Goal: Task Accomplishment & Management: Use online tool/utility

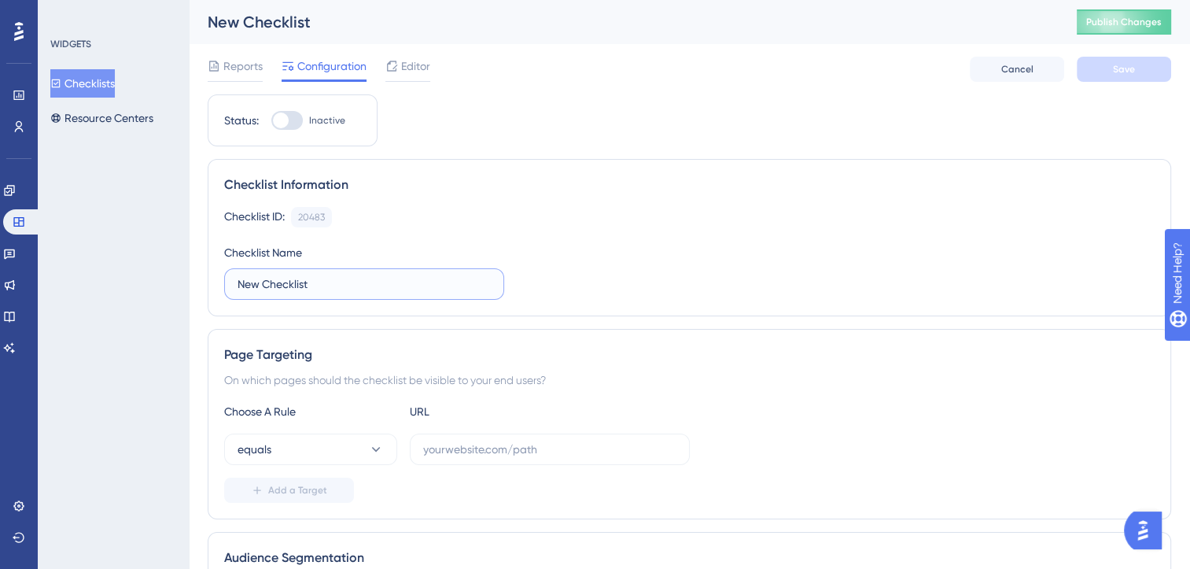
drag, startPoint x: 311, startPoint y: 280, endPoint x: 219, endPoint y: 280, distance: 92.0
click at [219, 280] on div "Checklist Information Checklist ID: 20483 Copy Checklist Name New Checklist" at bounding box center [689, 237] width 963 height 157
type input "Single Audio Track"
click at [470, 449] on input "text" at bounding box center [549, 448] width 253 height 17
type input "loca"
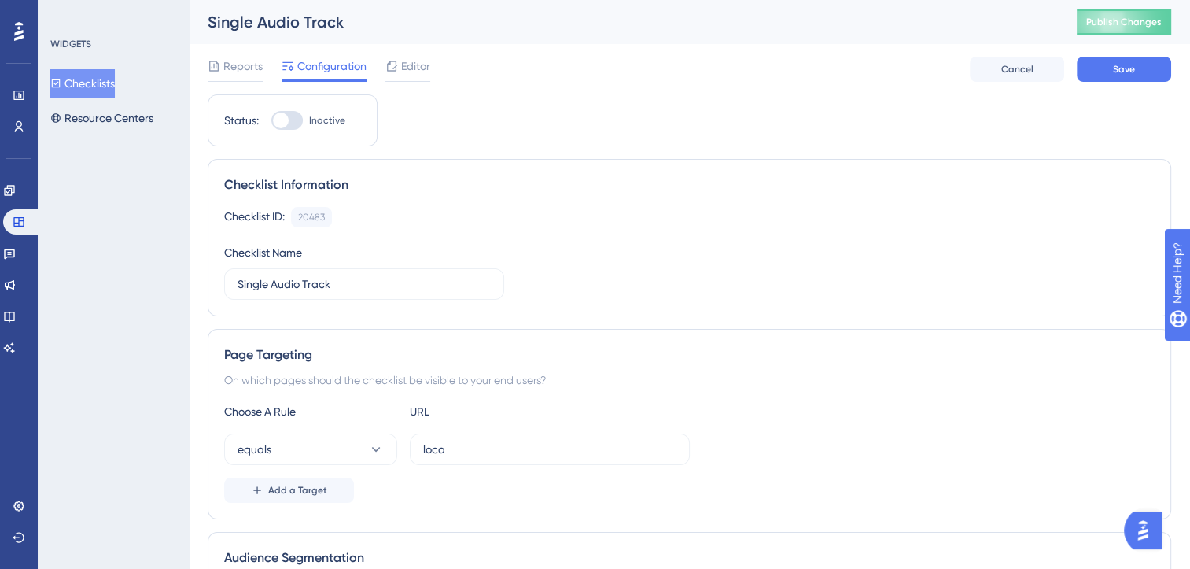
click at [288, 122] on div at bounding box center [281, 120] width 16 height 16
click at [271, 121] on input "Inactive" at bounding box center [271, 120] width 1 height 1
checkbox input "true"
click at [1107, 73] on button "Save" at bounding box center [1124, 69] width 94 height 25
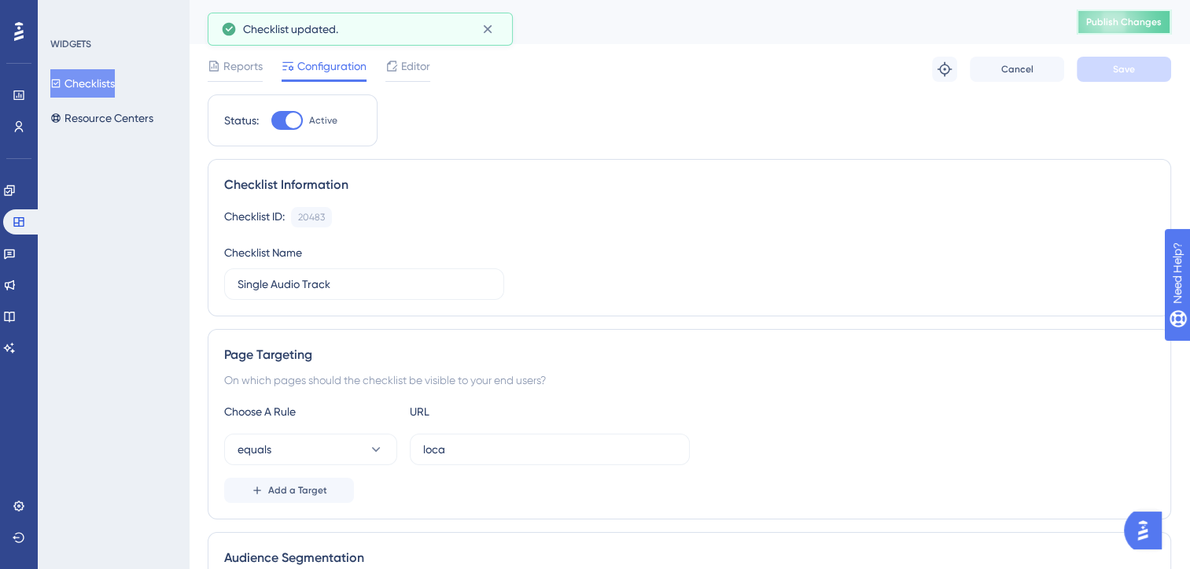
click at [1127, 17] on span "Publish Changes" at bounding box center [1124, 22] width 76 height 13
click at [111, 123] on button "Resource Centers" at bounding box center [101, 118] width 103 height 28
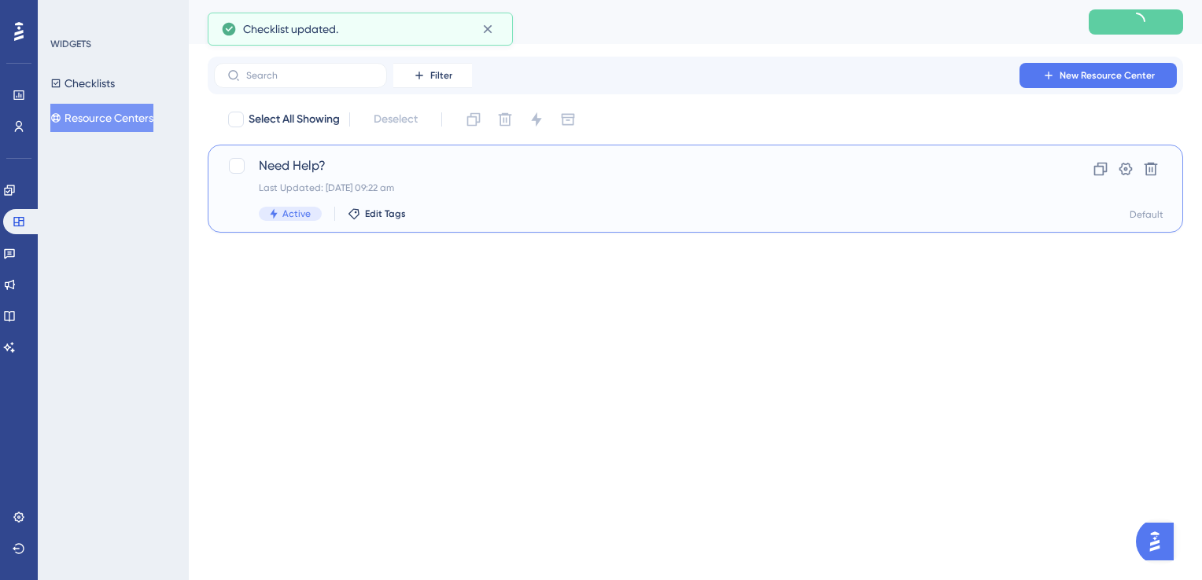
click at [337, 165] on span "Need Help?" at bounding box center [632, 166] width 747 height 19
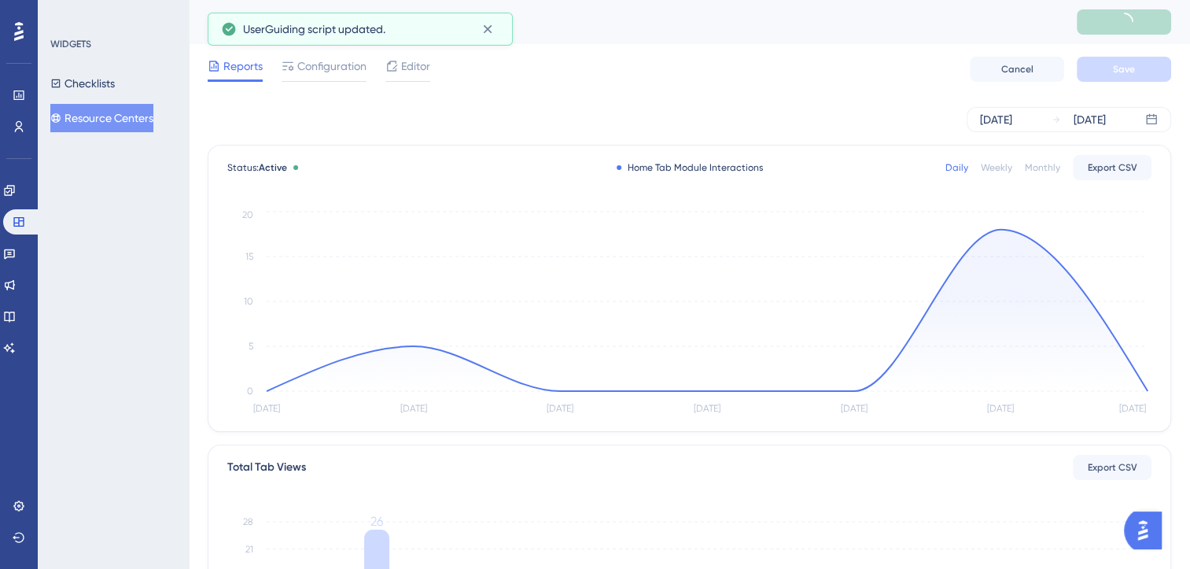
click at [405, 83] on div "Reports Configuration Editor Cancel Save" at bounding box center [689, 69] width 963 height 50
click at [411, 76] on div "Editor" at bounding box center [407, 69] width 45 height 25
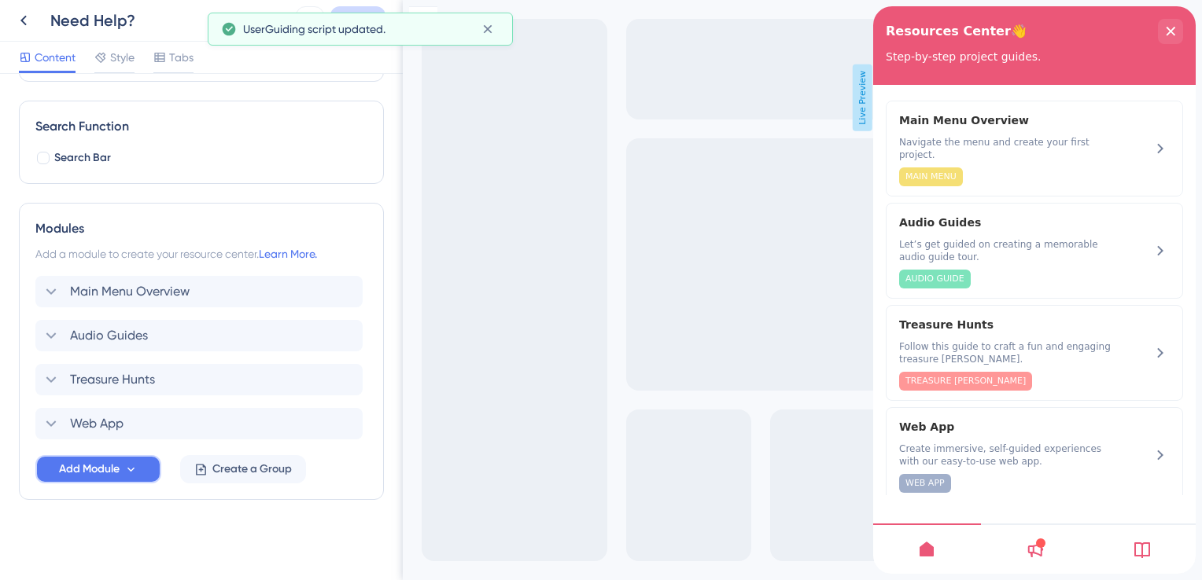
click at [85, 473] on span "Add Module" at bounding box center [89, 469] width 61 height 19
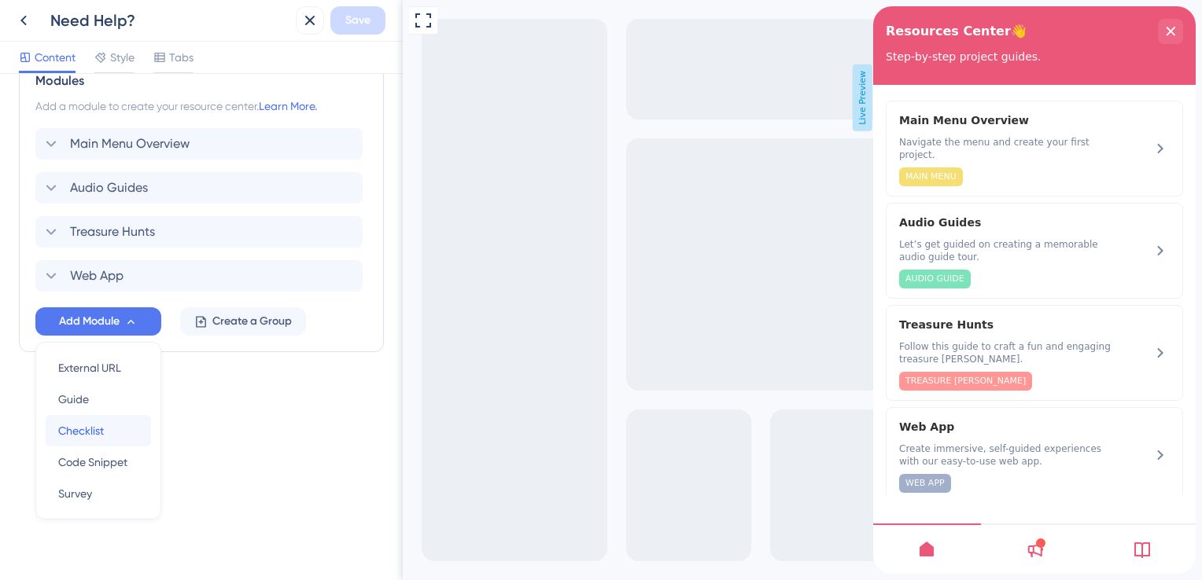
click at [90, 433] on span "Checklist" at bounding box center [81, 431] width 46 height 19
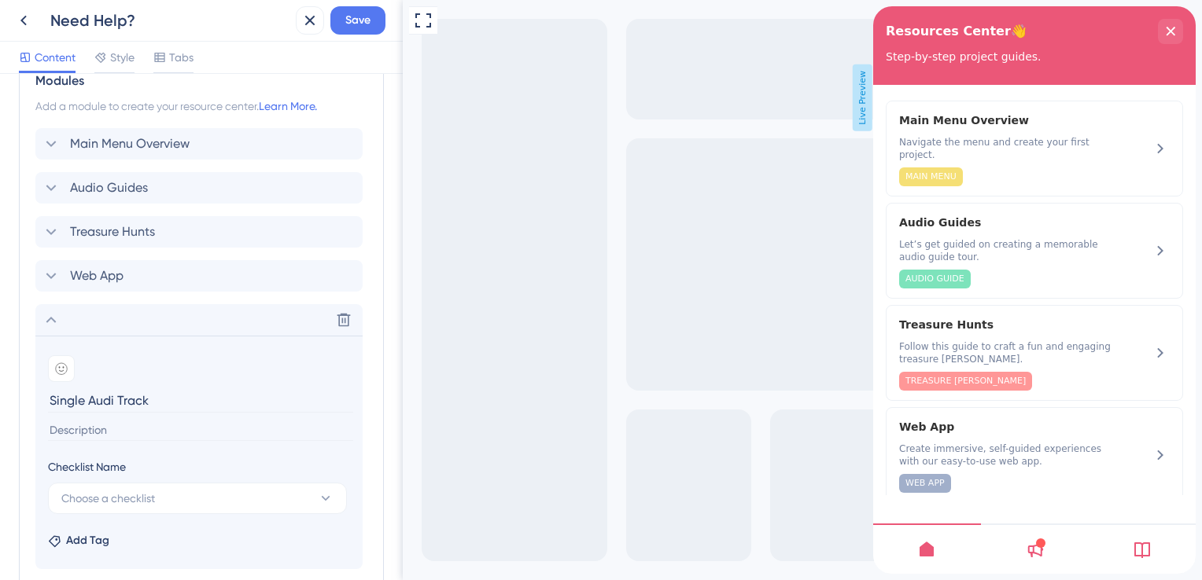
click at [113, 403] on input "Single Audi Track" at bounding box center [200, 401] width 305 height 24
type input "Single Audio Track"
click at [79, 436] on input at bounding box center [200, 430] width 305 height 21
paste input "Play one continuous audio track with optional images, videos, or text."
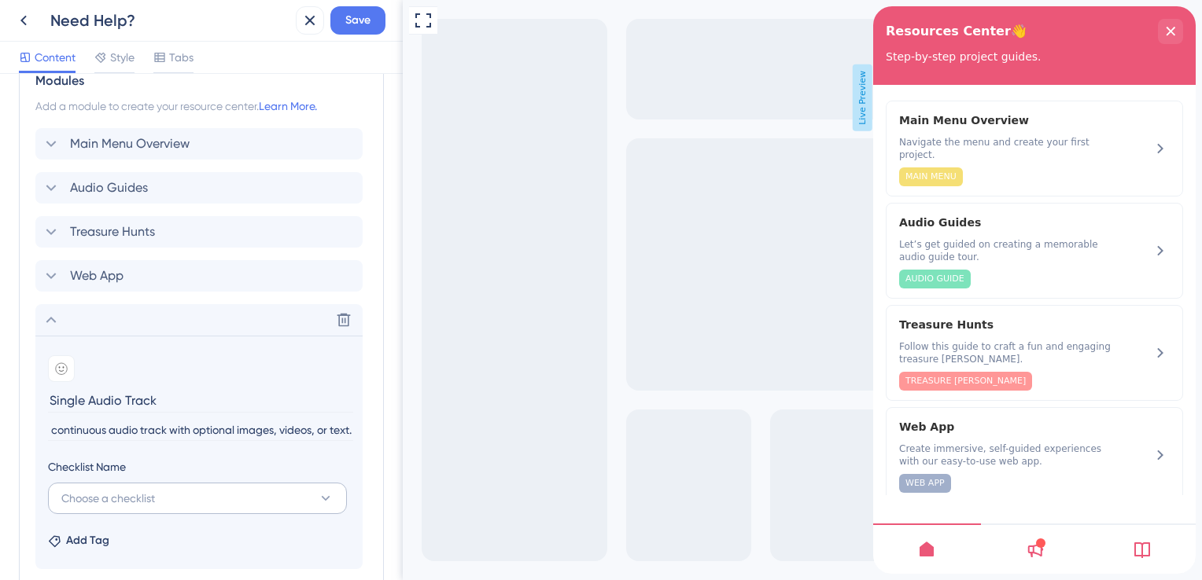
type input "Play one continuous audio track with optional images, videos, or text."
click at [81, 493] on span "Choose a checklist" at bounding box center [108, 498] width 94 height 19
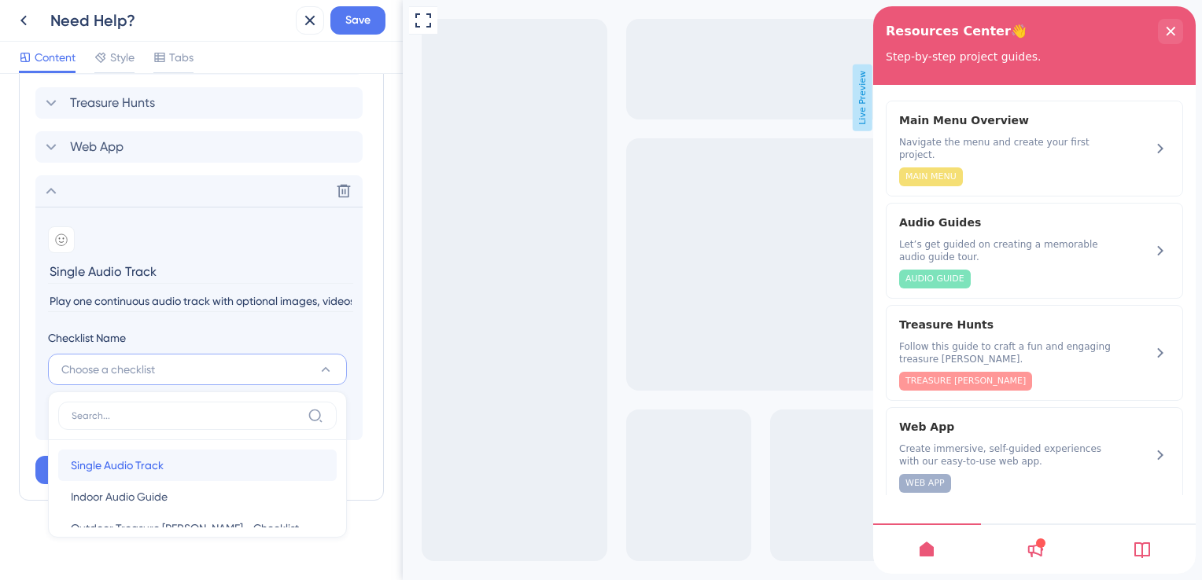
click at [111, 467] on span "Single Audio Track" at bounding box center [117, 465] width 93 height 19
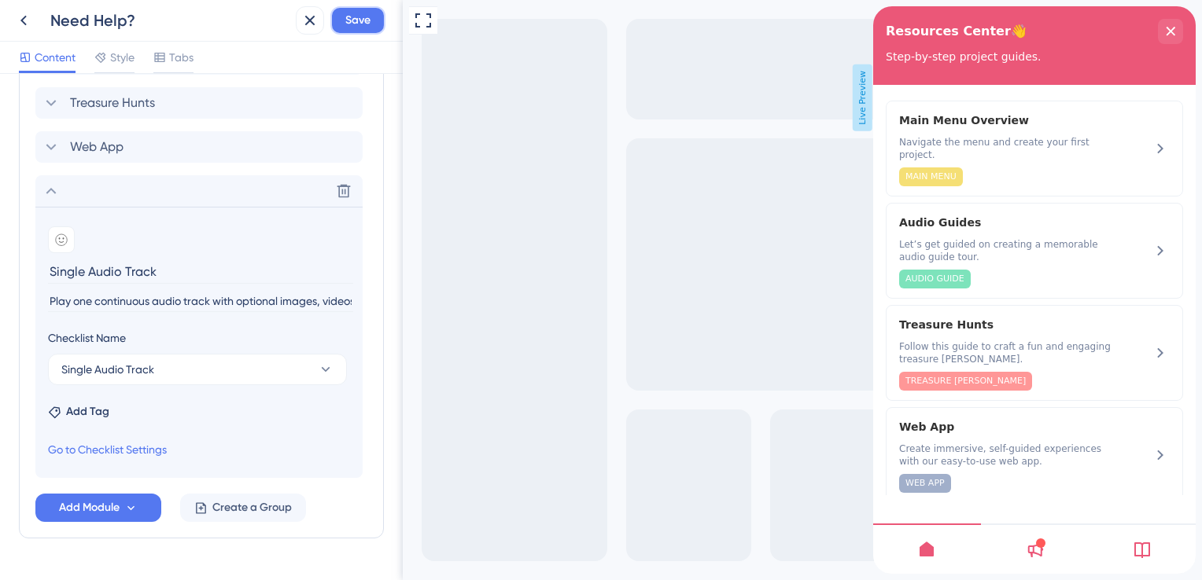
click at [356, 24] on span "Save" at bounding box center [357, 20] width 25 height 19
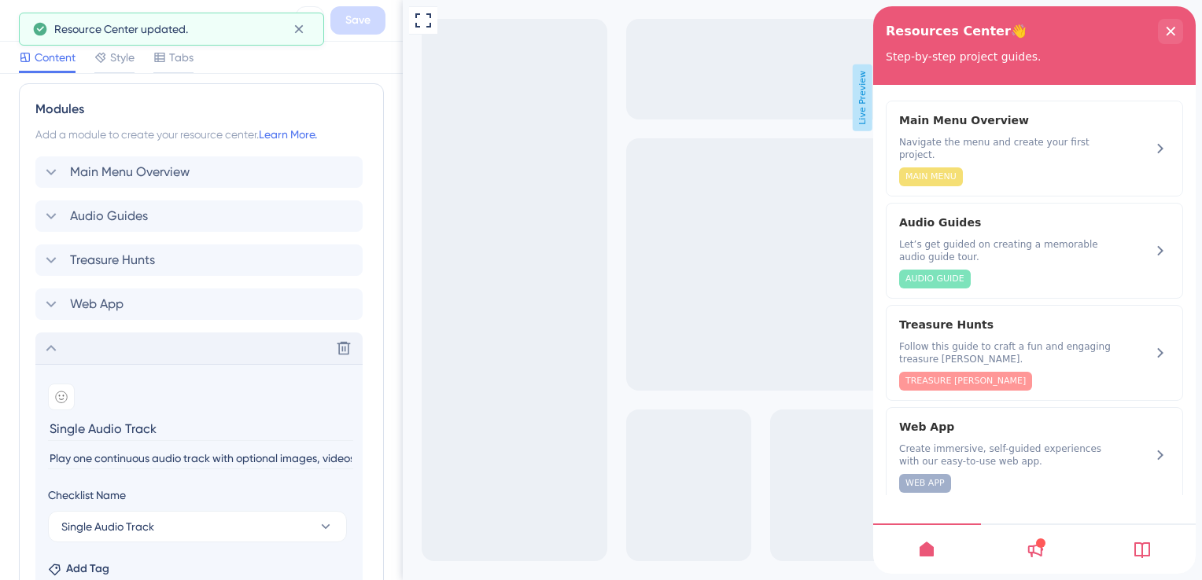
click at [57, 348] on icon at bounding box center [51, 348] width 19 height 19
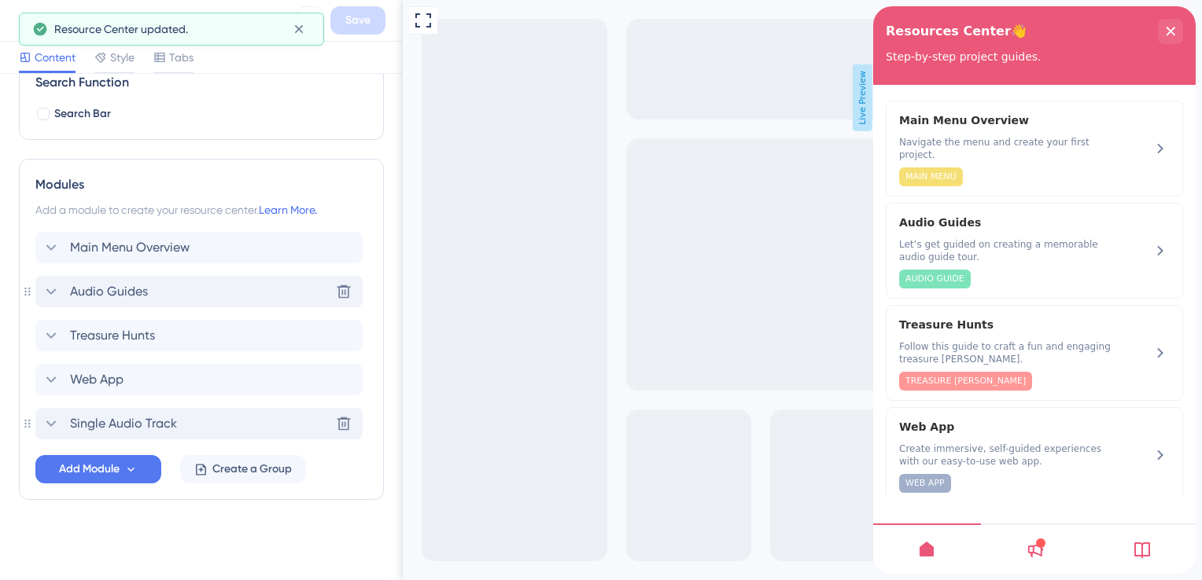
click at [157, 289] on div "Audio Guides Delete" at bounding box center [198, 291] width 327 height 31
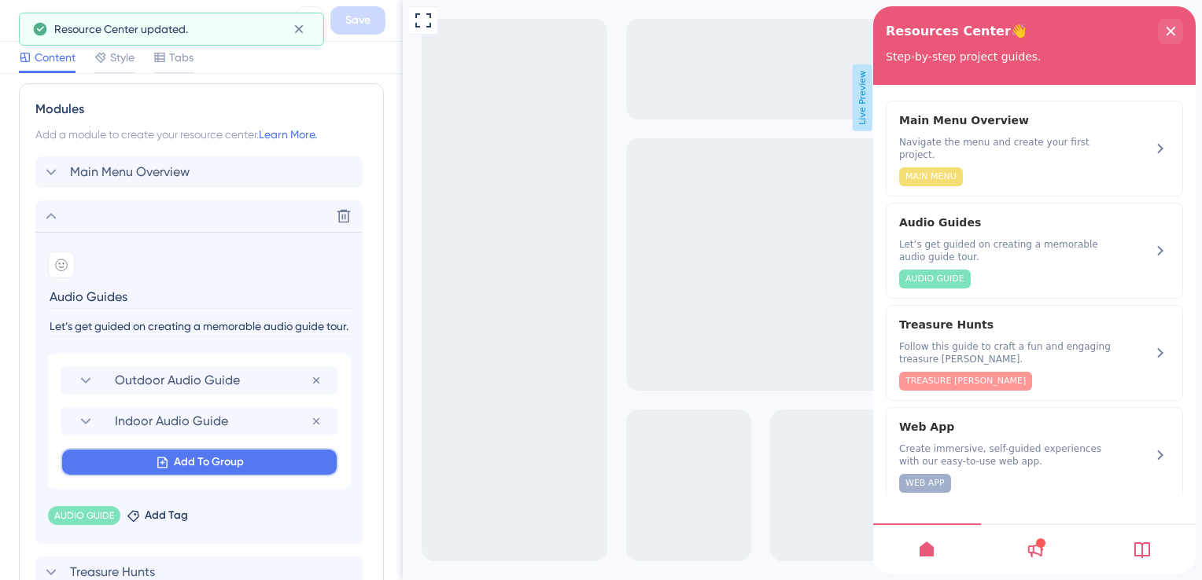
click at [190, 464] on span "Add To Group" at bounding box center [209, 462] width 70 height 19
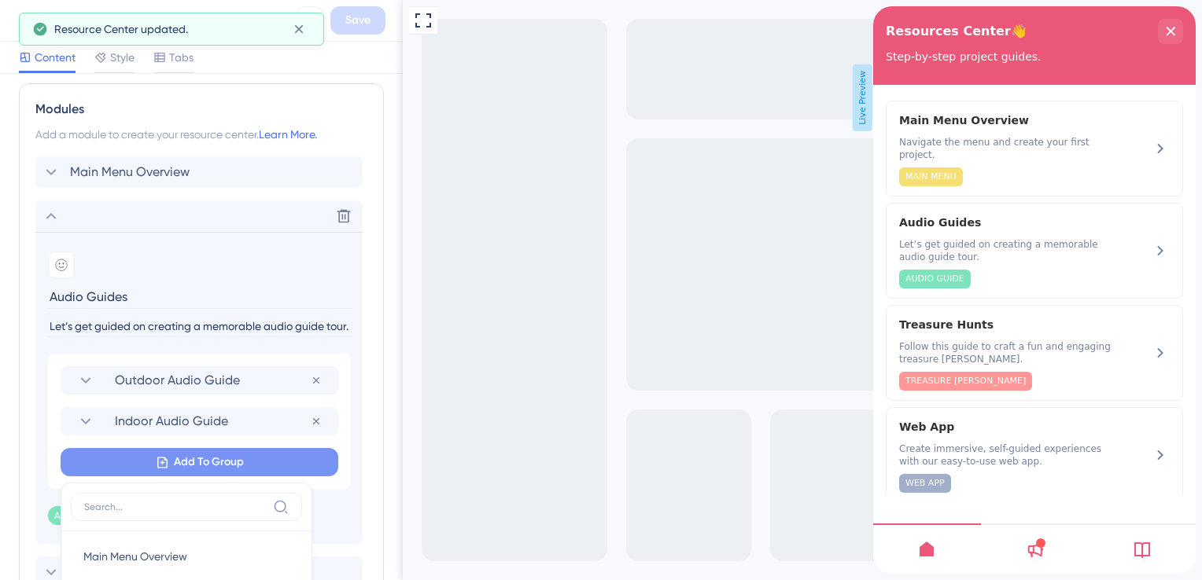
scroll to position [548, 0]
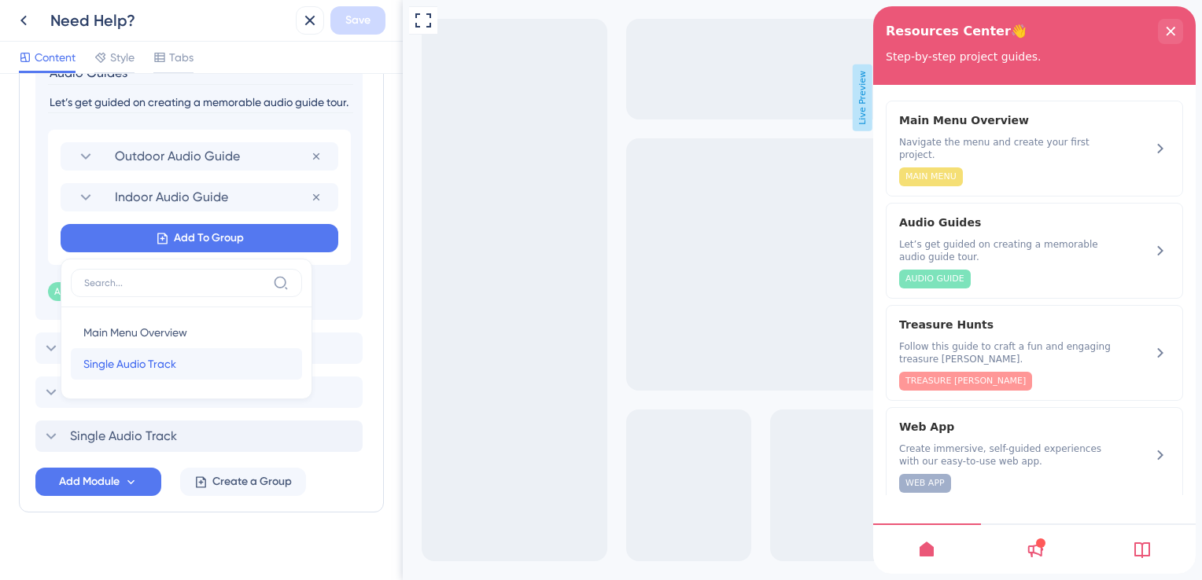
click at [156, 356] on span "Single Audio Track" at bounding box center [129, 364] width 93 height 19
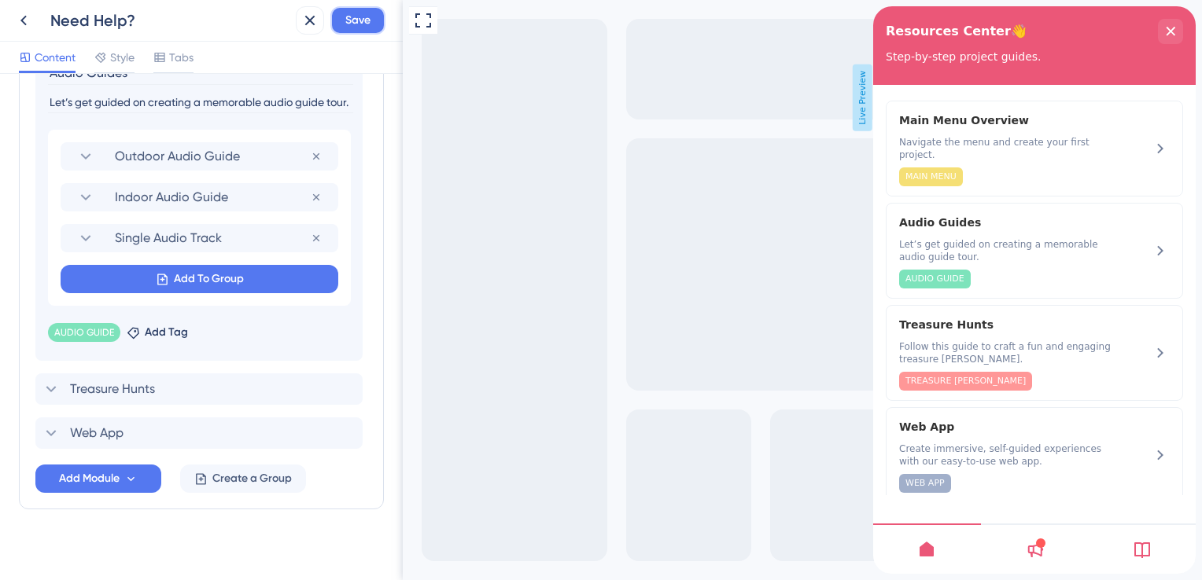
click at [359, 16] on span "Save" at bounding box center [357, 20] width 25 height 19
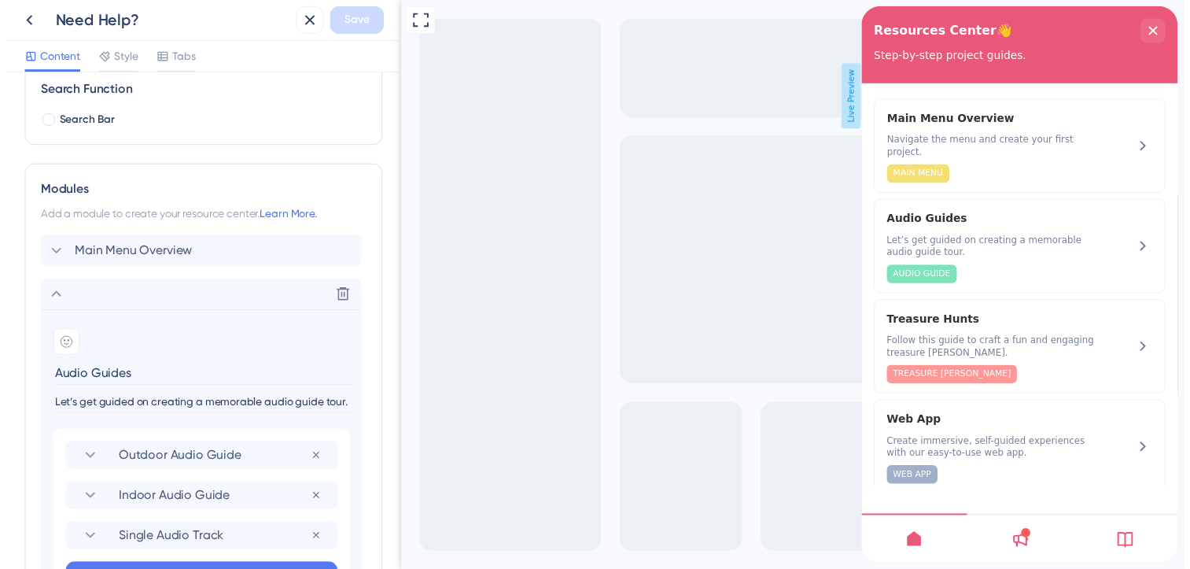
scroll to position [234, 0]
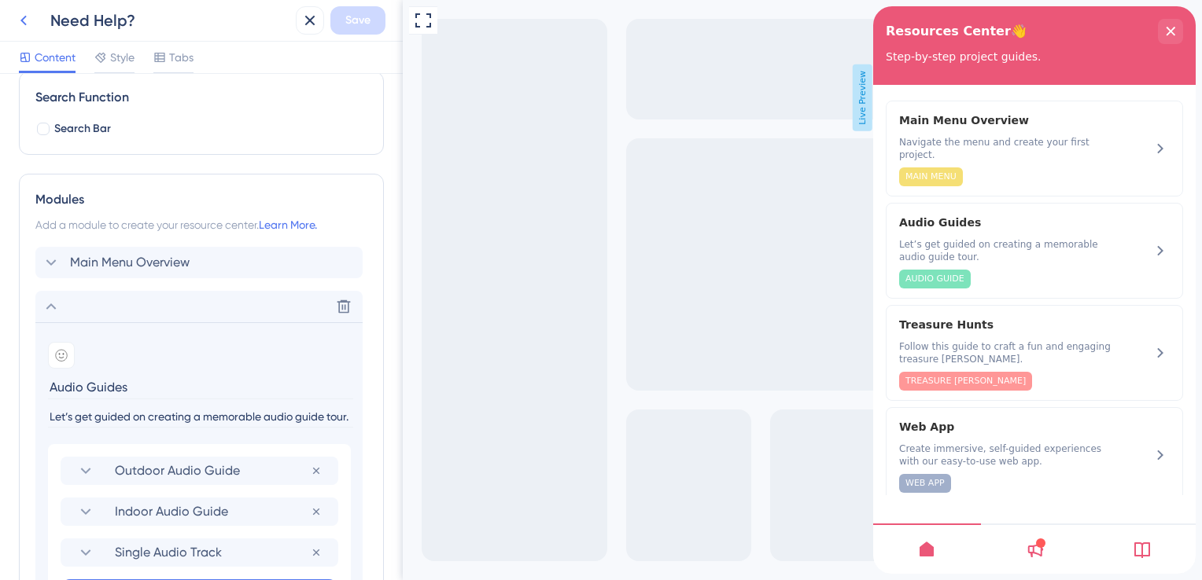
click at [13, 21] on button at bounding box center [23, 20] width 28 height 28
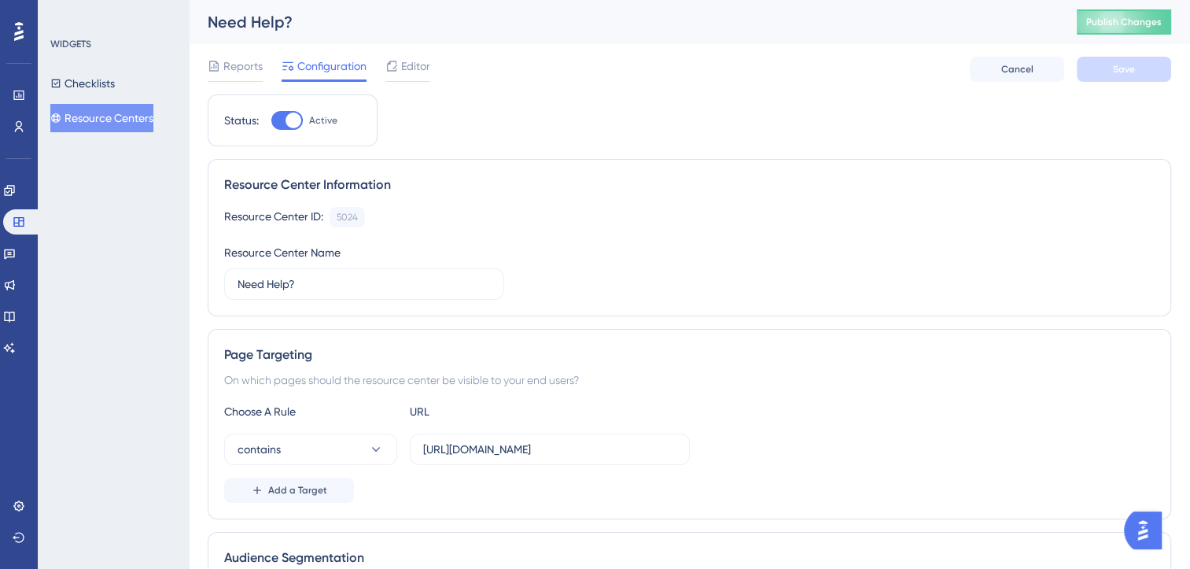
click at [134, 74] on div "Checklists Resource Centers" at bounding box center [113, 100] width 127 height 63
click at [115, 78] on button "Checklists" at bounding box center [82, 83] width 64 height 28
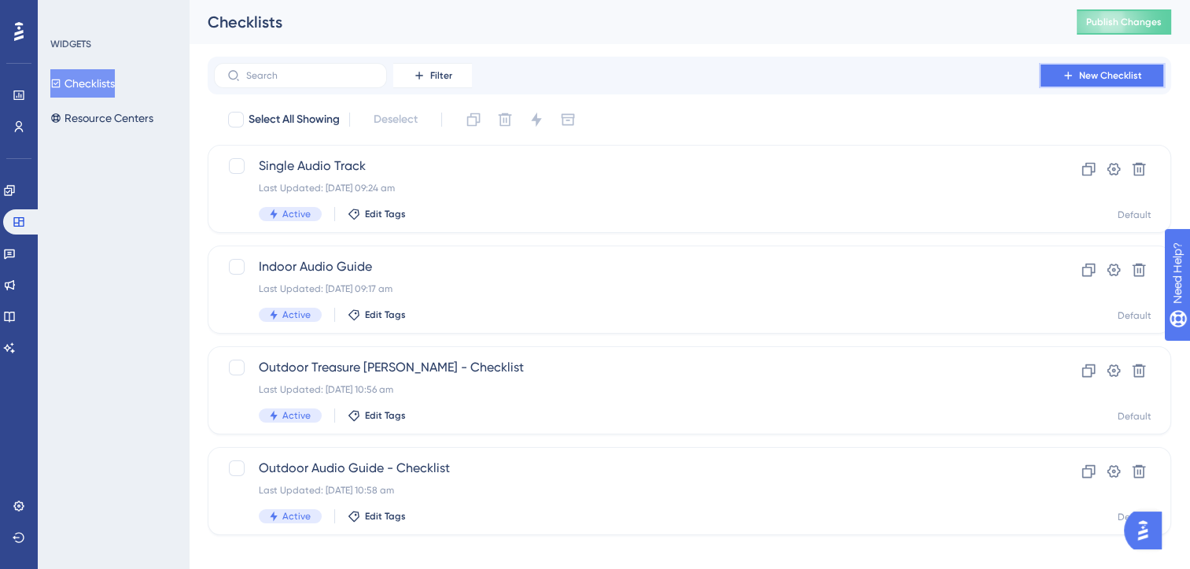
click at [1133, 84] on button "New Checklist" at bounding box center [1102, 75] width 126 height 25
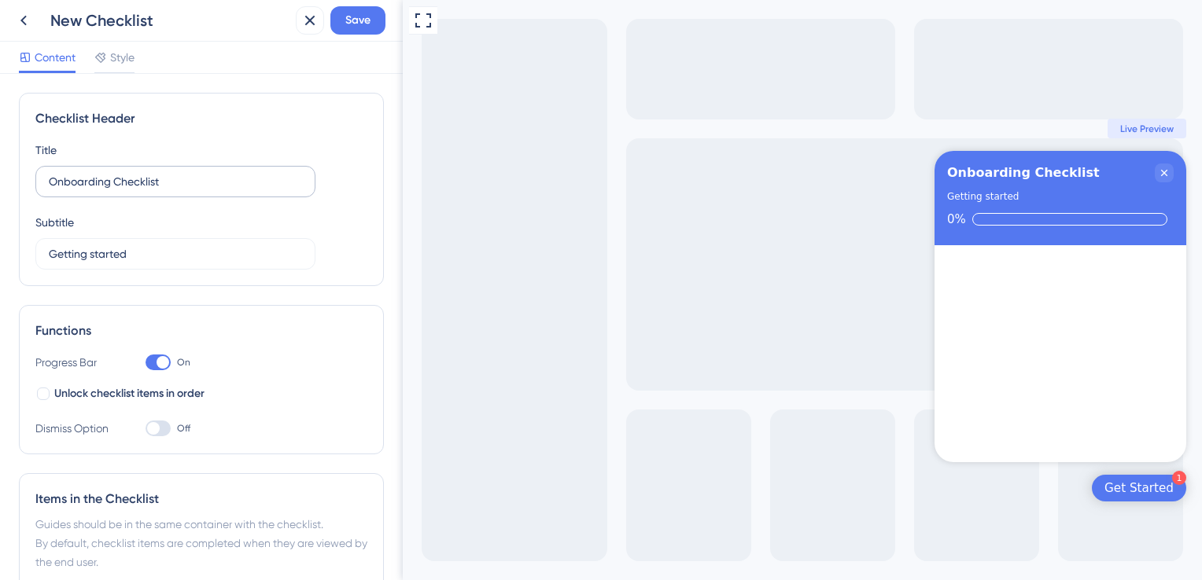
drag, startPoint x: 217, startPoint y: 192, endPoint x: 64, endPoint y: 184, distance: 152.8
click at [64, 184] on label "Onboarding Checklist" at bounding box center [175, 181] width 280 height 31
click at [64, 184] on input "Onboarding Checklist" at bounding box center [175, 181] width 253 height 17
drag, startPoint x: 189, startPoint y: 179, endPoint x: 50, endPoint y: 181, distance: 138.4
click at [50, 181] on input "Onboarding Checklist" at bounding box center [175, 181] width 253 height 17
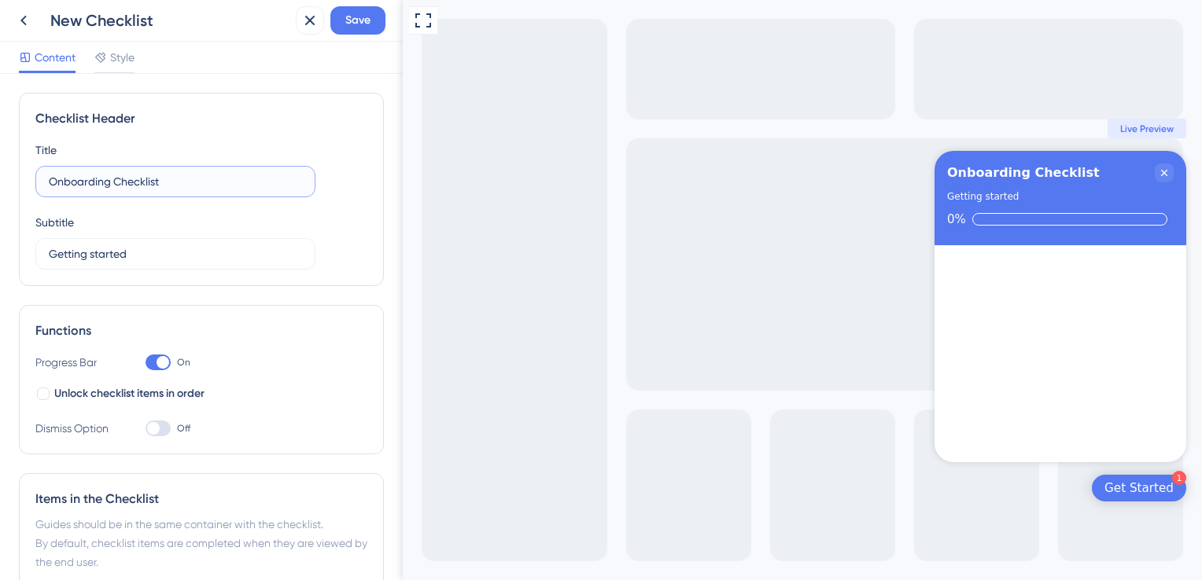
paste input "Points of Interest displayed in a clear, easy-to-navigate list."
click at [198, 182] on input "Onboarding Checklist" at bounding box center [175, 181] width 253 height 17
drag, startPoint x: 197, startPoint y: 182, endPoint x: 36, endPoint y: 184, distance: 161.2
click at [36, 184] on label "Onboarding Checklist" at bounding box center [175, 181] width 280 height 31
paste input "Smart List View"
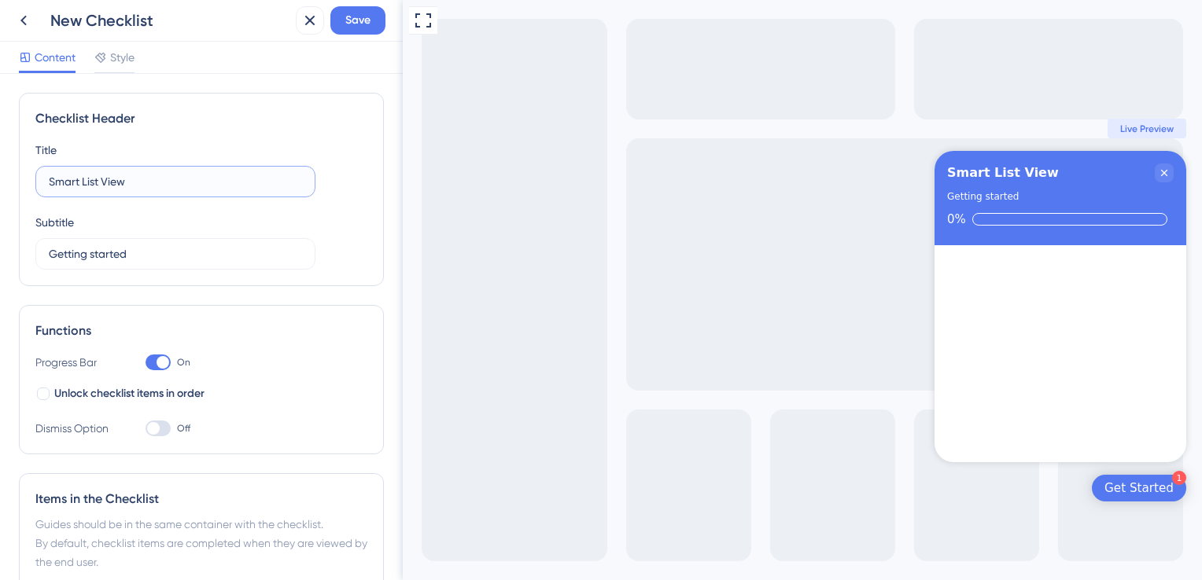
type input "Smart List View"
click at [359, 37] on div "New Checklist Save" at bounding box center [201, 21] width 403 height 42
click at [359, 31] on button "Save" at bounding box center [357, 20] width 55 height 28
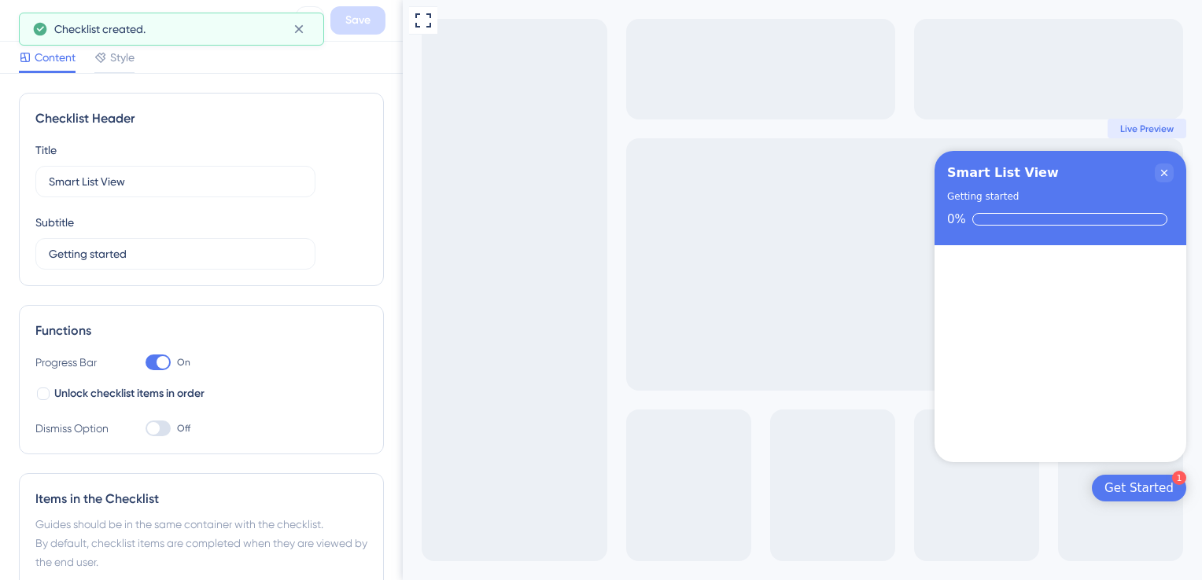
click at [38, 27] on icon at bounding box center [40, 29] width 13 height 13
click at [44, 14] on div "Checklist created." at bounding box center [171, 29] width 305 height 33
click at [53, 9] on div "New Checklist" at bounding box center [169, 20] width 239 height 22
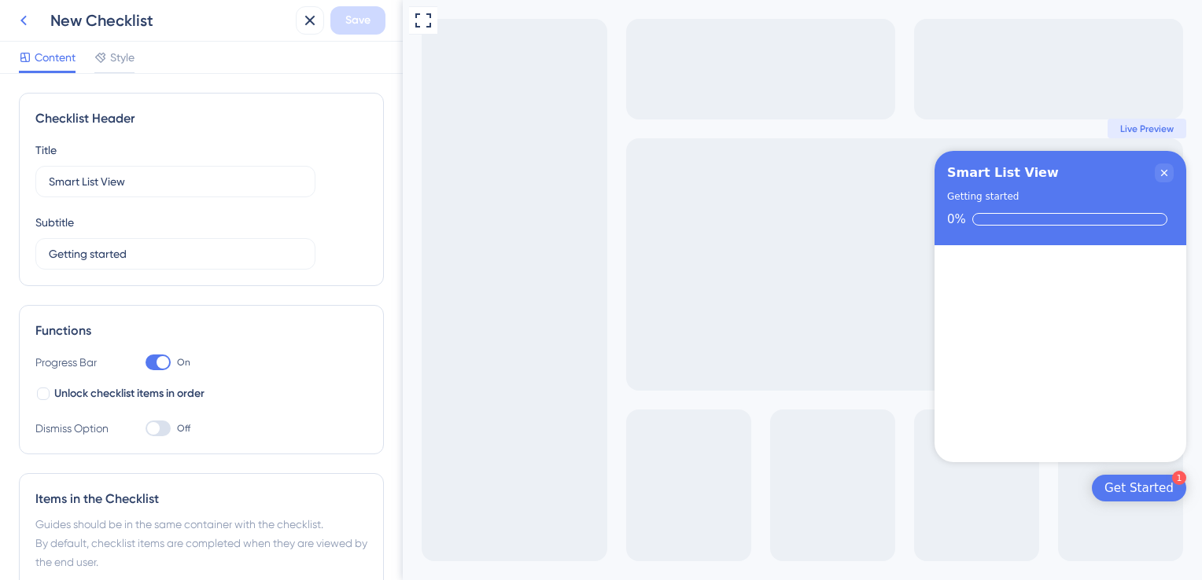
click at [32, 24] on icon at bounding box center [23, 20] width 19 height 19
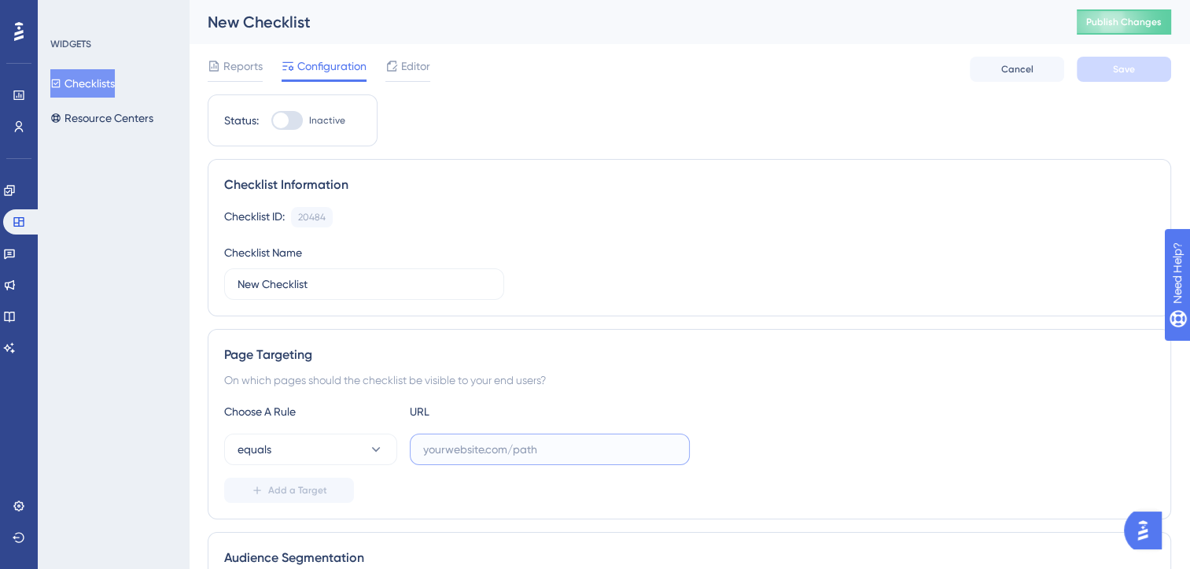
click at [464, 451] on input "text" at bounding box center [549, 448] width 253 height 17
type input "loca"
drag, startPoint x: 359, startPoint y: 291, endPoint x: 230, endPoint y: 289, distance: 129.8
click at [230, 289] on label "New Checklist" at bounding box center [364, 283] width 280 height 31
paste input "Smart List View"
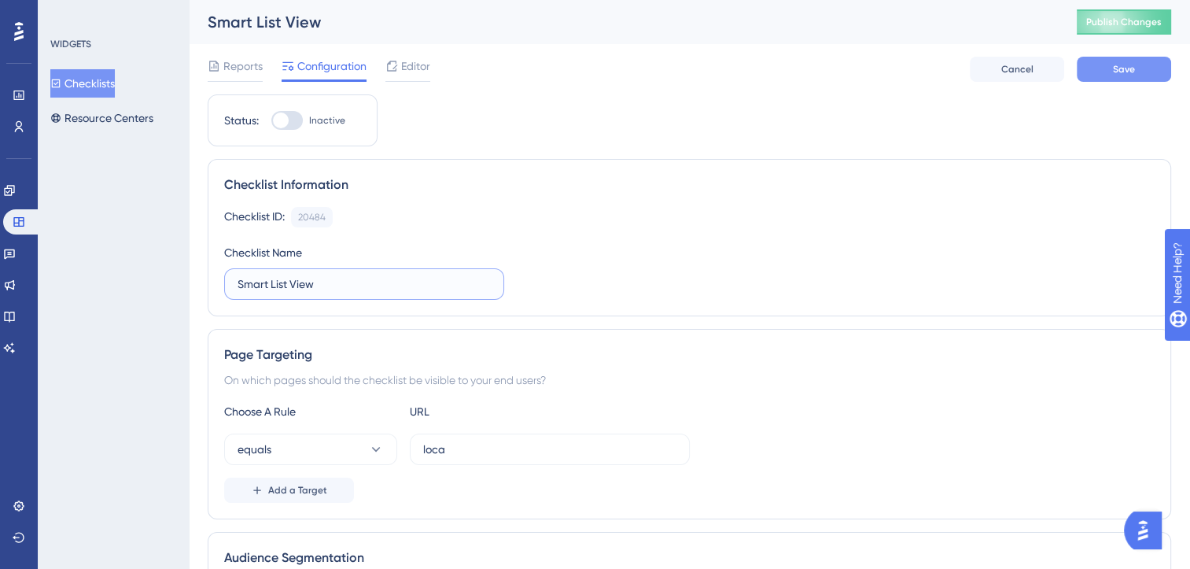
type input "Smart List View"
click at [1131, 61] on button "Save" at bounding box center [1124, 69] width 94 height 25
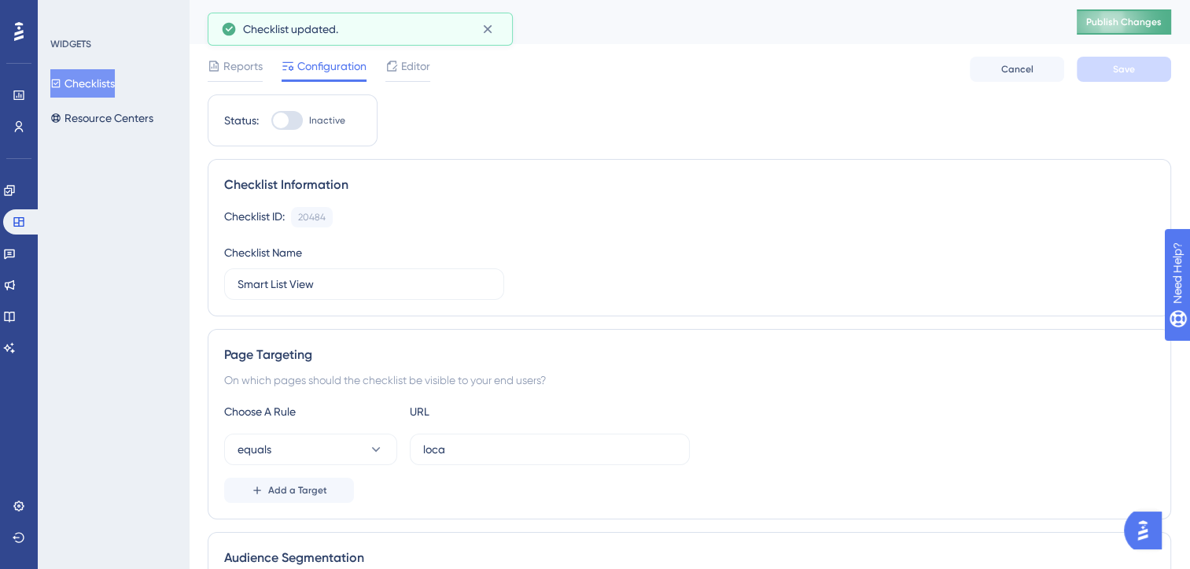
click at [1139, 21] on span "Publish Changes" at bounding box center [1124, 22] width 76 height 13
click at [94, 116] on button "Resource Centers" at bounding box center [101, 118] width 103 height 28
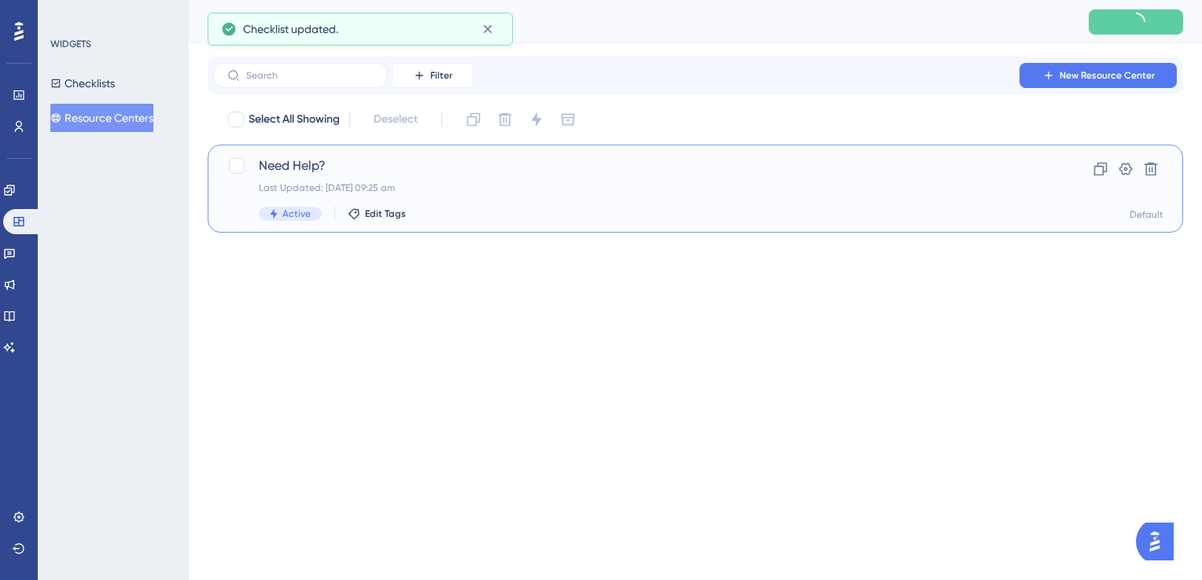
click at [431, 171] on span "Need Help?" at bounding box center [632, 166] width 747 height 19
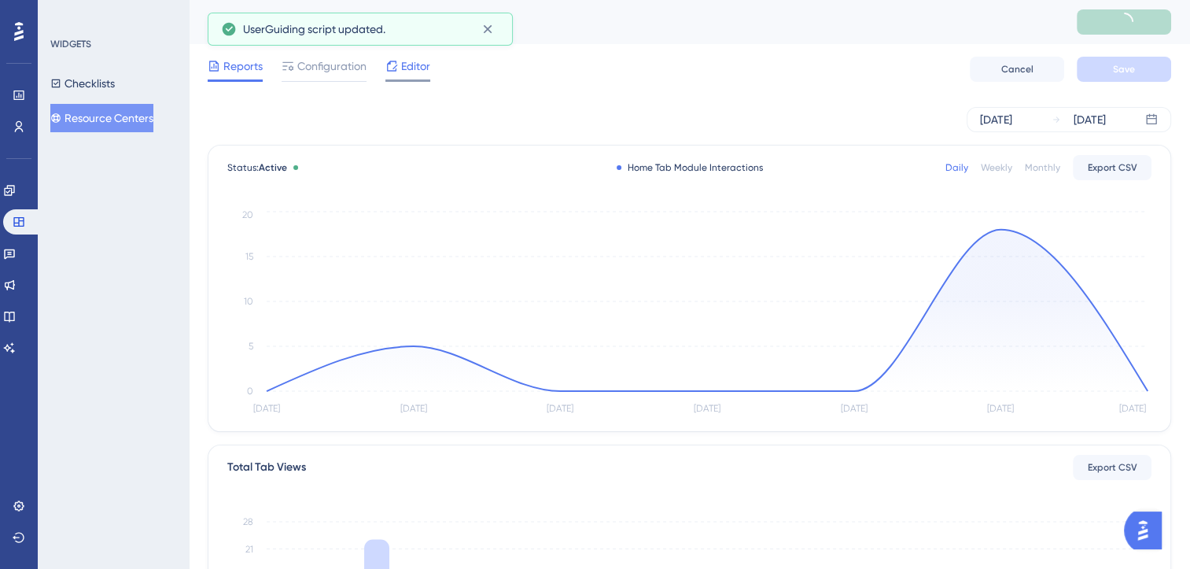
click at [414, 71] on span "Editor" at bounding box center [415, 66] width 29 height 19
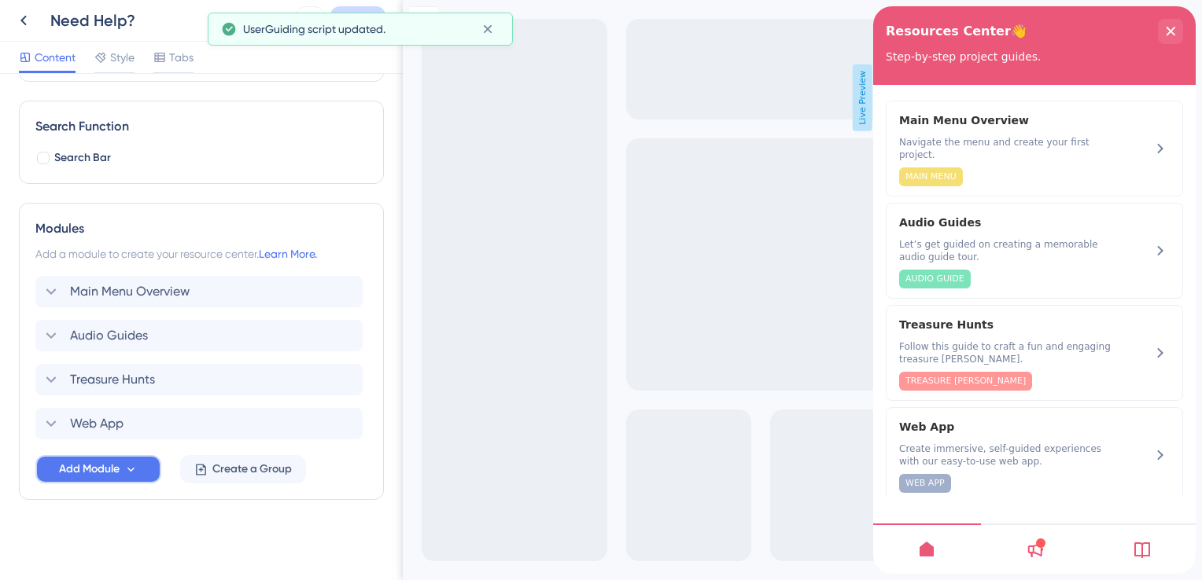
click at [95, 471] on span "Add Module" at bounding box center [89, 469] width 61 height 19
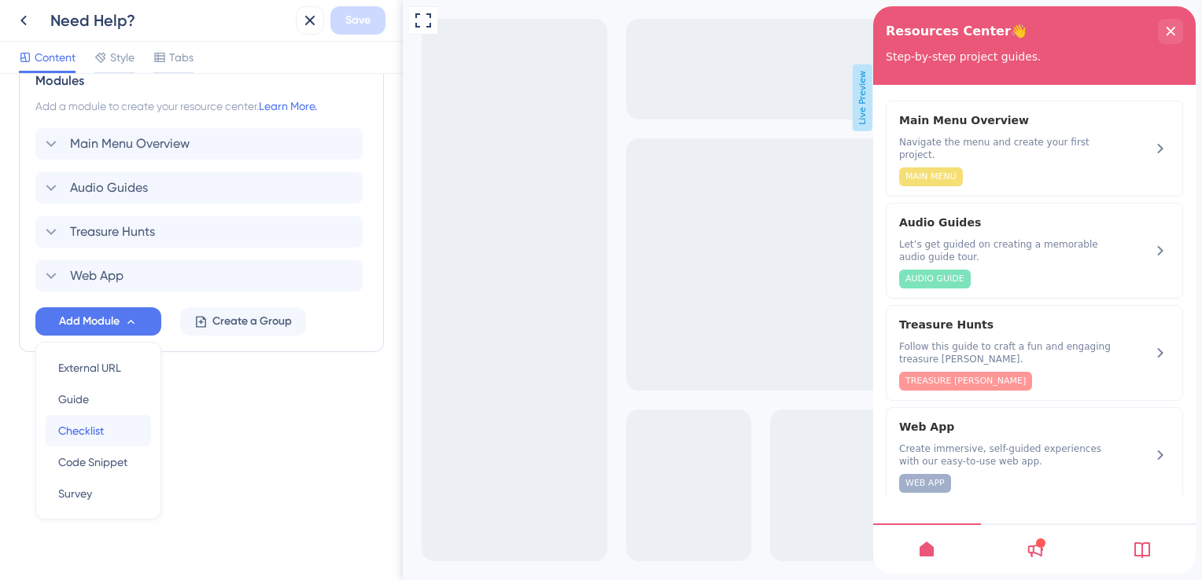
click at [103, 423] on span "Checklist" at bounding box center [81, 431] width 46 height 19
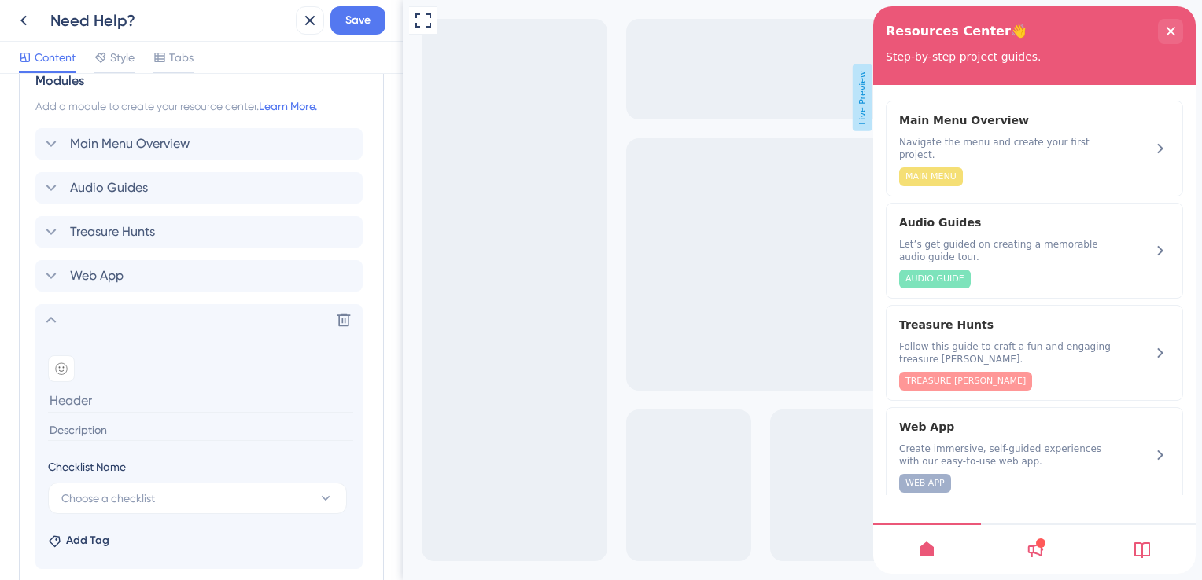
click at [126, 400] on input at bounding box center [200, 401] width 305 height 24
paste input "Smart List View"
type input "Smart List View"
click at [132, 429] on input at bounding box center [200, 430] width 305 height 21
paste input "Points of Interest displayed in a clear, easy-to-navigate list."
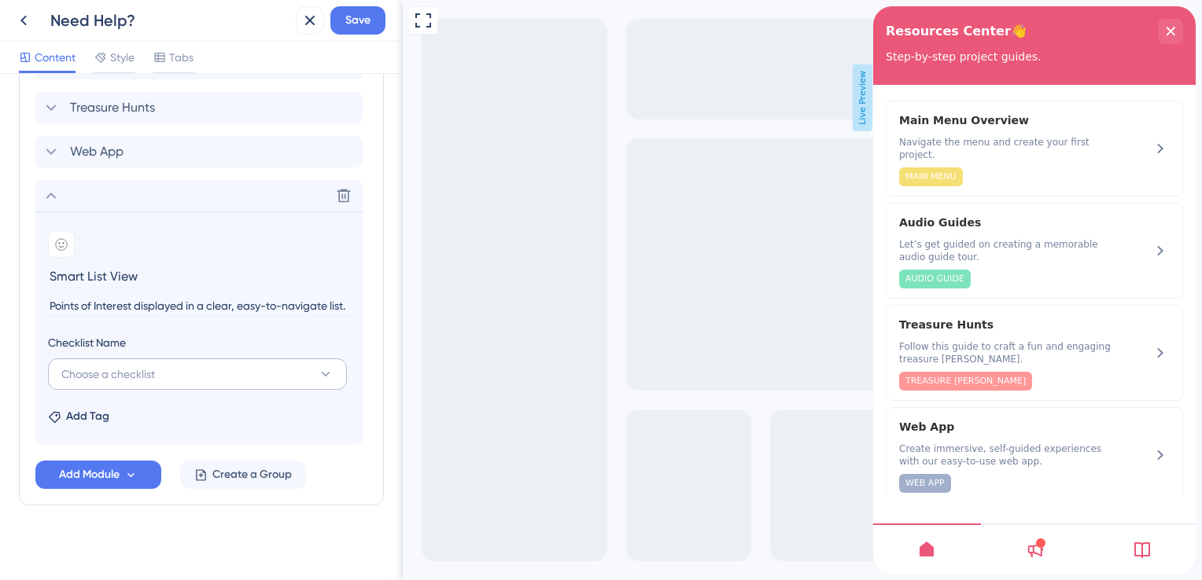
scroll to position [481, 0]
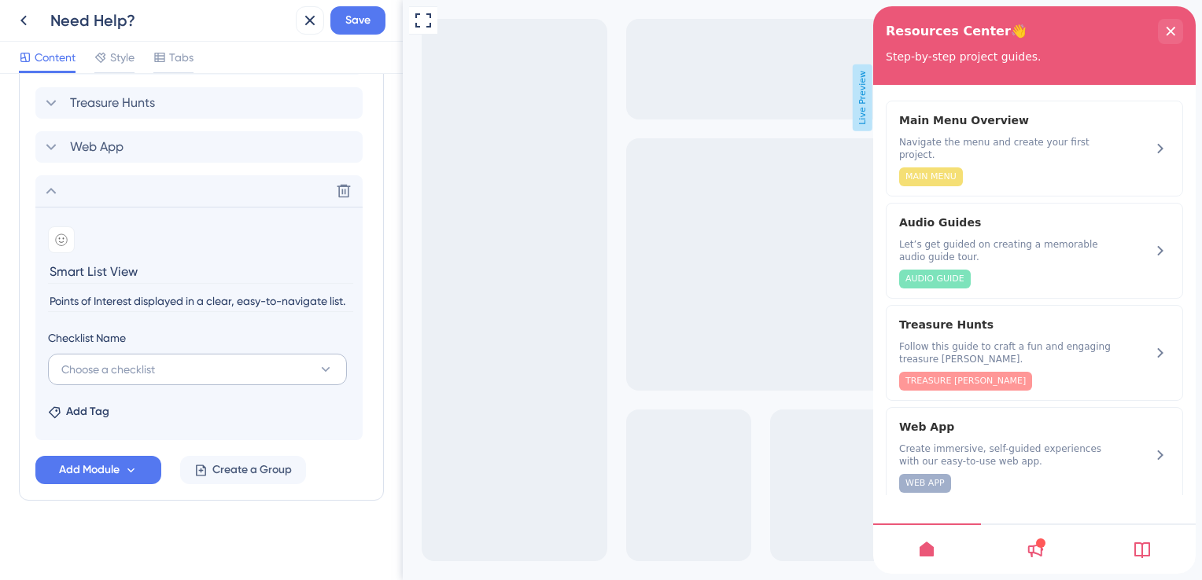
type input "Points of Interest displayed in a clear, easy-to-navigate list."
click at [179, 370] on button "Choose a checklist" at bounding box center [197, 369] width 299 height 31
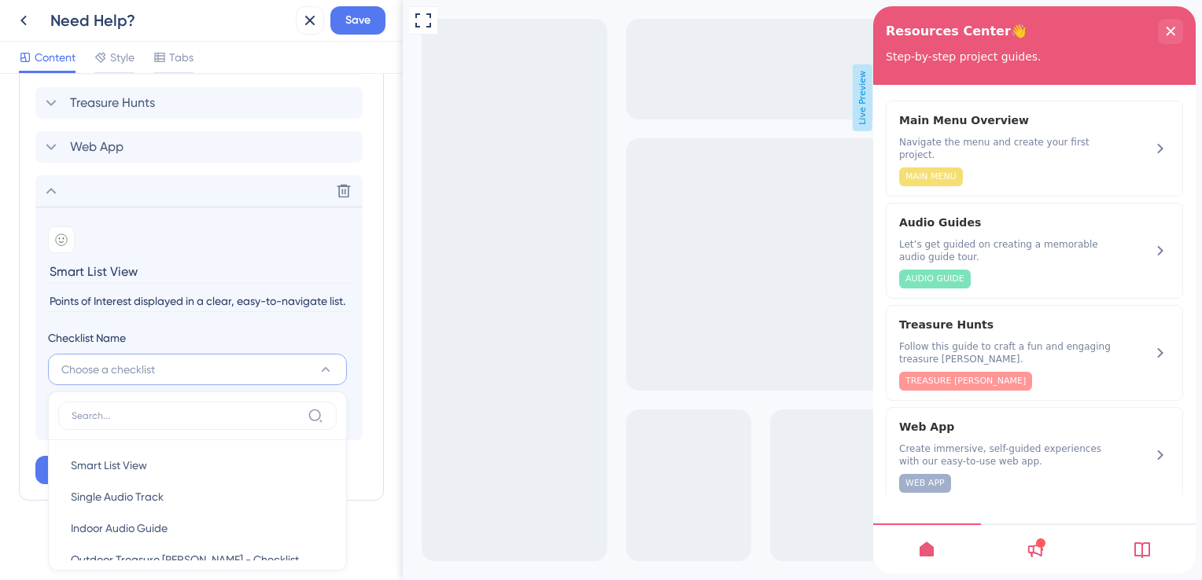
scroll to position [491, 0]
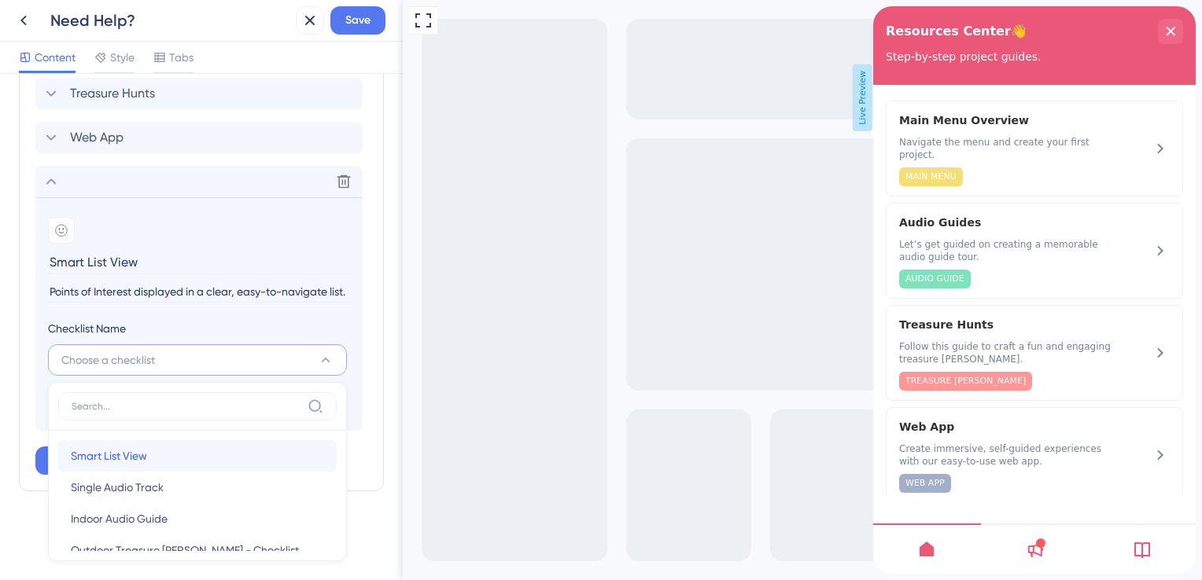
click at [153, 450] on div "Smart List View Smart List View" at bounding box center [197, 455] width 253 height 31
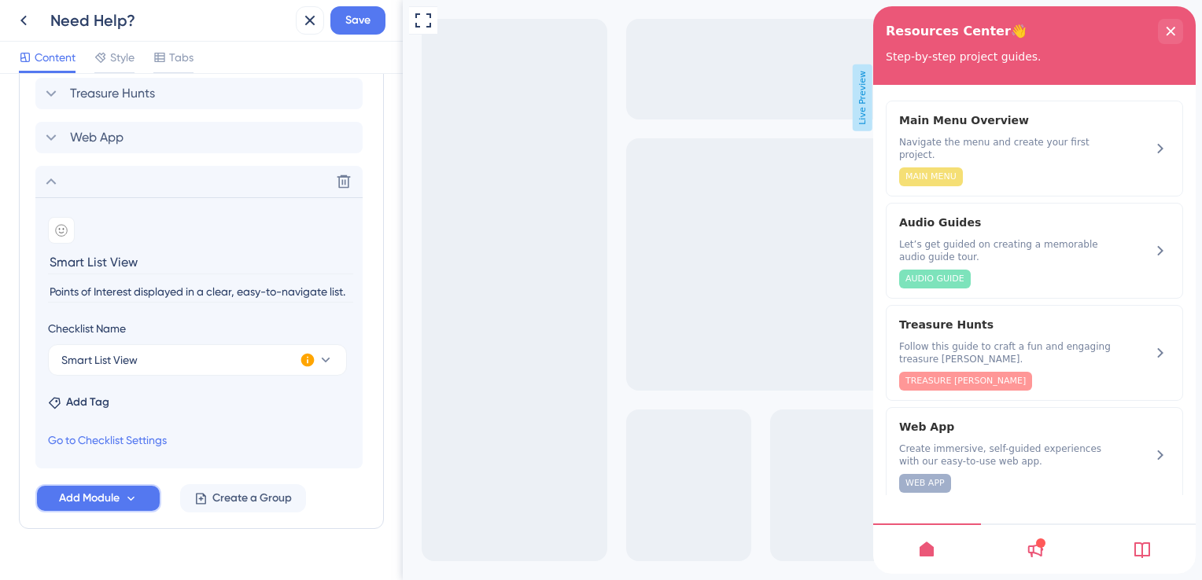
click at [114, 496] on span "Add Module" at bounding box center [89, 498] width 61 height 19
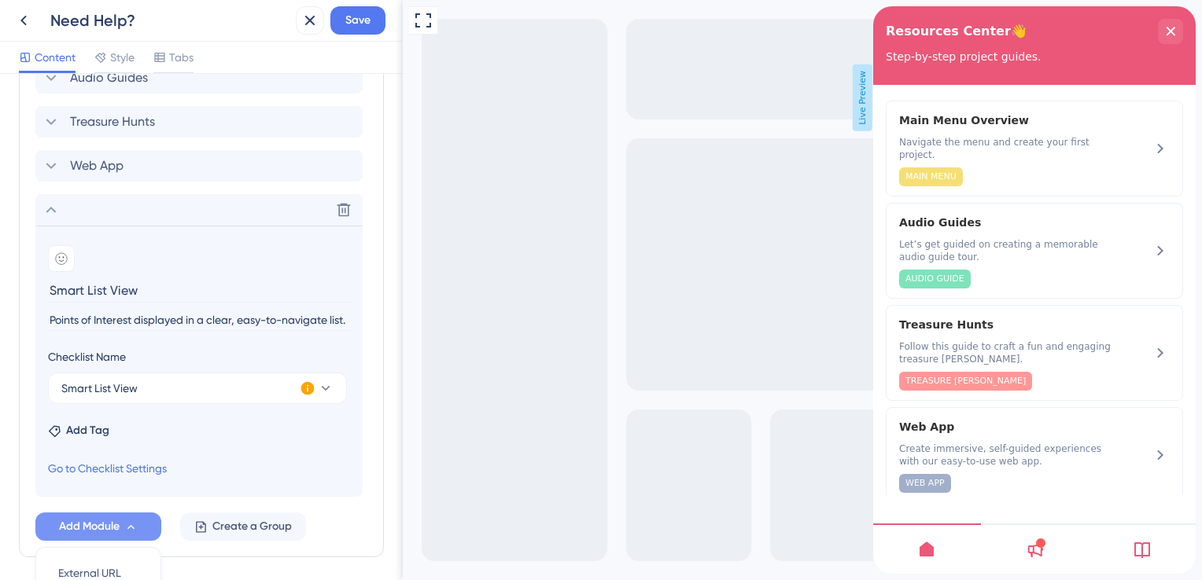
scroll to position [432, 0]
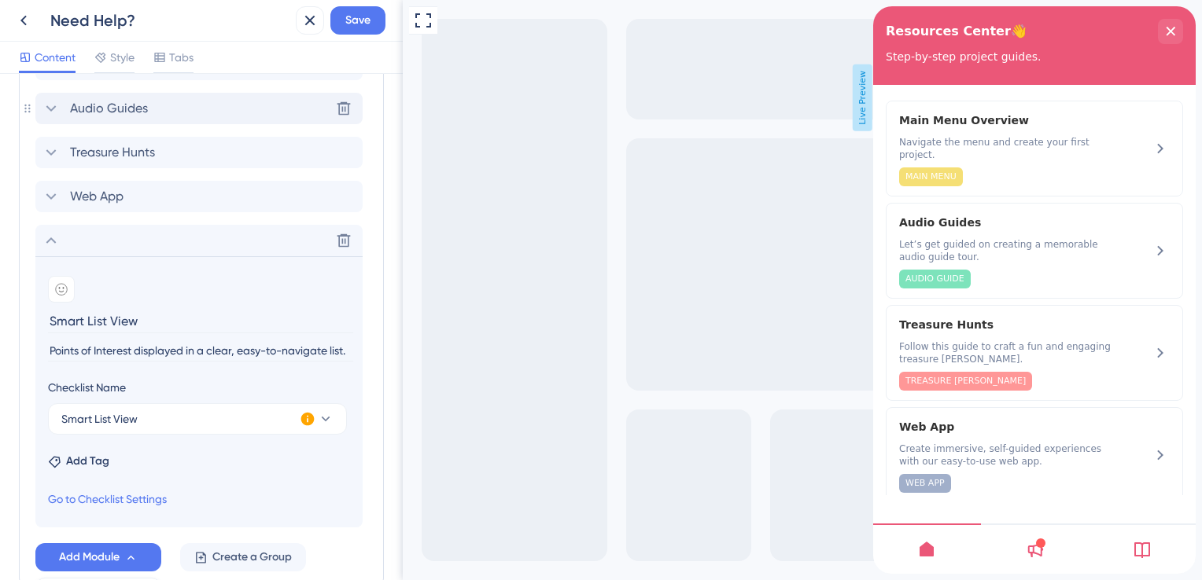
click at [186, 116] on div "Audio Guides Delete" at bounding box center [198, 108] width 327 height 31
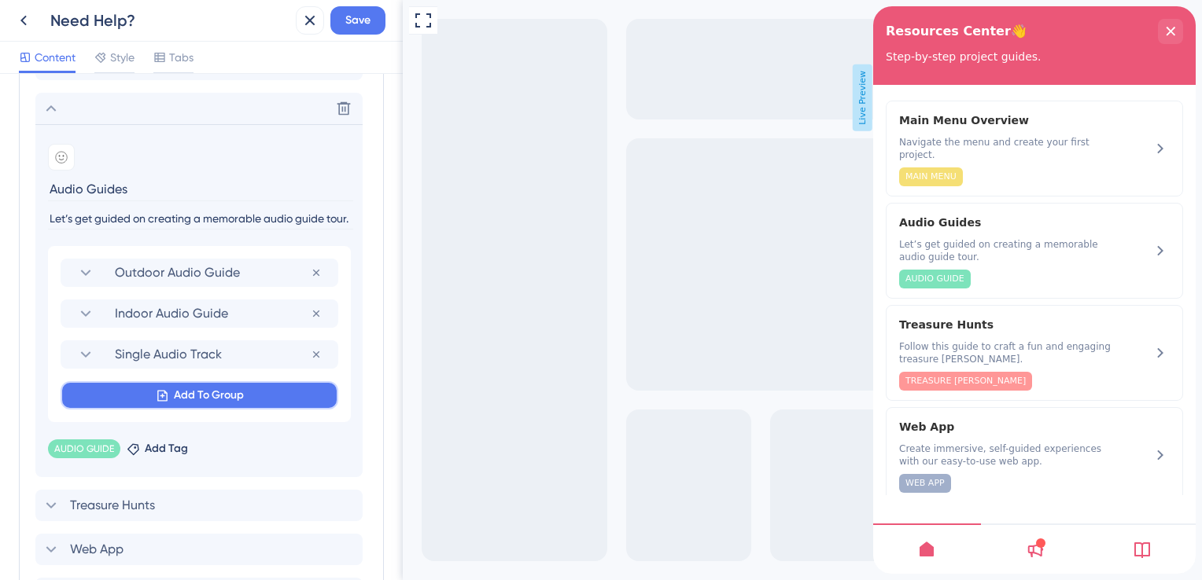
click at [170, 391] on button "Add To Group" at bounding box center [200, 395] width 278 height 28
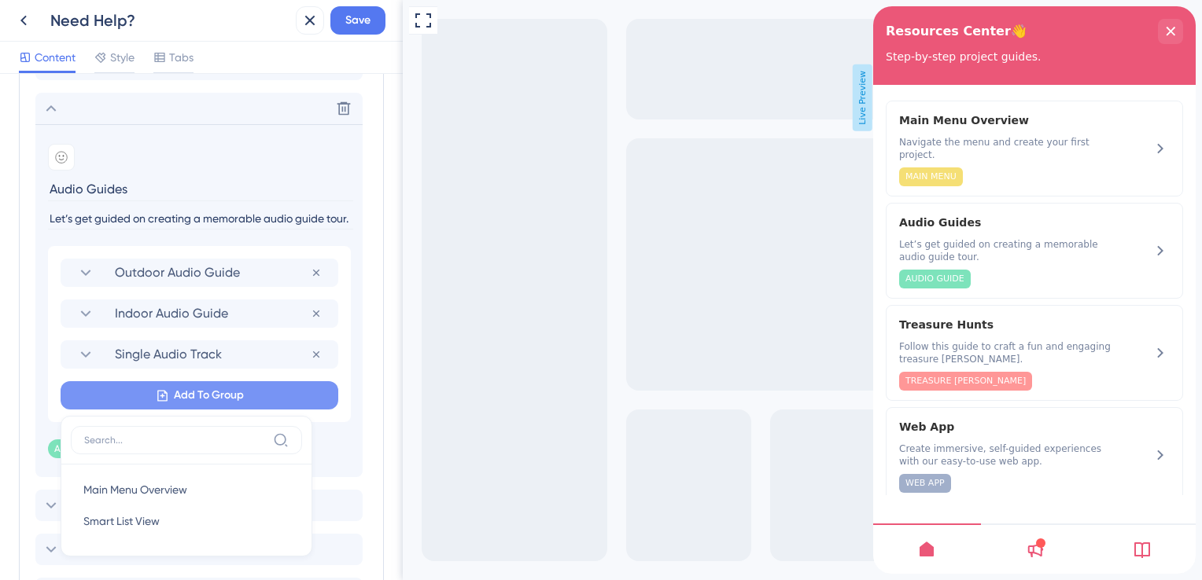
scroll to position [589, 0]
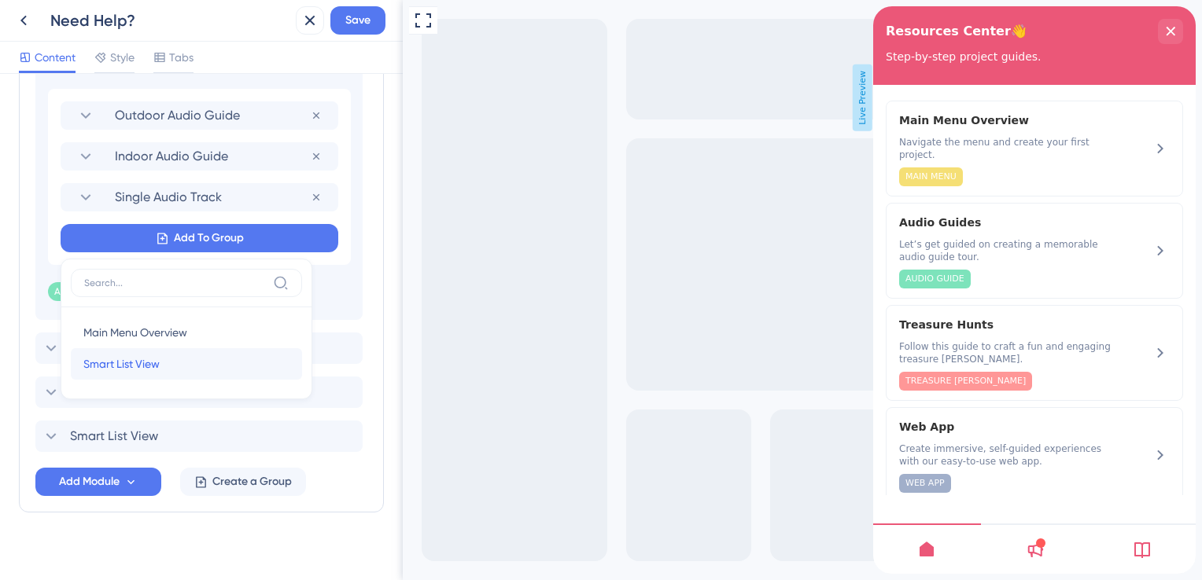
click at [154, 370] on span "Smart List View" at bounding box center [121, 364] width 76 height 19
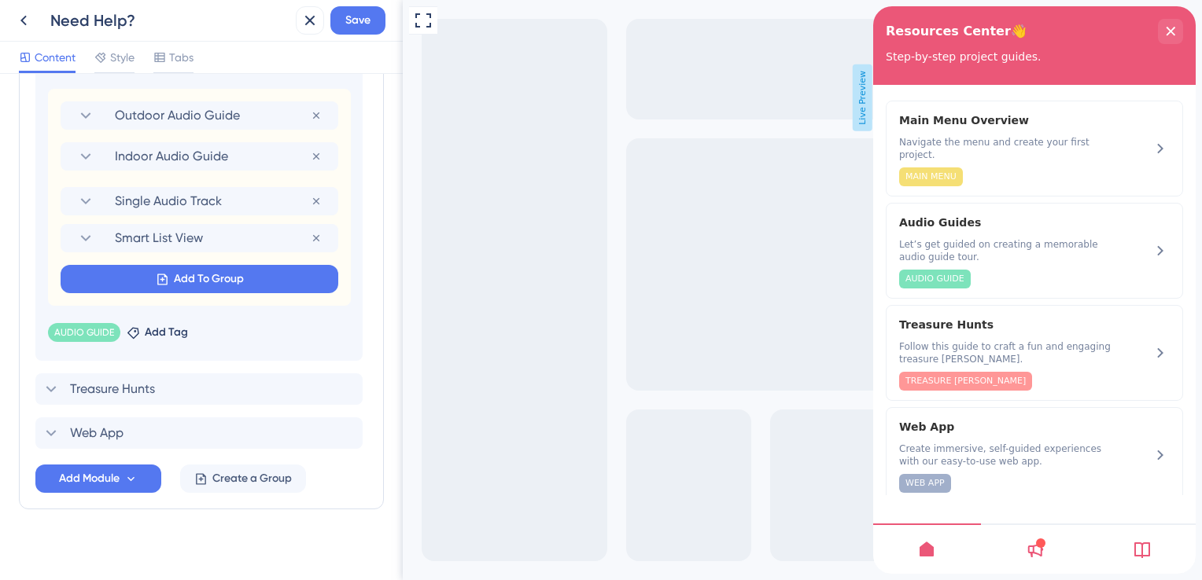
scroll to position [588, 0]
drag, startPoint x: 187, startPoint y: 197, endPoint x: 186, endPoint y: 243, distance: 45.6
click at [186, 243] on div "Outdoor Audio Guide Remove from group Indoor Audio Guide Remove from group Sing…" at bounding box center [199, 198] width 303 height 217
click at [365, 20] on span "Save" at bounding box center [357, 20] width 25 height 19
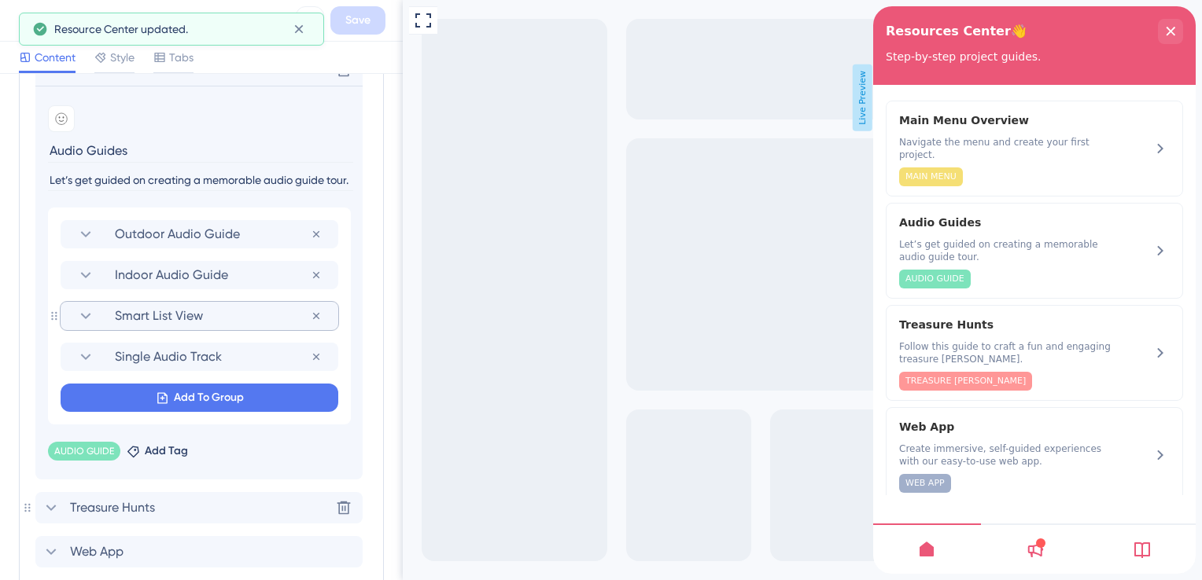
scroll to position [431, 0]
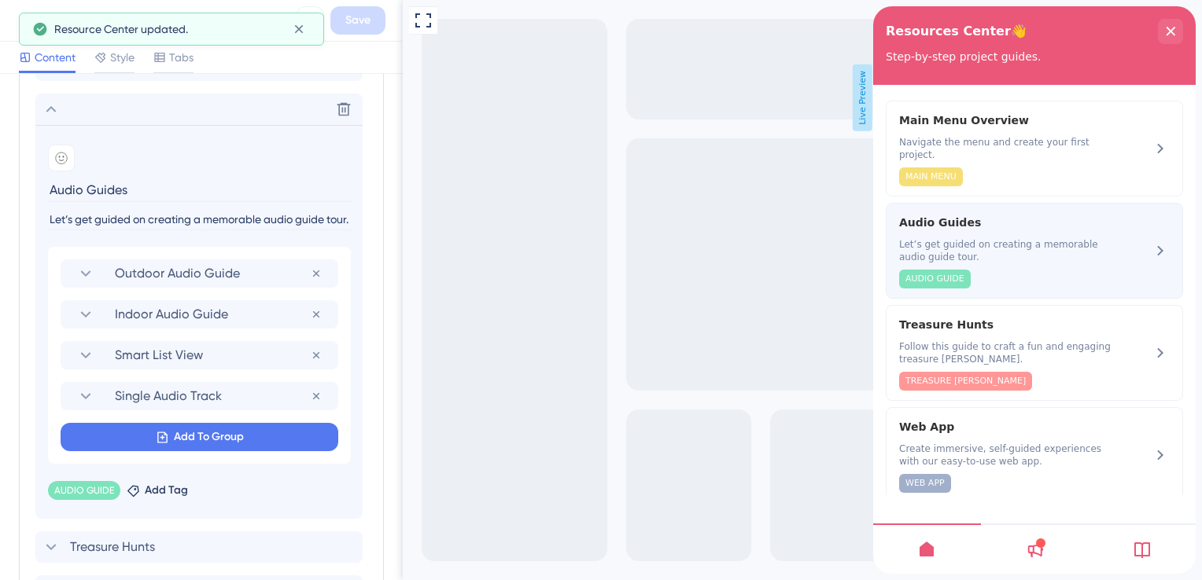
click at [1006, 238] on span "Let’s get guided on creating a memorable audio guide tour." at bounding box center [1007, 250] width 216 height 25
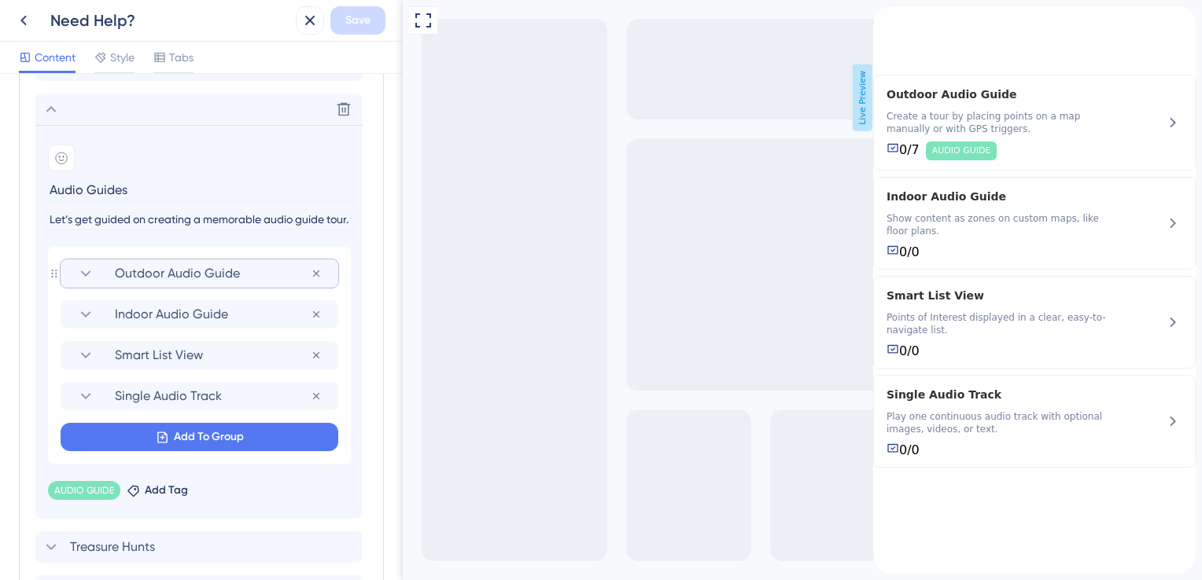
click at [179, 283] on section "Outdoor Audio Guide" at bounding box center [199, 274] width 246 height 28
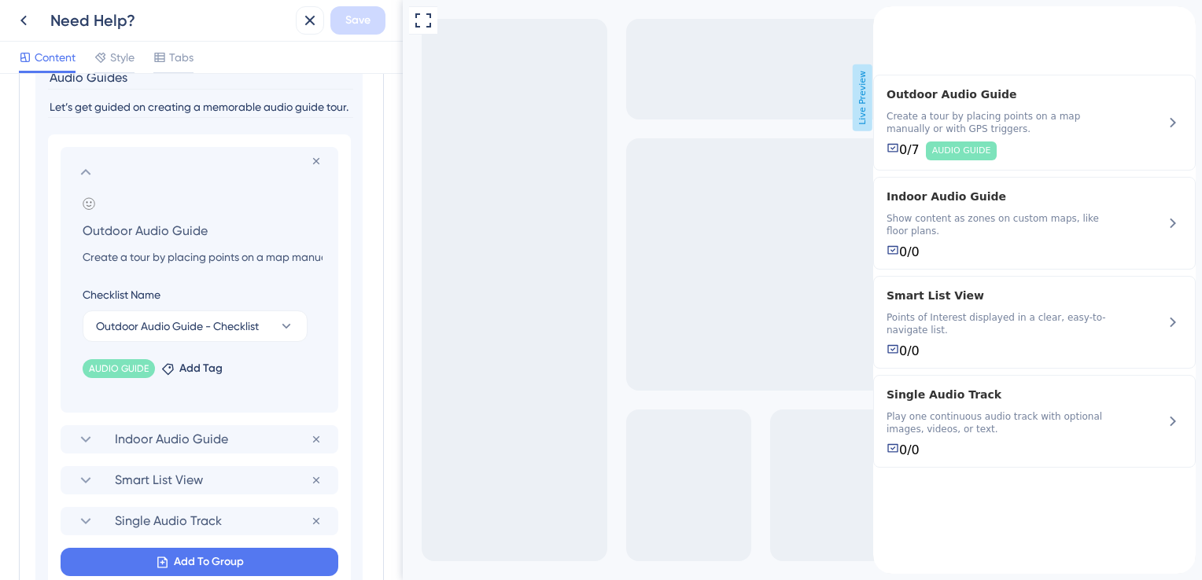
scroll to position [667, 0]
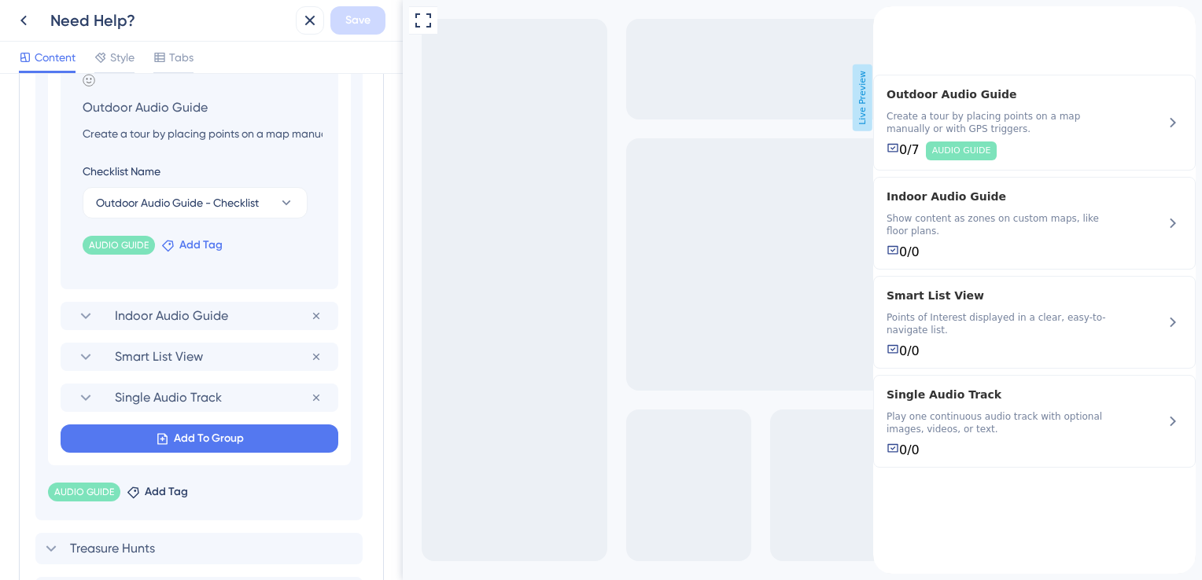
click at [193, 247] on span "Add Tag" at bounding box center [200, 245] width 43 height 19
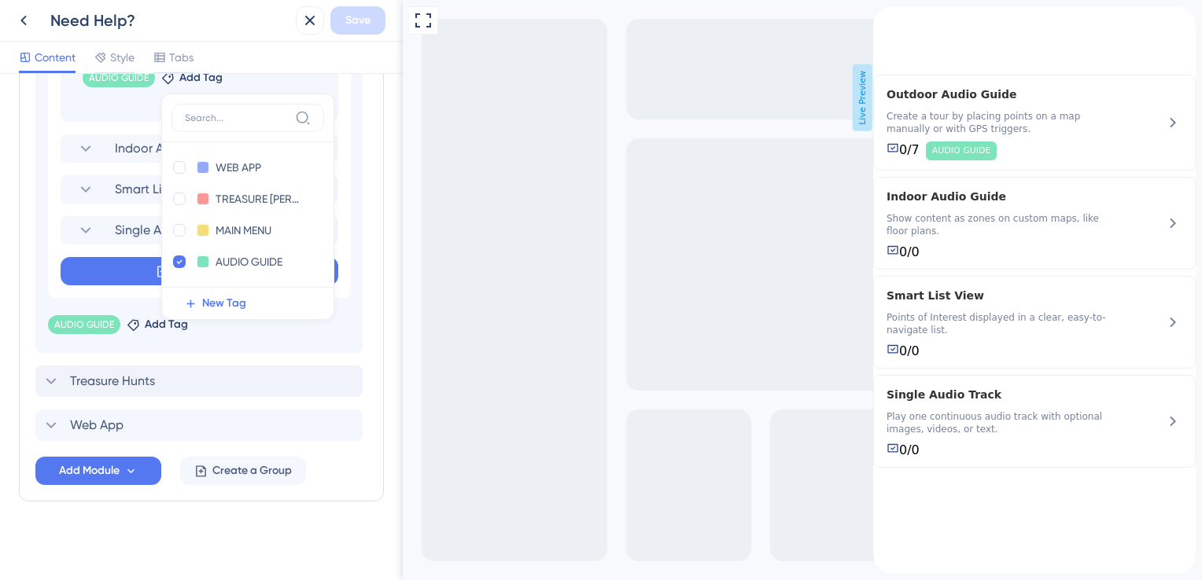
scroll to position [835, 0]
click at [202, 296] on span "New Tag" at bounding box center [224, 302] width 44 height 19
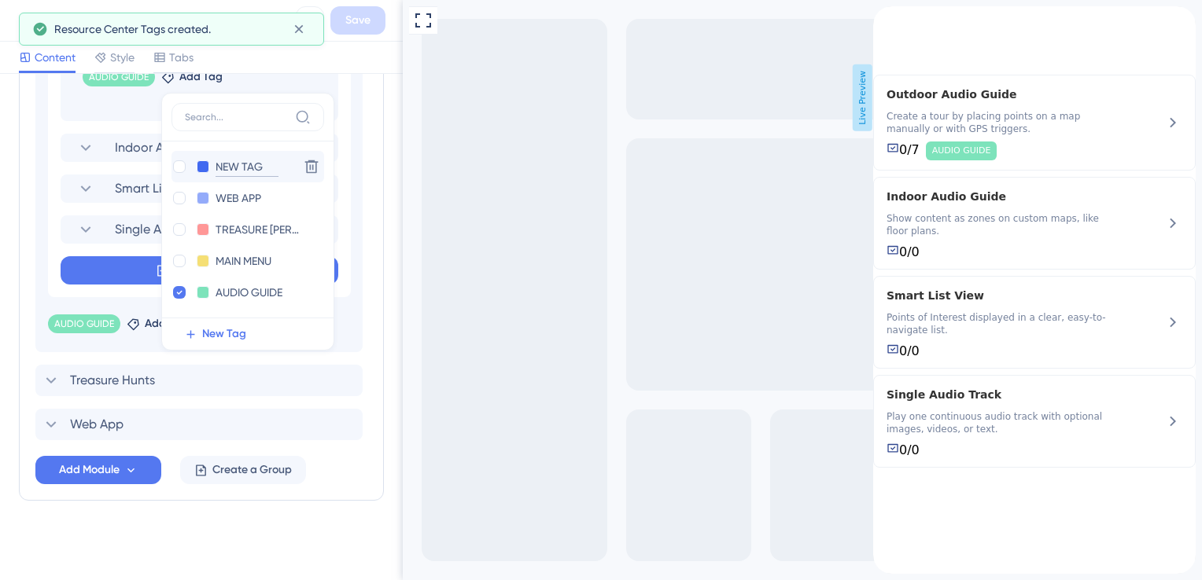
click at [230, 160] on input "NEW TAG" at bounding box center [246, 167] width 63 height 20
drag, startPoint x: 249, startPoint y: 160, endPoint x: 206, endPoint y: 160, distance: 43.3
click at [206, 160] on div "NEW TAG NEW TAG" at bounding box center [231, 167] width 121 height 20
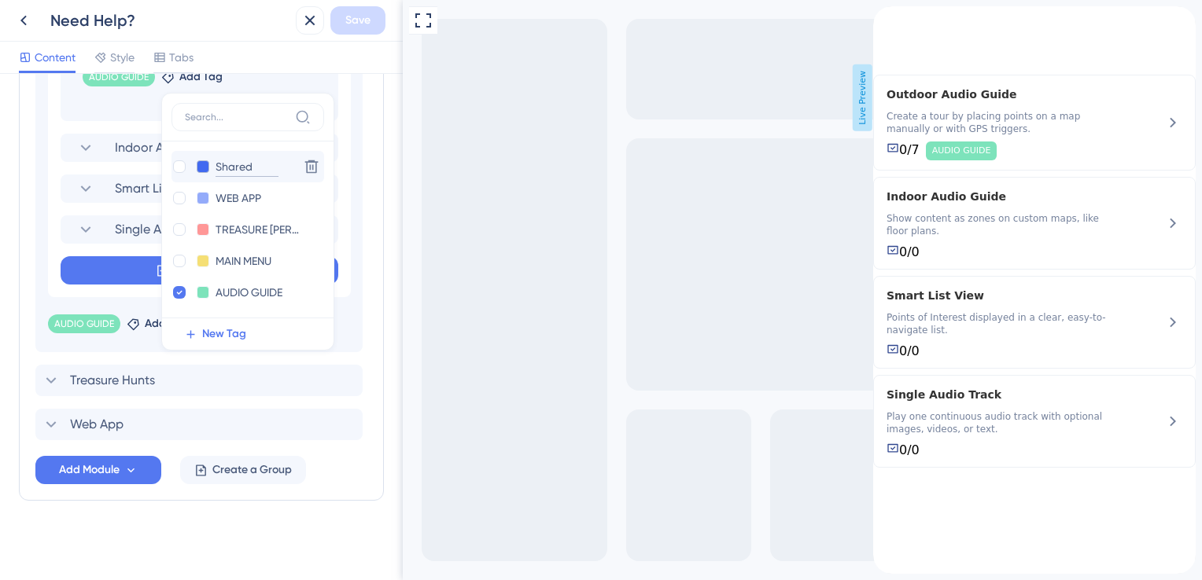
type input "Share"
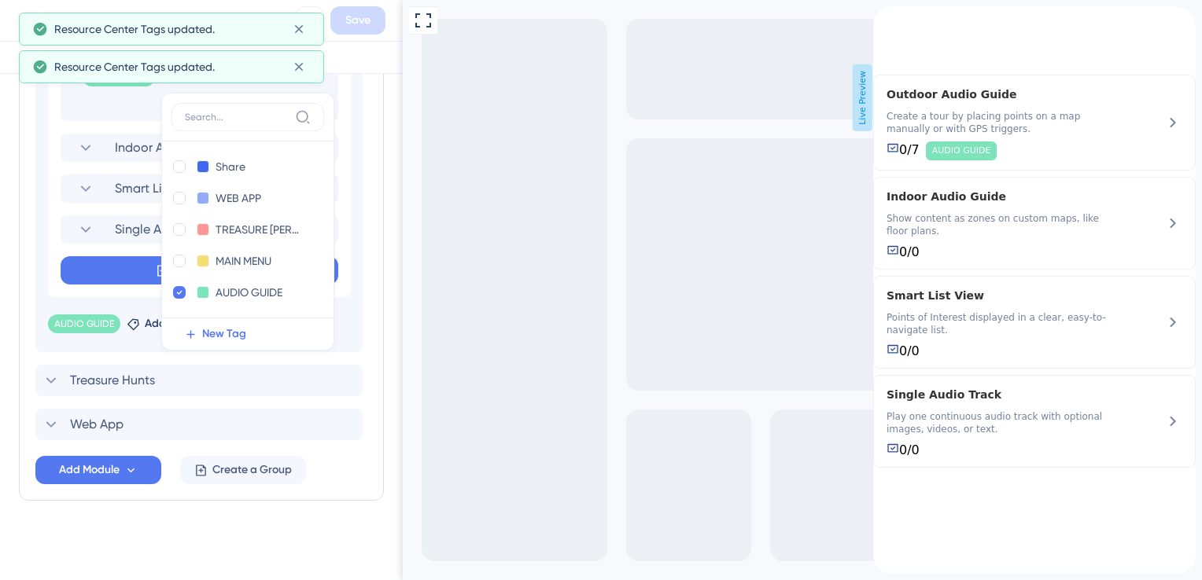
scroll to position [757, 0]
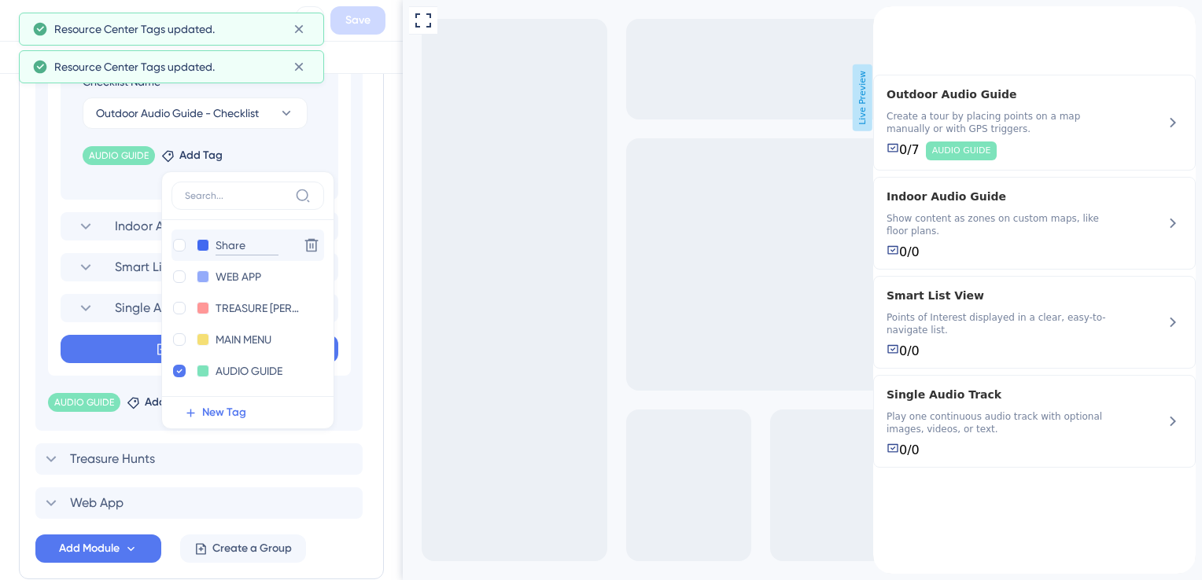
click at [249, 244] on input "Share" at bounding box center [246, 246] width 63 height 20
type input "S"
click at [249, 244] on input "SH" at bounding box center [246, 246] width 63 height 20
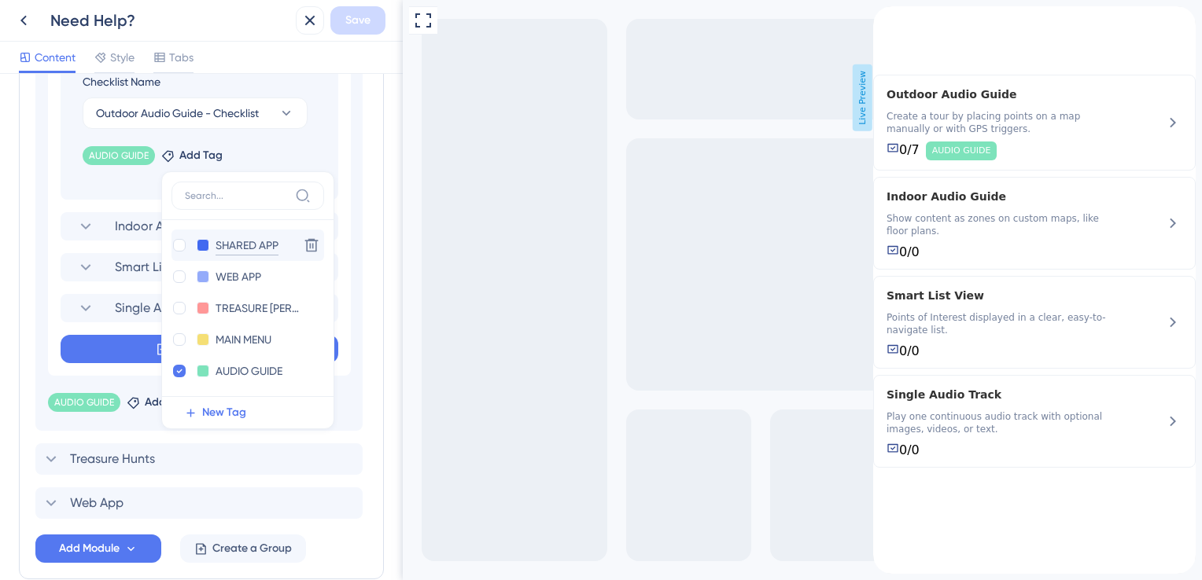
type input "SHARED APPS"
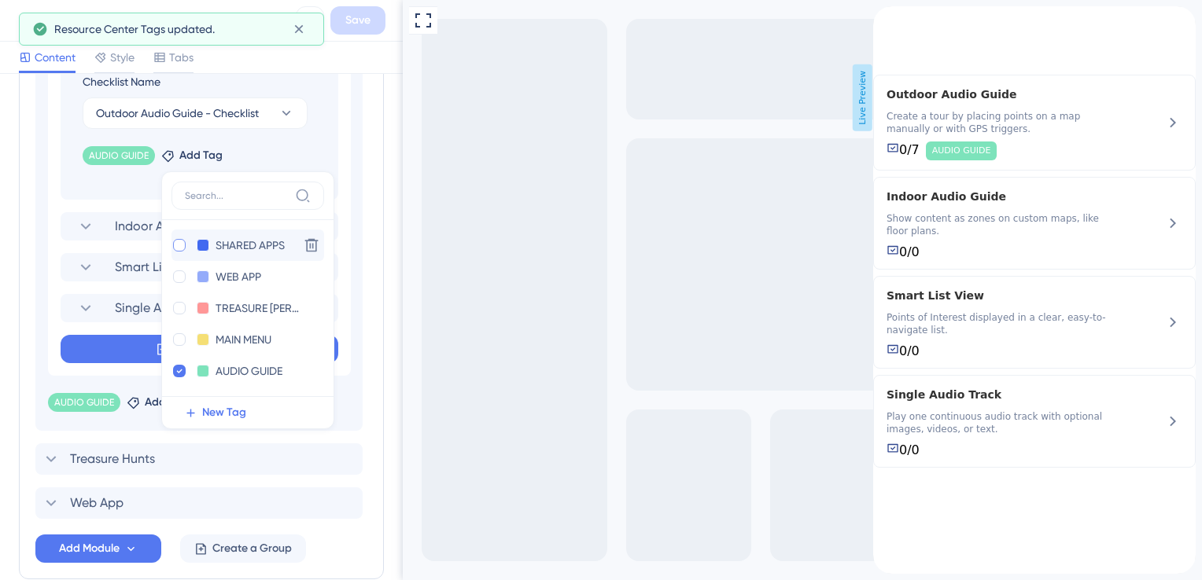
click at [173, 242] on div at bounding box center [179, 245] width 13 height 13
checkbox input "true"
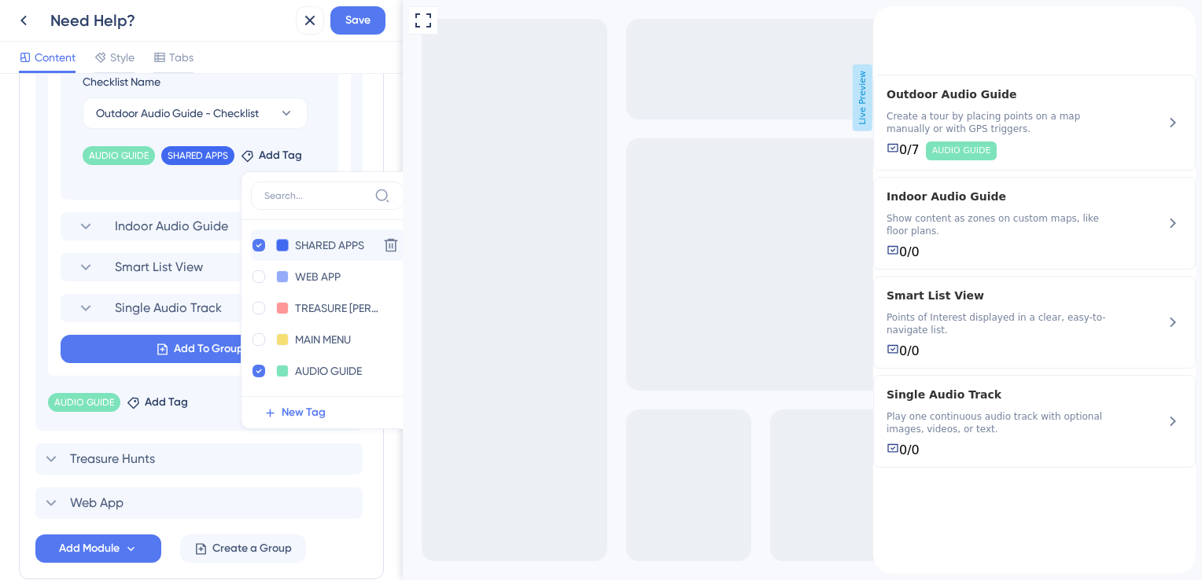
click at [283, 245] on button at bounding box center [282, 245] width 13 height 13
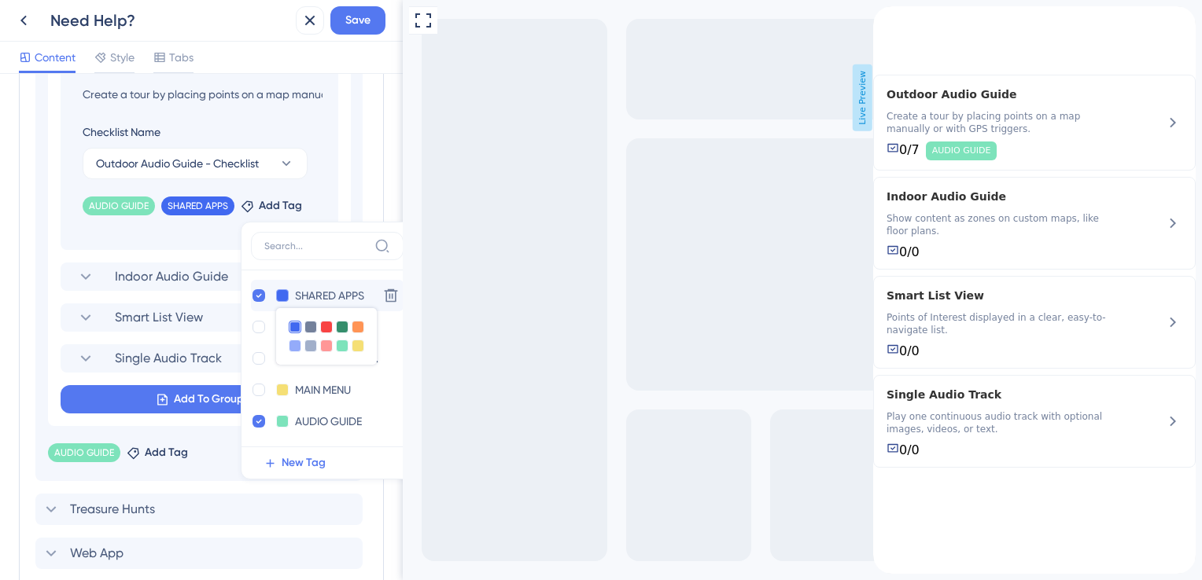
scroll to position [678, 0]
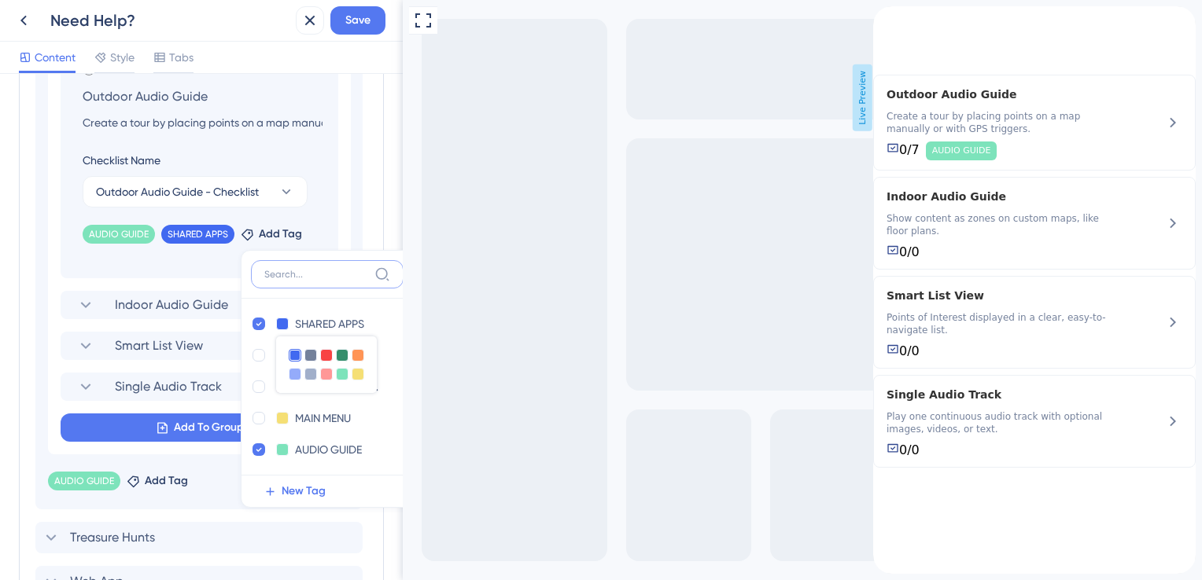
click at [308, 268] on input at bounding box center [316, 274] width 104 height 13
click at [277, 303] on div "SHARED APPS SHARED APPS Delete WEB APP WEB APP Delete TREASURE [PERSON_NAME] TR…" at bounding box center [327, 387] width 153 height 176
click at [291, 490] on span "New Tag" at bounding box center [304, 491] width 44 height 19
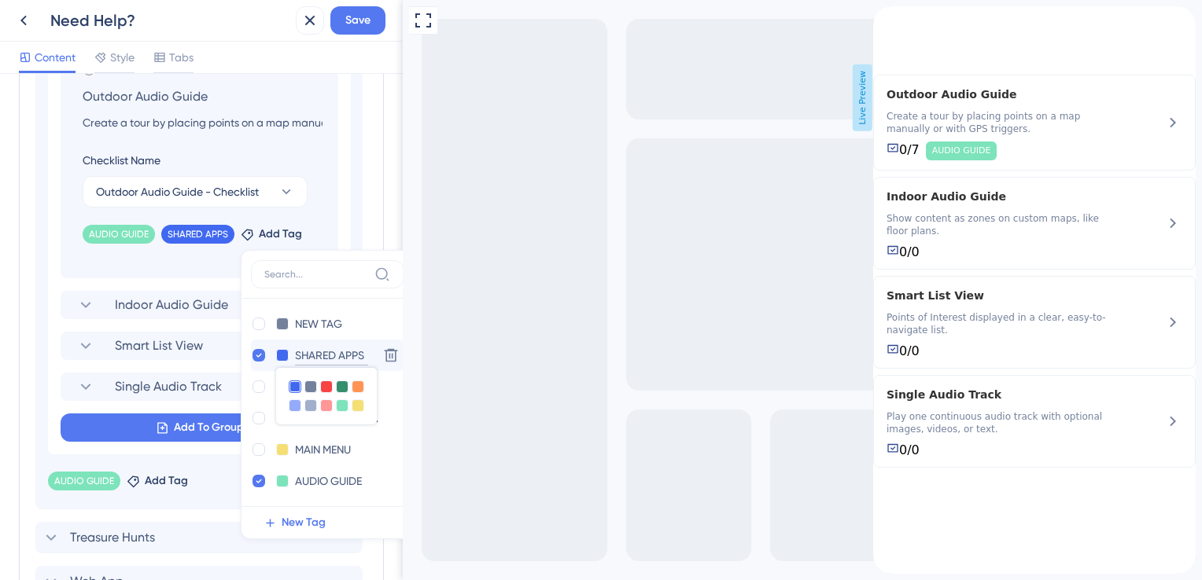
click at [344, 360] on input "SHARED APPS" at bounding box center [331, 356] width 73 height 20
click at [225, 272] on div "Add emoji Outdoor Audio Guide Create a tour by placing points on a map manually…" at bounding box center [199, 170] width 246 height 215
click at [201, 264] on div "Add emoji Outdoor Audio Guide Create a tour by placing points on a map manually…" at bounding box center [199, 170] width 246 height 215
click at [253, 420] on div at bounding box center [258, 418] width 13 height 13
checkbox input "true"
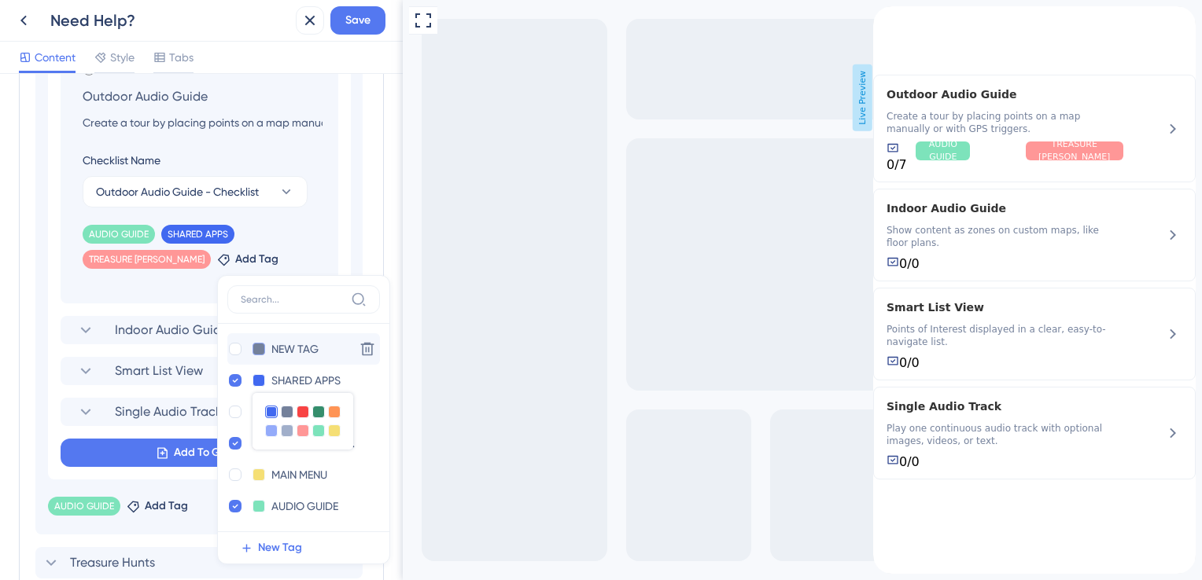
click at [252, 349] on button at bounding box center [258, 349] width 13 height 13
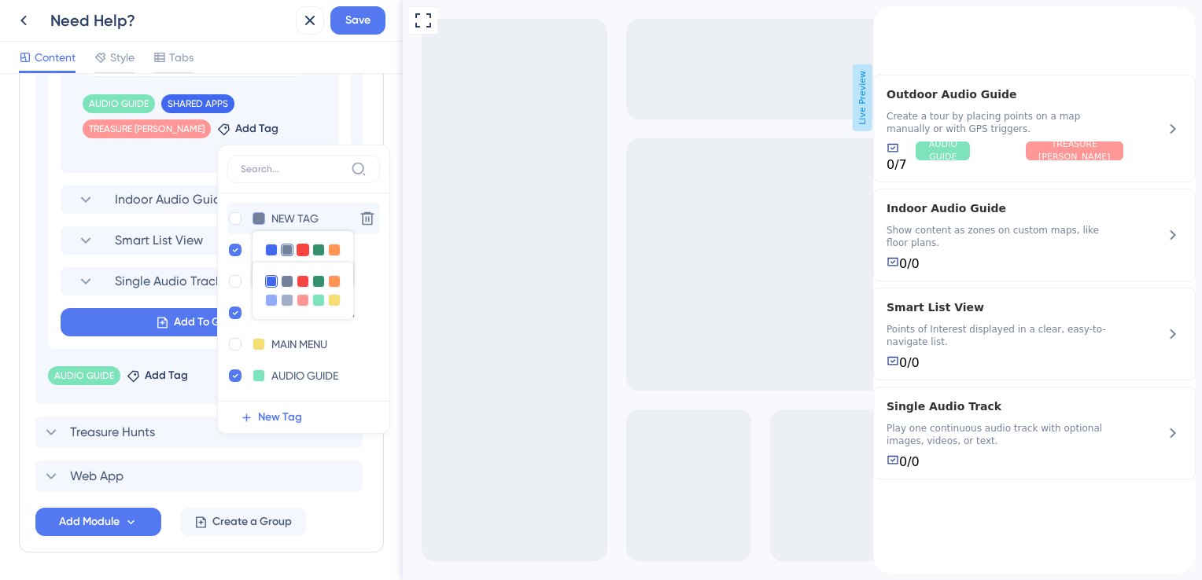
scroll to position [703, 0]
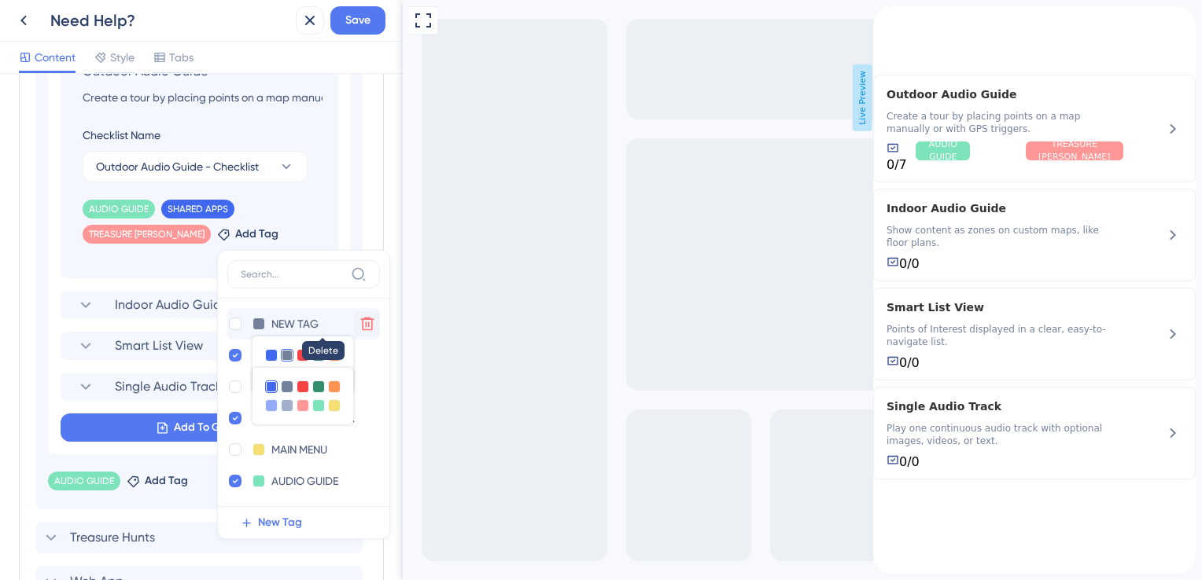
click at [355, 328] on button at bounding box center [367, 323] width 25 height 25
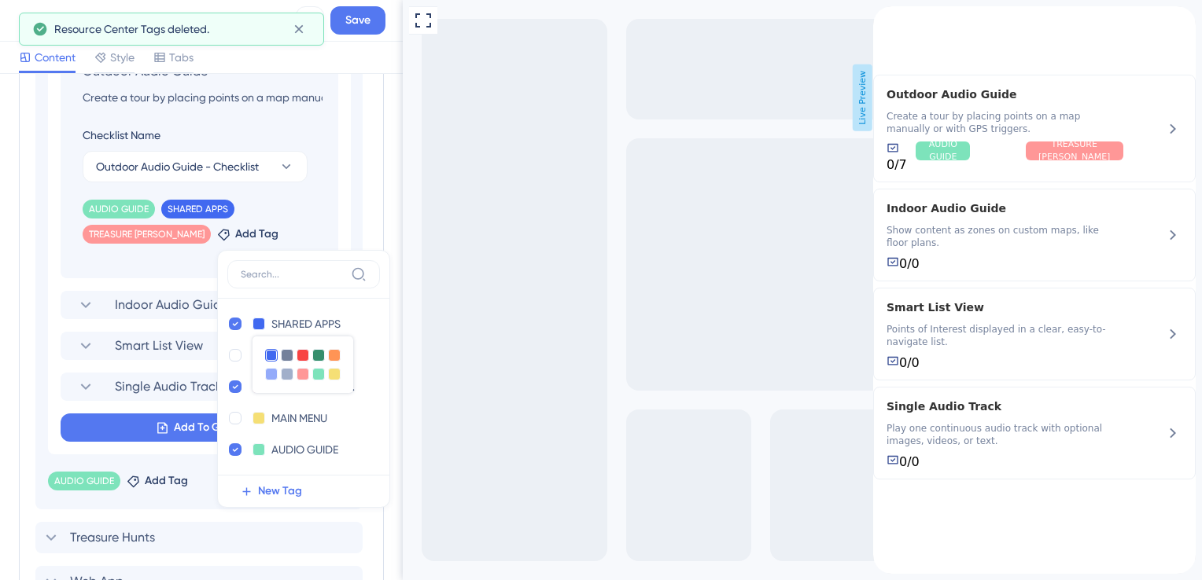
click at [41, 242] on section "Add emoji Audio Guides Let’s get guided on creating a memorable audio guide tou…" at bounding box center [198, 181] width 327 height 657
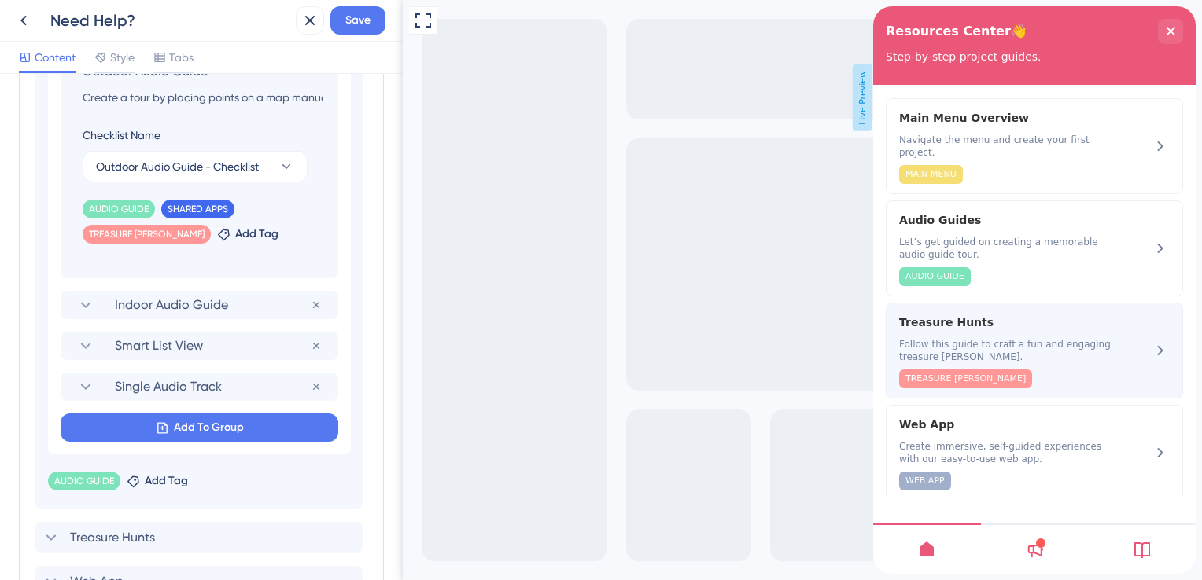
scroll to position [0, 0]
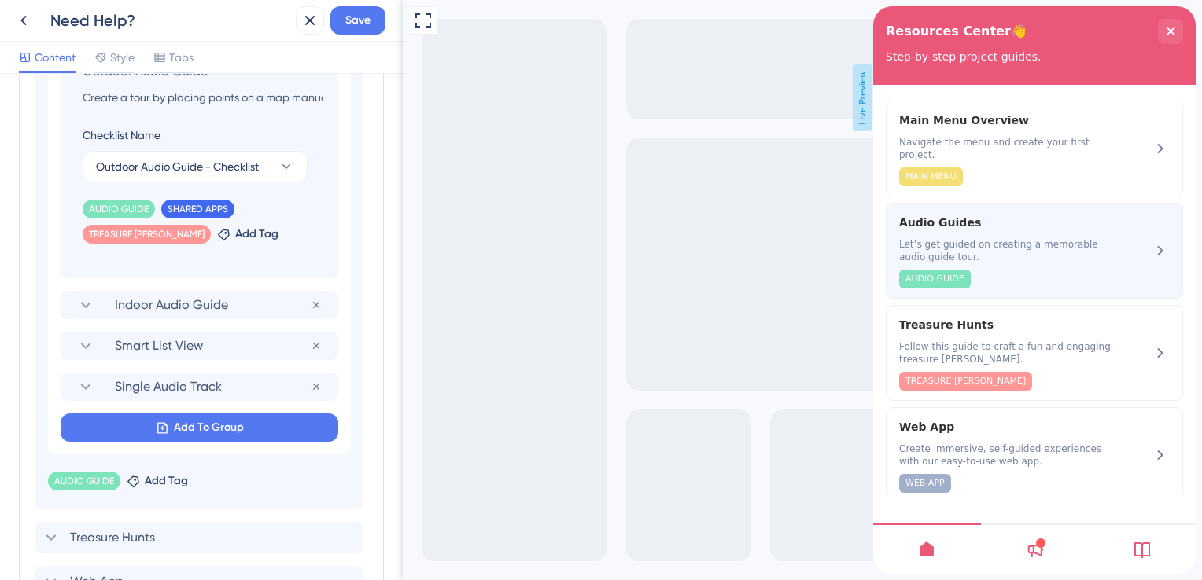
click at [1151, 241] on icon at bounding box center [1160, 250] width 19 height 19
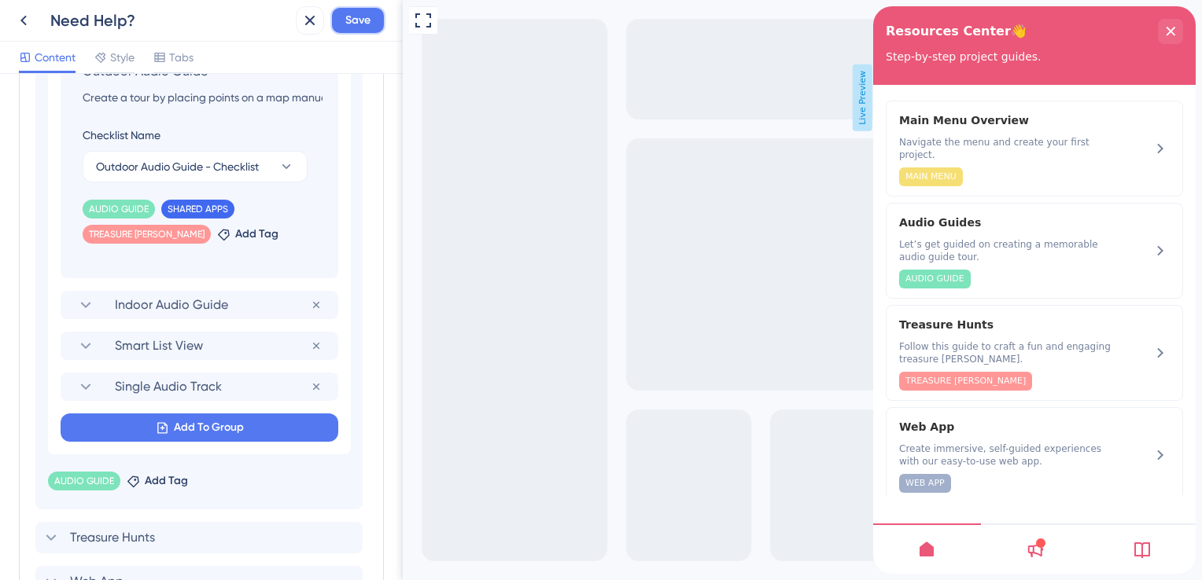
click at [362, 33] on button "Save" at bounding box center [357, 20] width 55 height 28
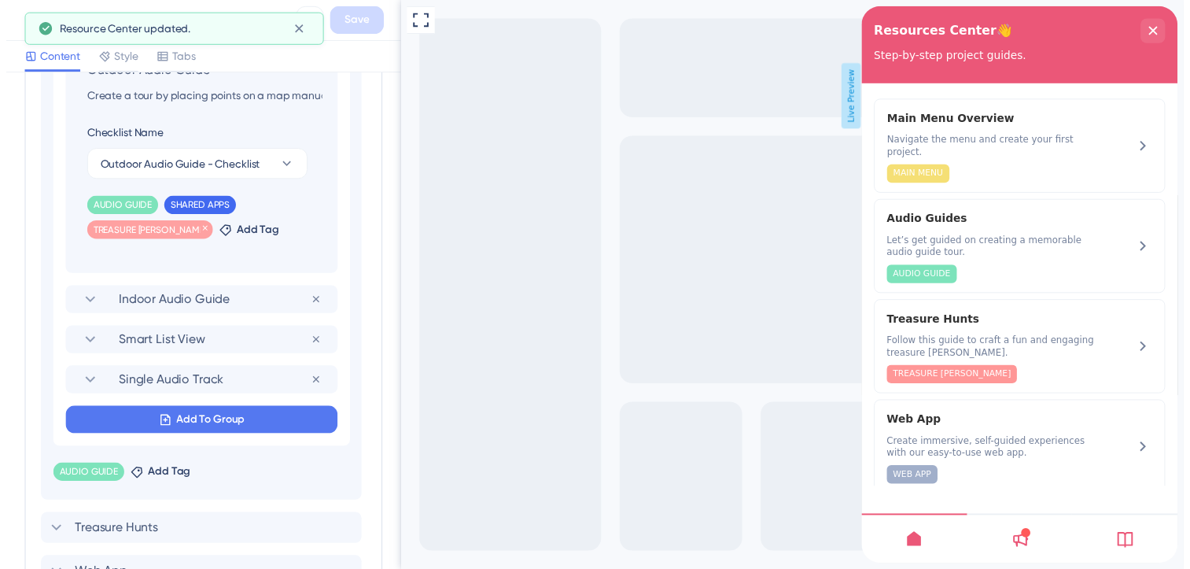
scroll to position [624, 0]
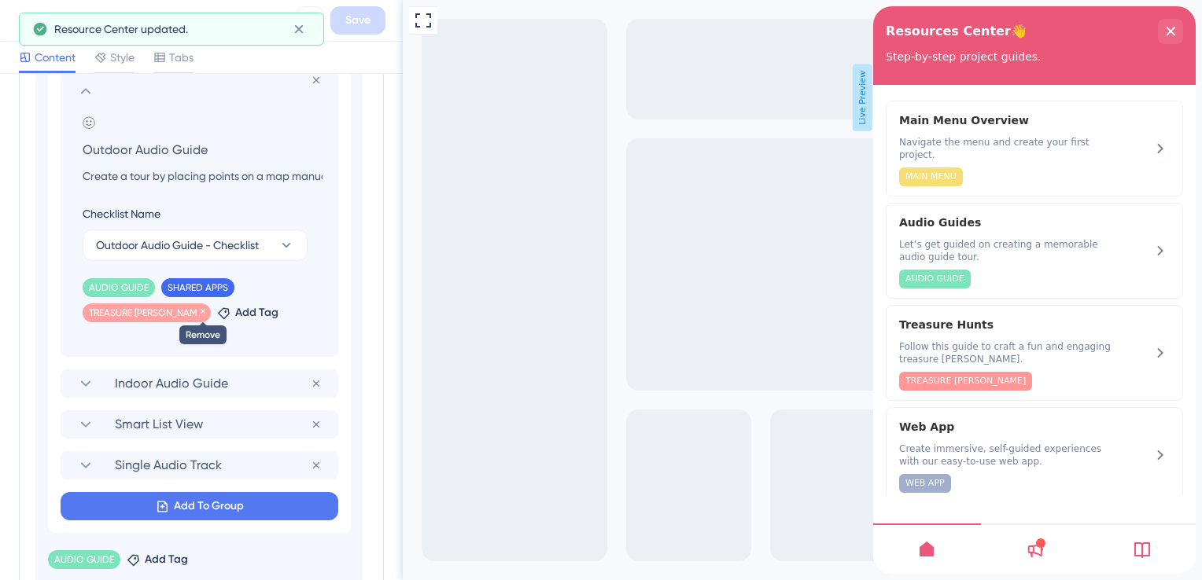
click at [201, 309] on icon at bounding box center [203, 311] width 5 height 5
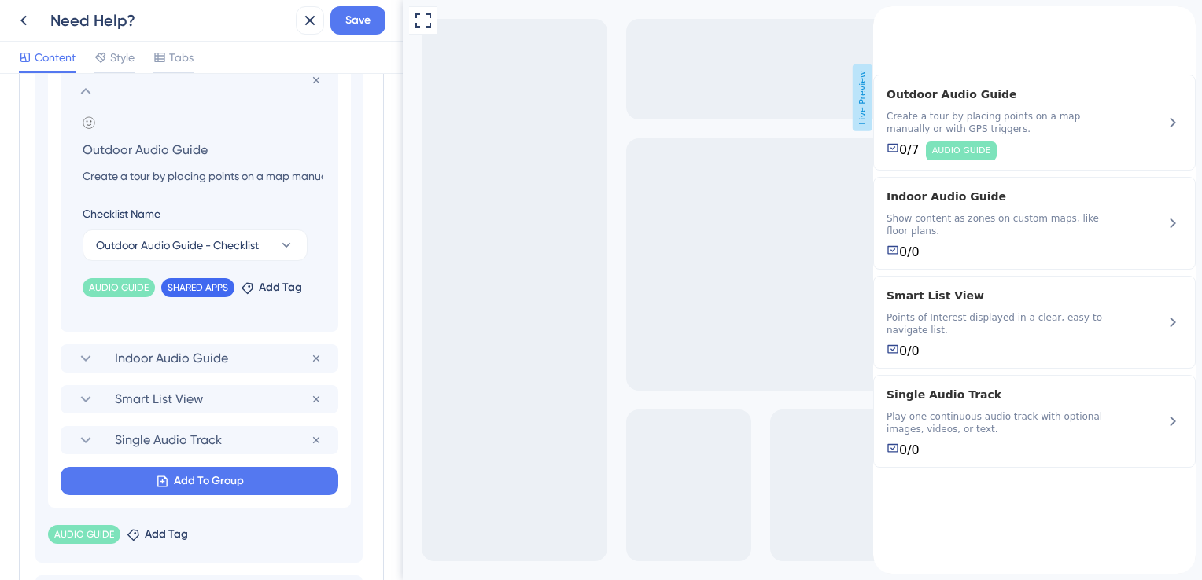
click at [886, 19] on icon "back to header" at bounding box center [879, 12] width 13 height 13
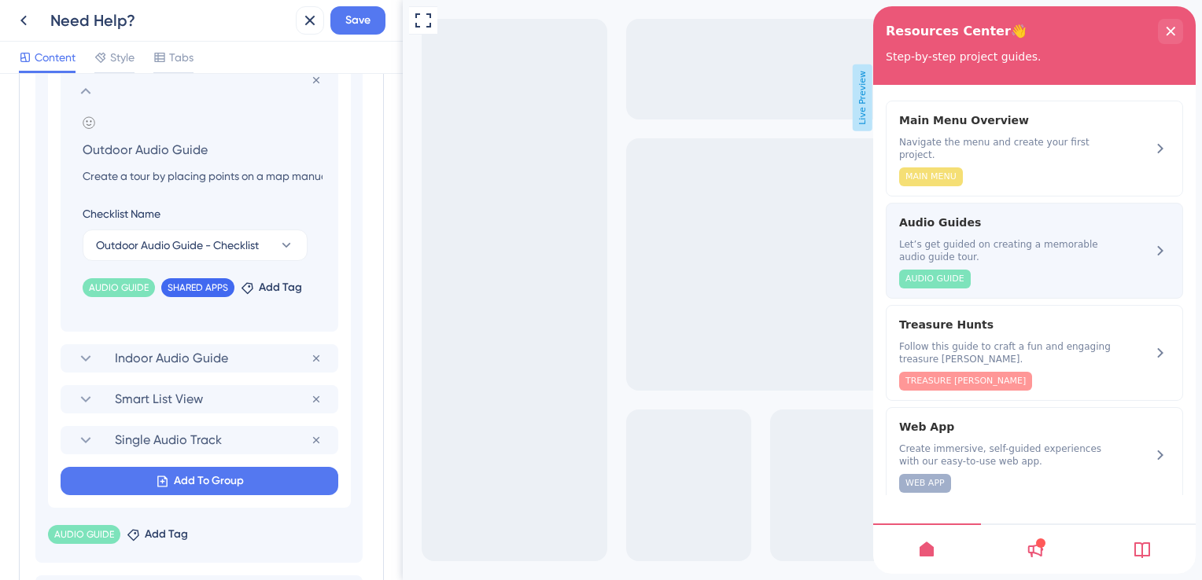
click at [1003, 270] on div "AUDIO GUIDE" at bounding box center [1007, 279] width 216 height 19
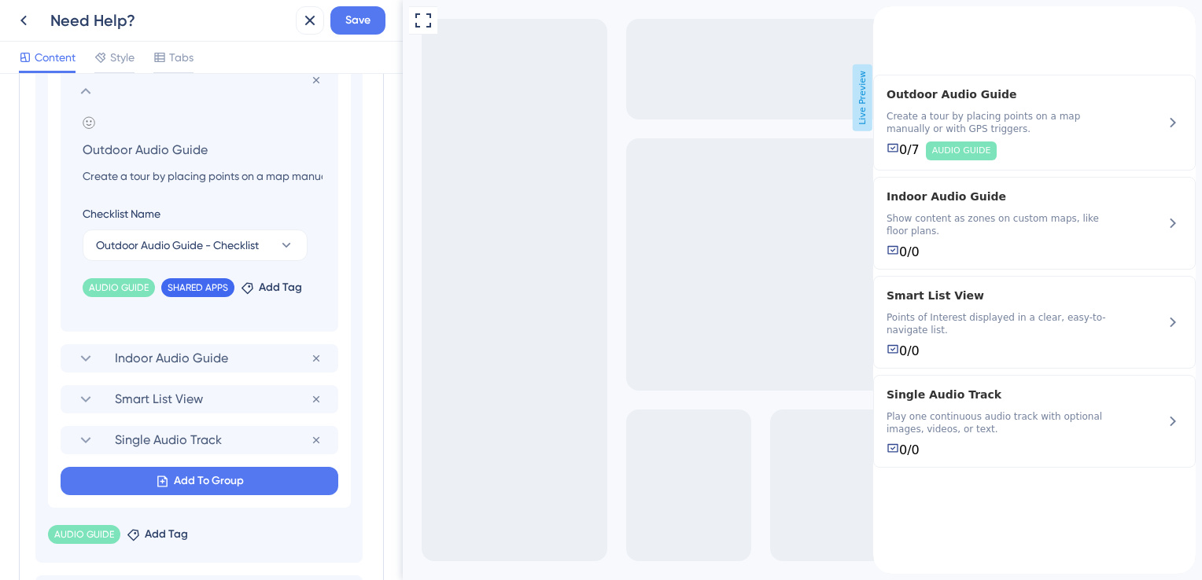
click at [898, 22] on div "back to header" at bounding box center [885, 14] width 25 height 16
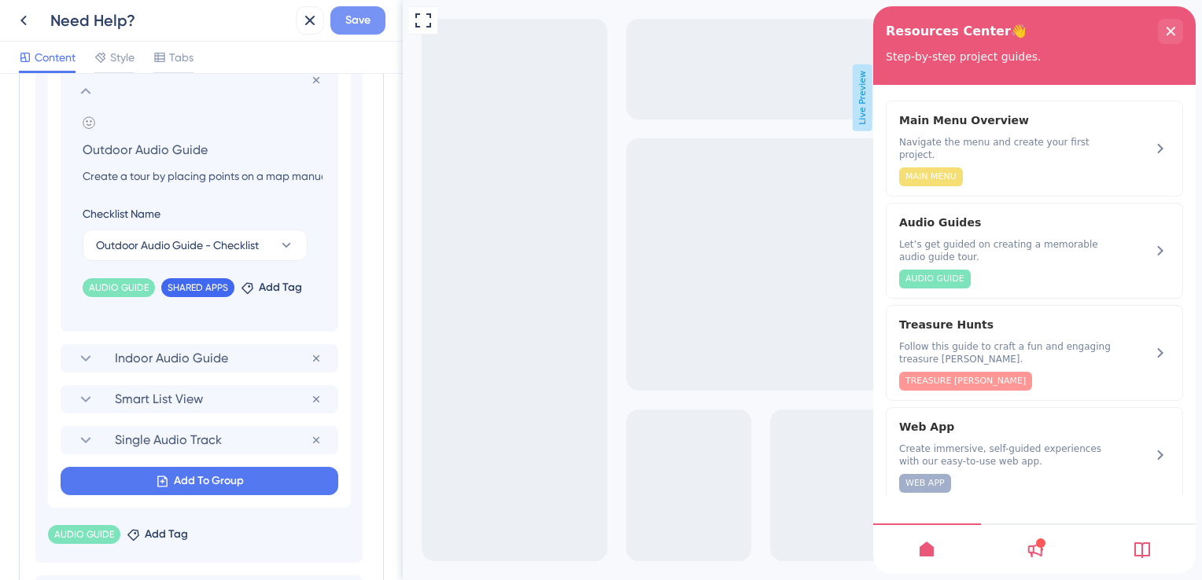
click at [378, 24] on button "Save" at bounding box center [357, 20] width 55 height 28
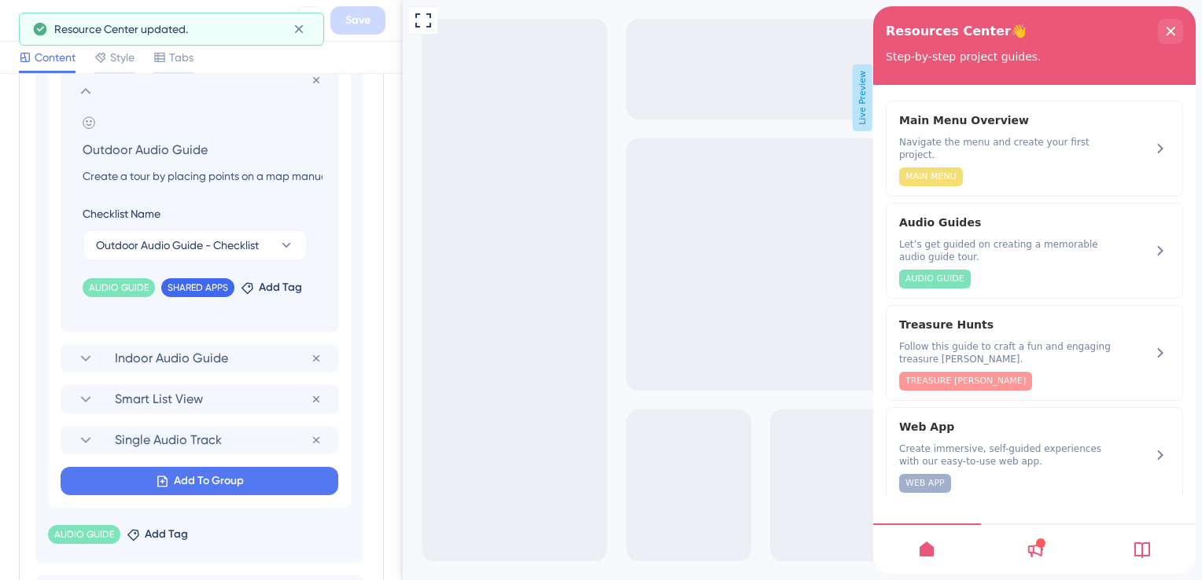
click at [9, 24] on button at bounding box center [23, 20] width 28 height 28
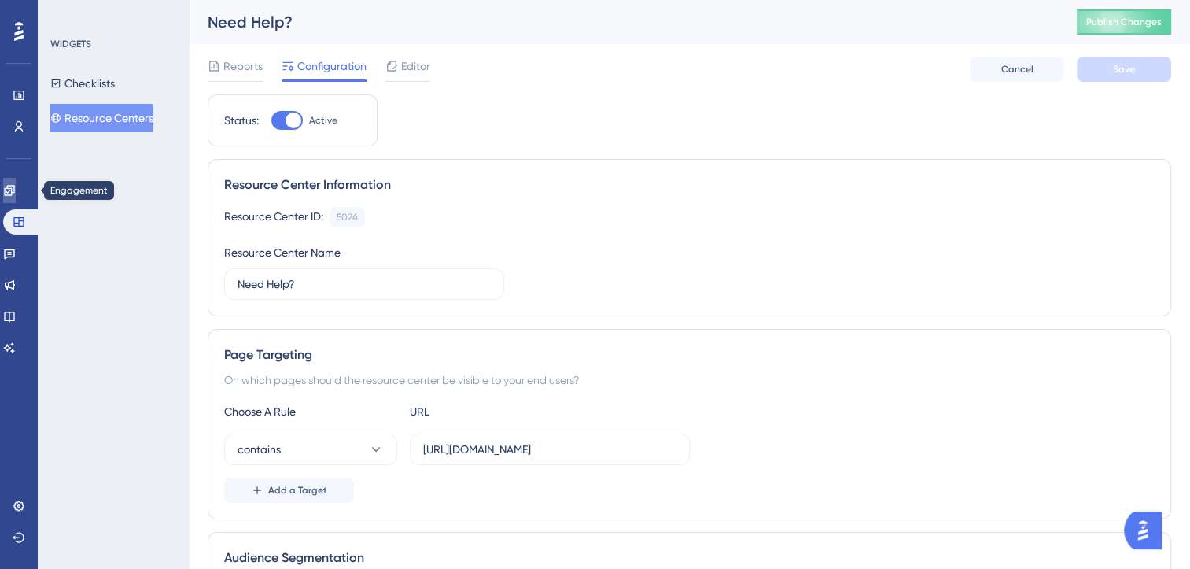
click at [16, 193] on icon at bounding box center [9, 190] width 13 height 13
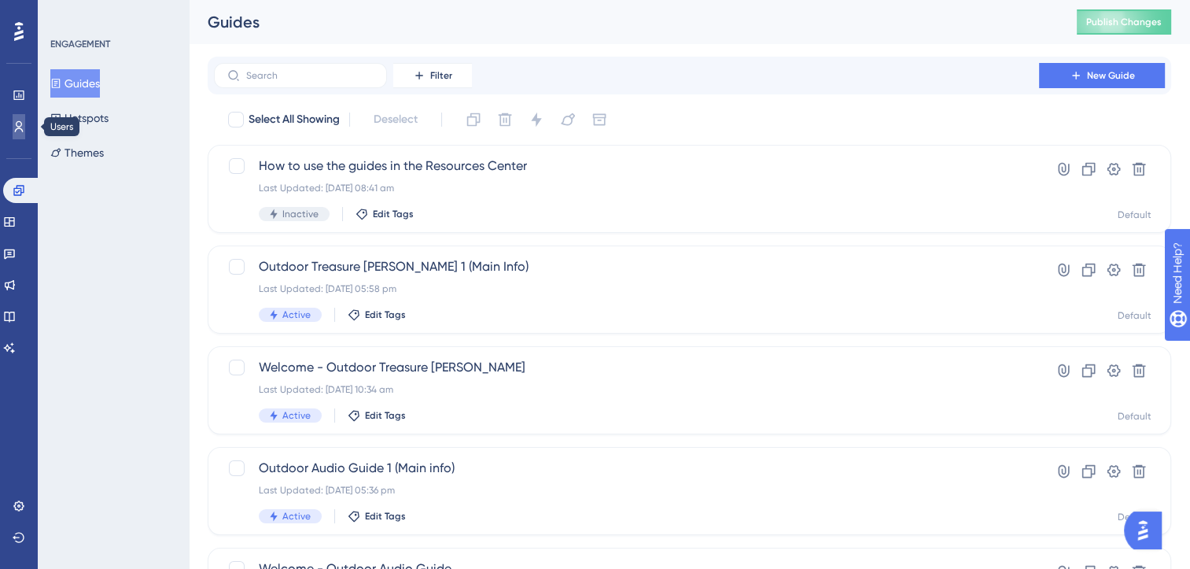
click at [13, 132] on link at bounding box center [19, 126] width 13 height 25
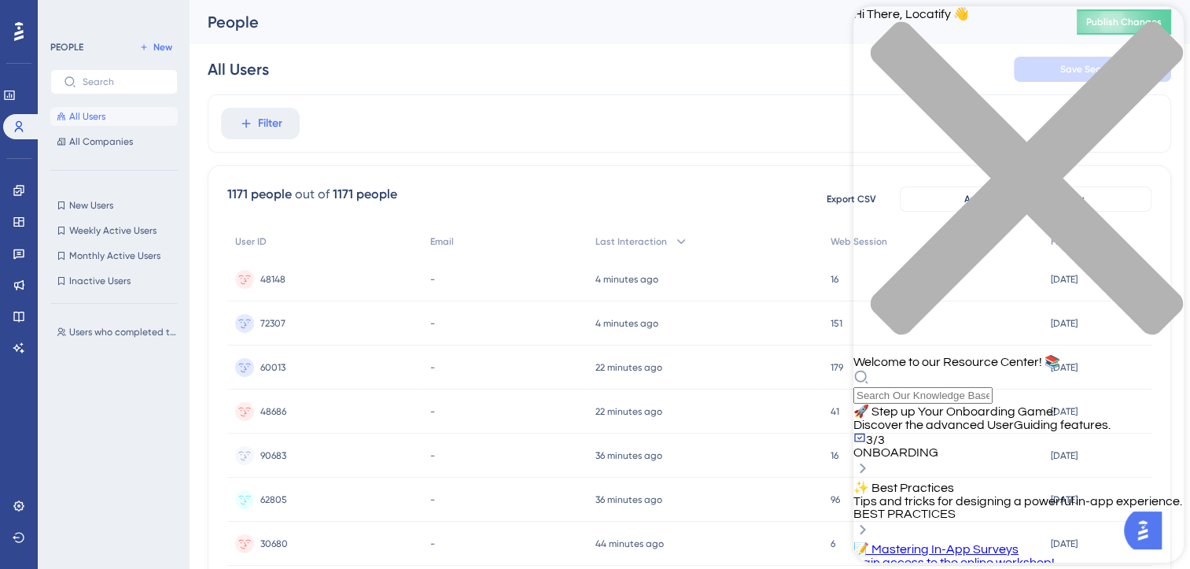
click at [872, 459] on icon at bounding box center [862, 468] width 19 height 19
click at [940, 403] on div "🚀 Step up Your Onboarding Game! Discover the advanced UserGuiding features. 3/3…" at bounding box center [1018, 430] width 330 height 55
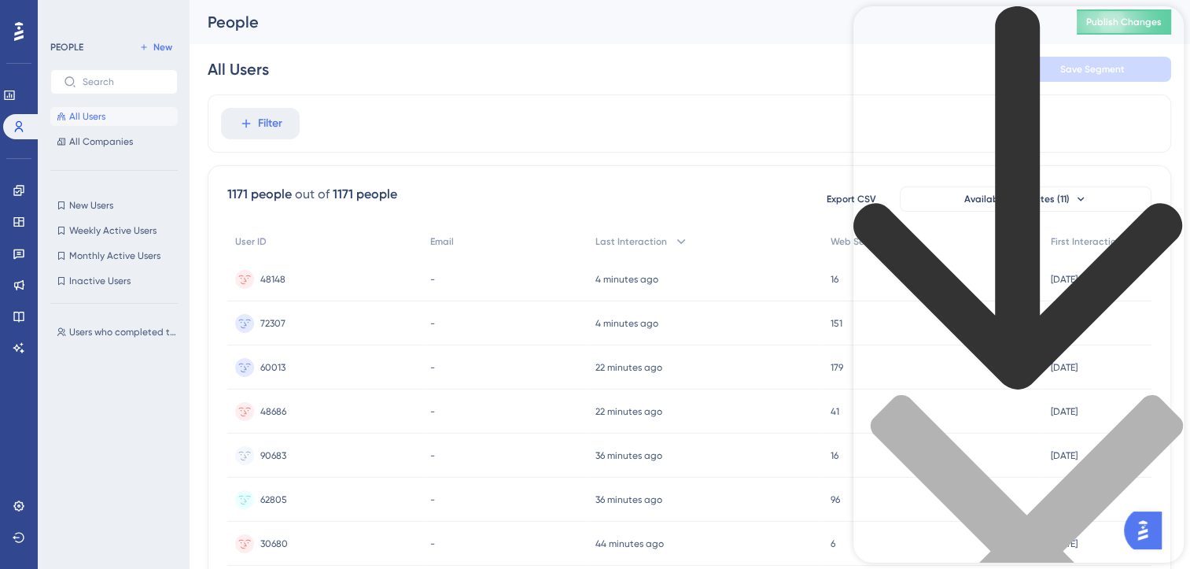
click at [883, 25] on icon "back to header" at bounding box center [1018, 198] width 330 height 385
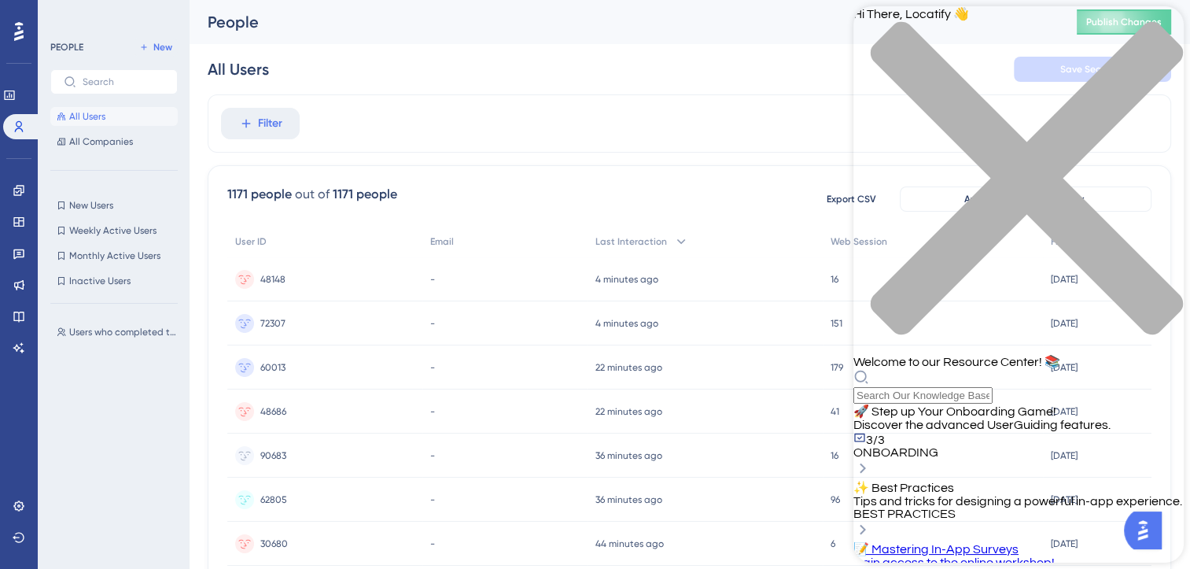
click at [1026, 495] on span "Tips and tricks for designing a powerful in-app experience." at bounding box center [1017, 501] width 329 height 13
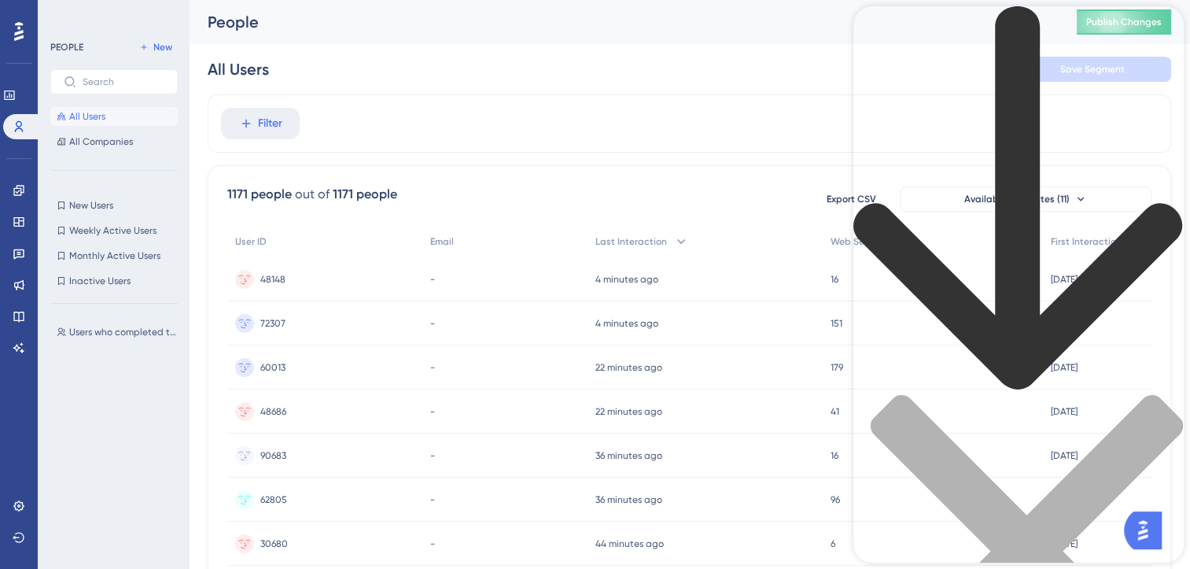
click at [875, 28] on icon "back to header" at bounding box center [1018, 198] width 330 height 385
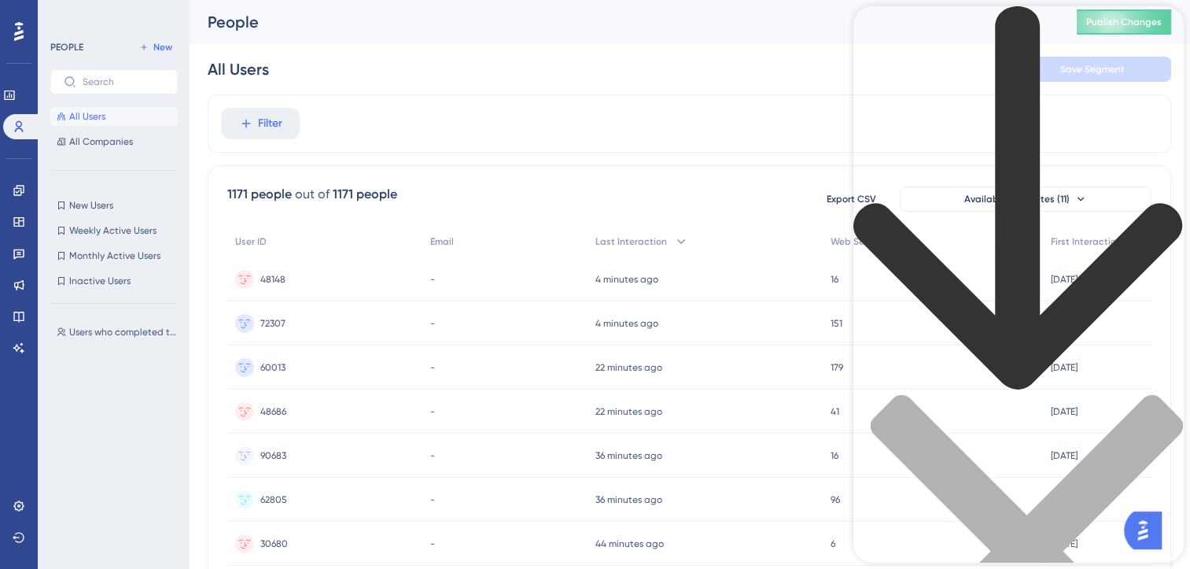
click at [878, 49] on div "Best In-App Survey Use Cases" at bounding box center [1018, 372] width 330 height 733
click at [878, 47] on div "Best In-App Survey Use Cases" at bounding box center [1018, 372] width 330 height 733
click at [876, 39] on div "back to header" at bounding box center [1018, 200] width 330 height 388
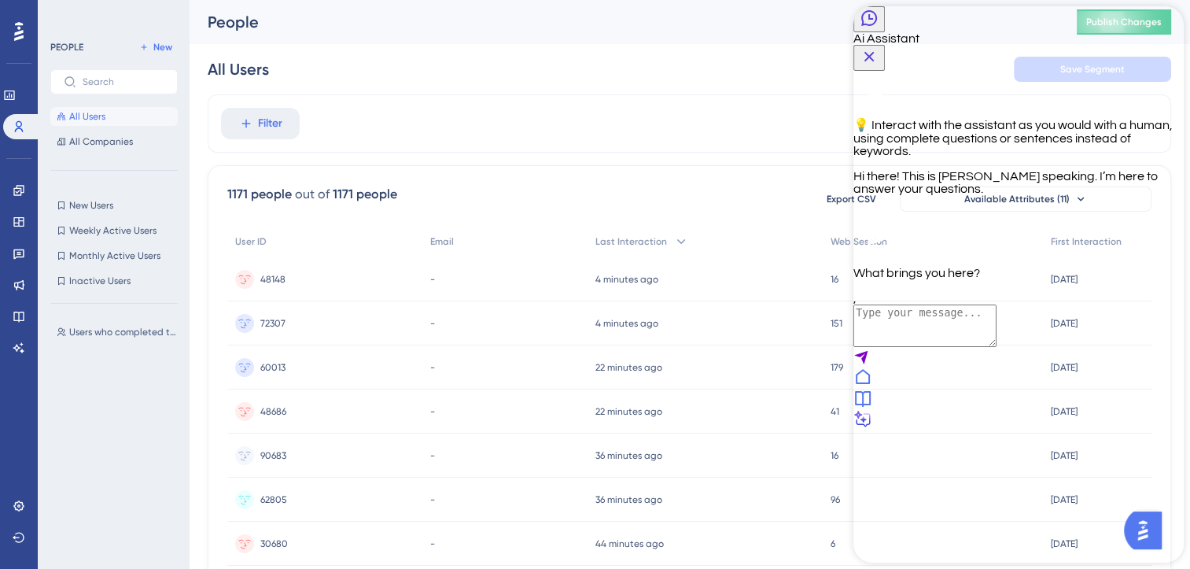
click at [982, 347] on textarea "AI Assistant Text Input" at bounding box center [924, 325] width 143 height 42
type textarea "can I add icons for the tags"
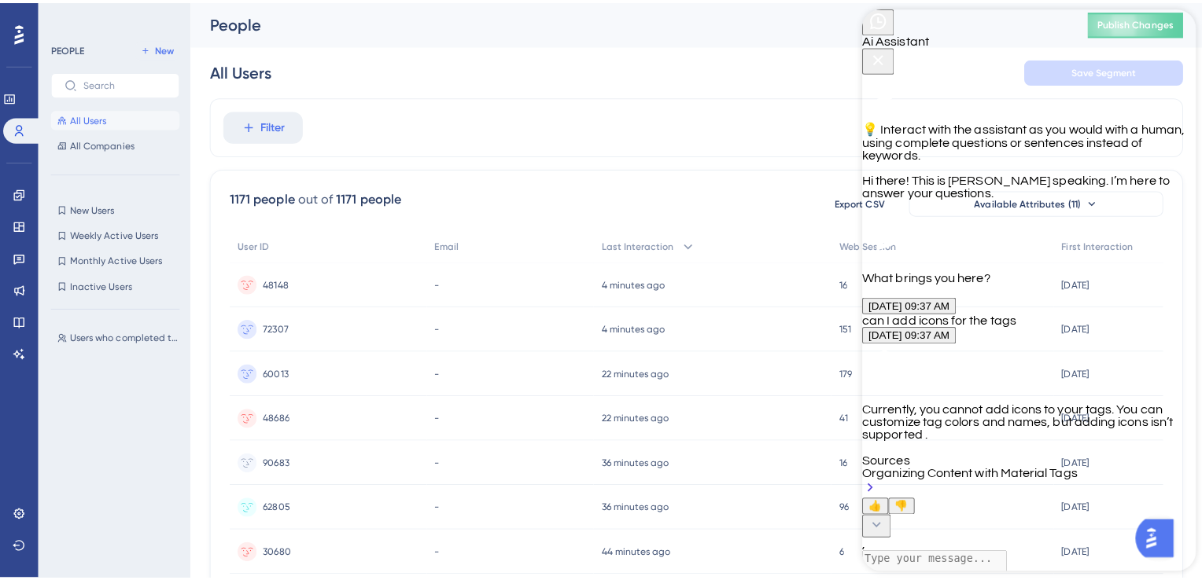
scroll to position [185, 0]
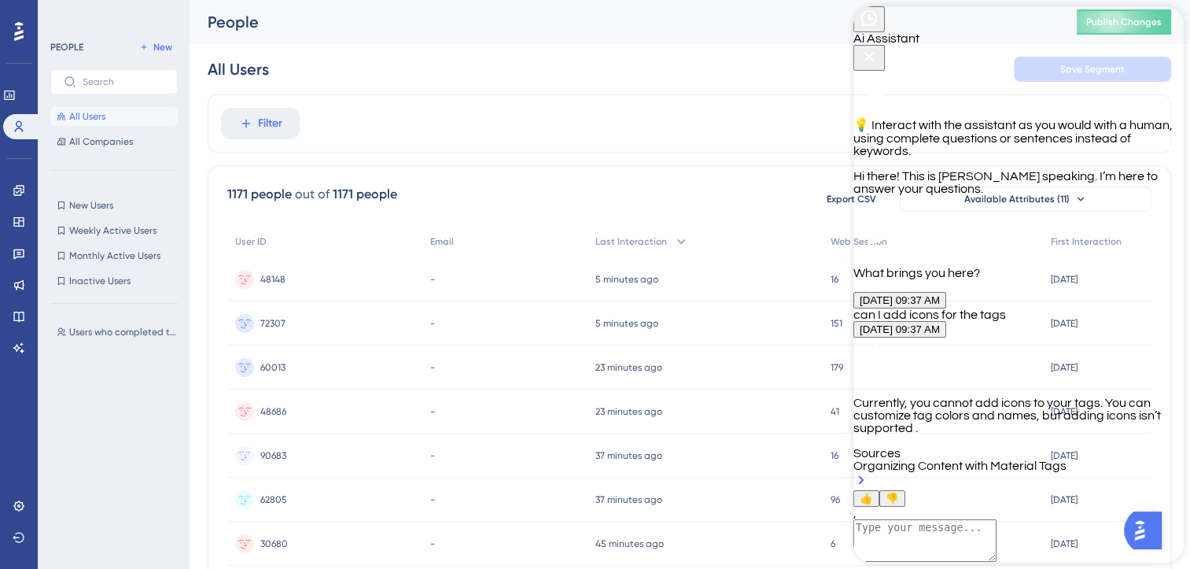
click at [937, 459] on div "Organizing Content with Material Tags" at bounding box center [1018, 474] width 330 height 31
click at [878, 47] on icon "Close Button" at bounding box center [869, 56] width 19 height 19
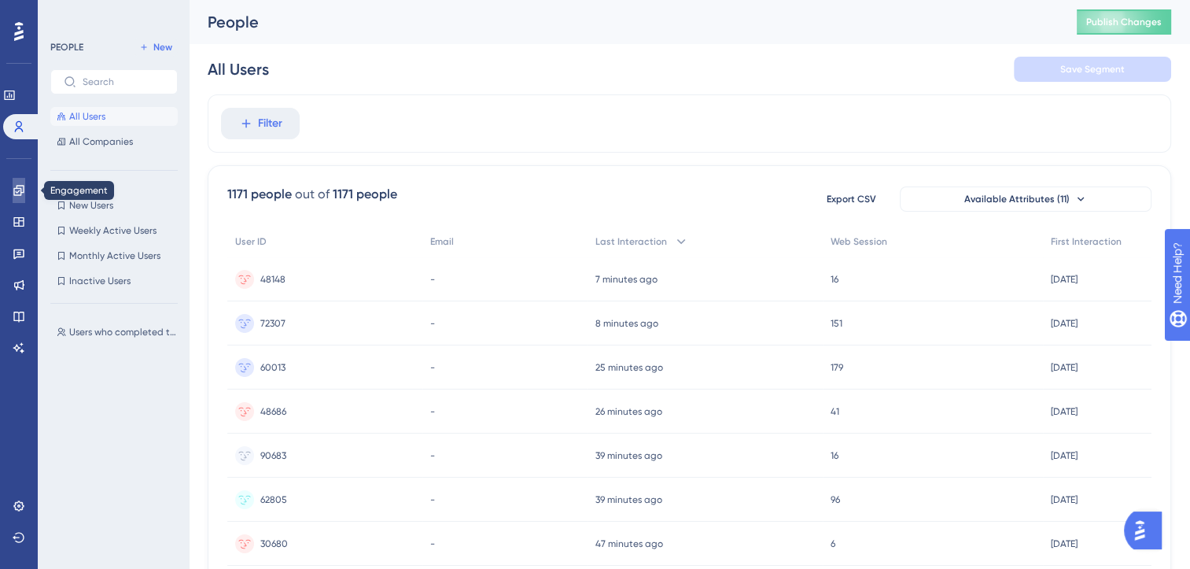
click at [17, 188] on icon at bounding box center [18, 190] width 10 height 10
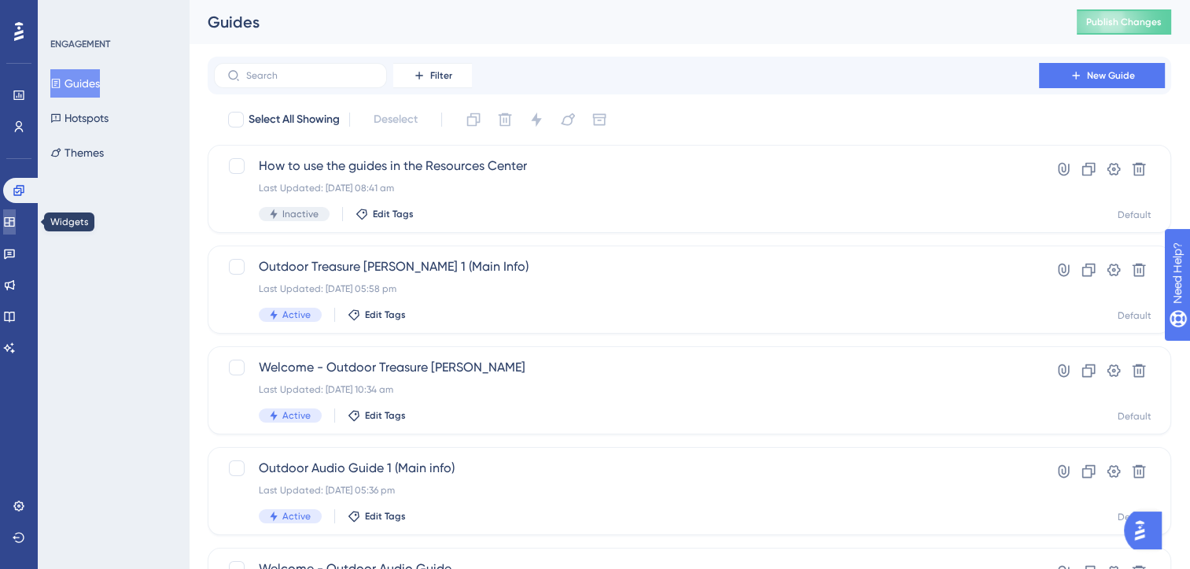
click at [16, 229] on link at bounding box center [9, 221] width 13 height 25
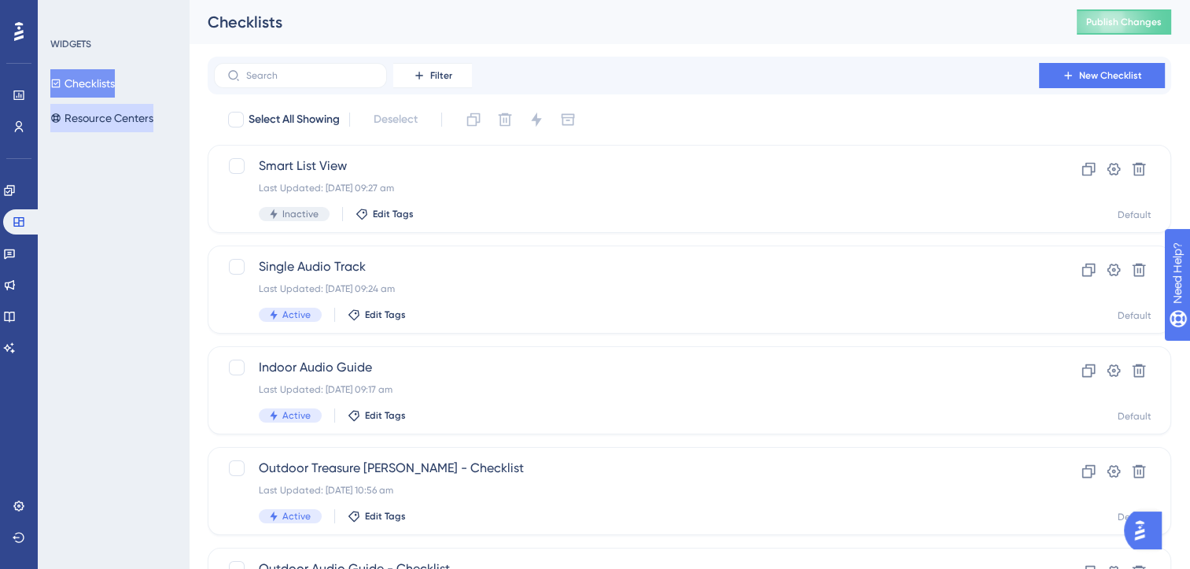
click at [135, 131] on button "Resource Centers" at bounding box center [101, 118] width 103 height 28
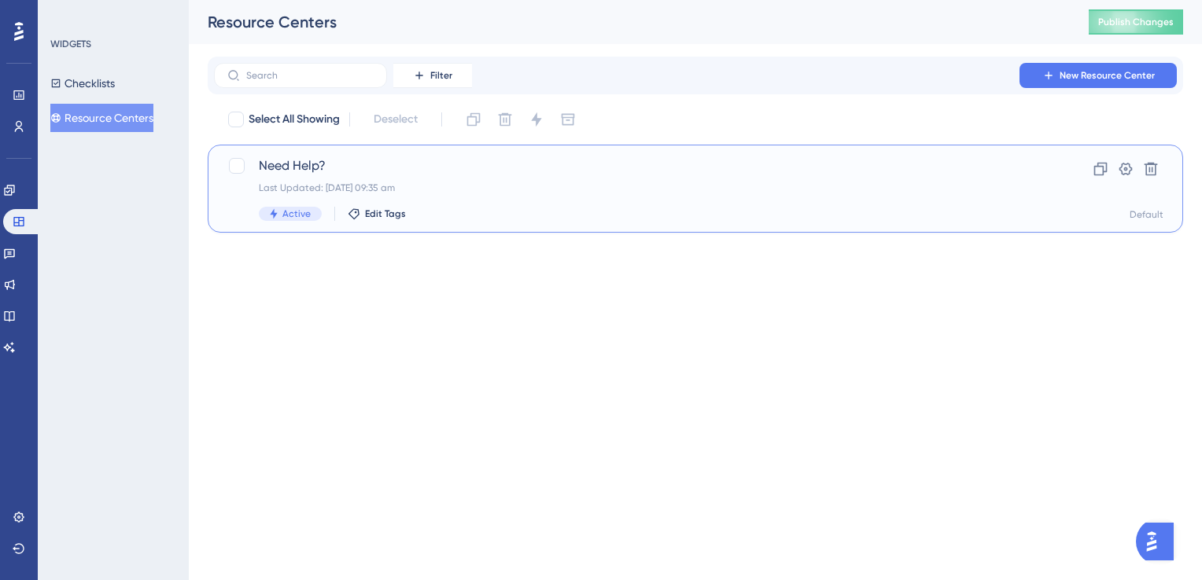
click at [321, 184] on div "Last Updated: [DATE] 09:35 am" at bounding box center [632, 188] width 747 height 13
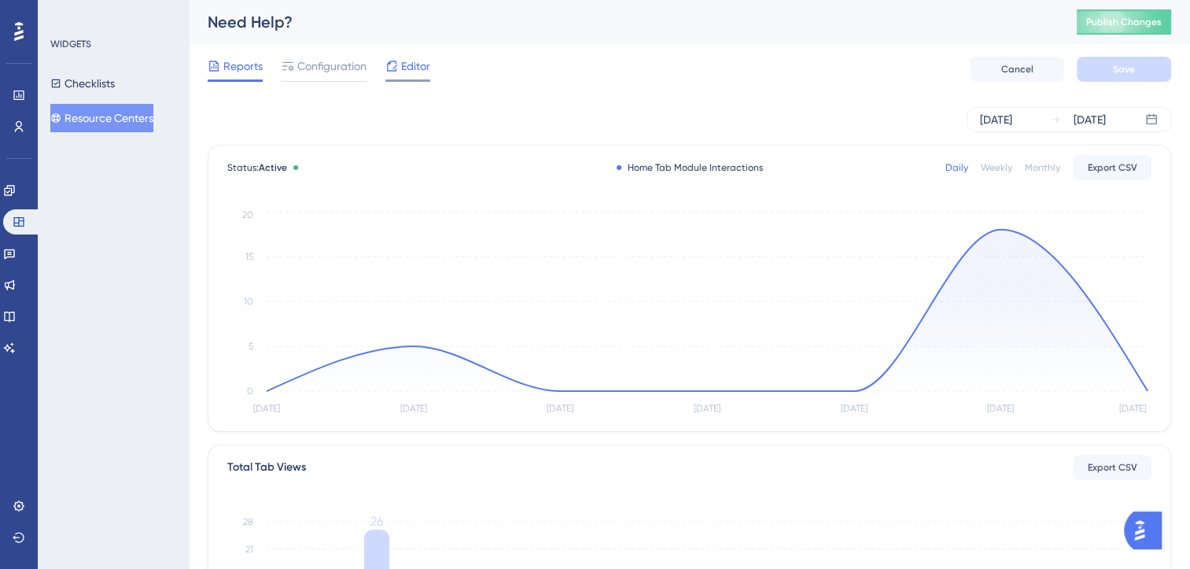
click at [393, 61] on icon at bounding box center [391, 66] width 13 height 13
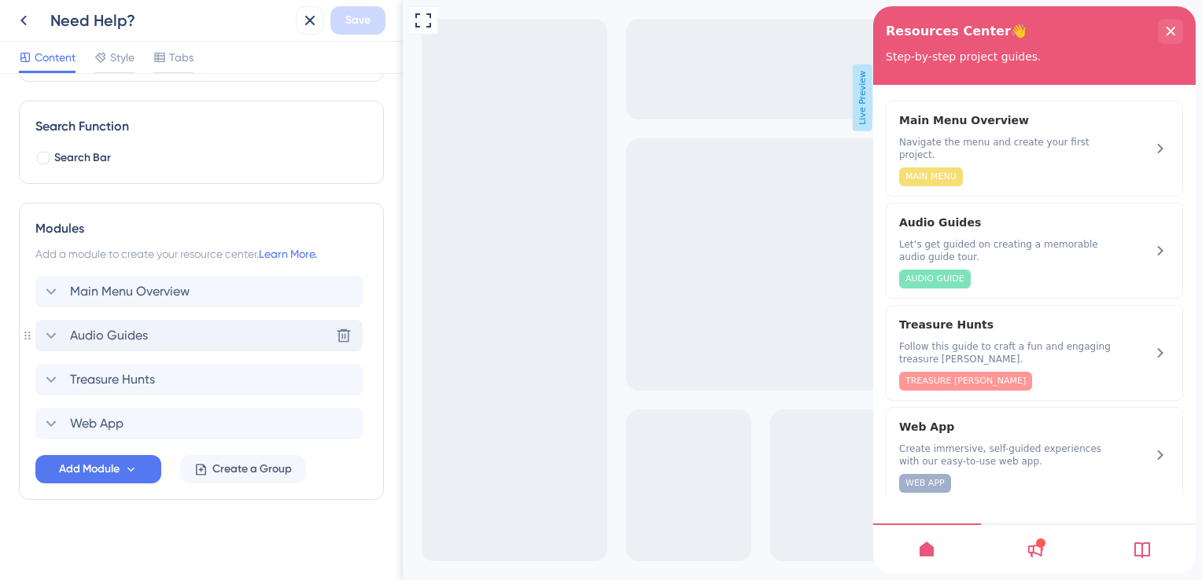
click at [159, 344] on div "Audio Guides Delete" at bounding box center [198, 335] width 327 height 31
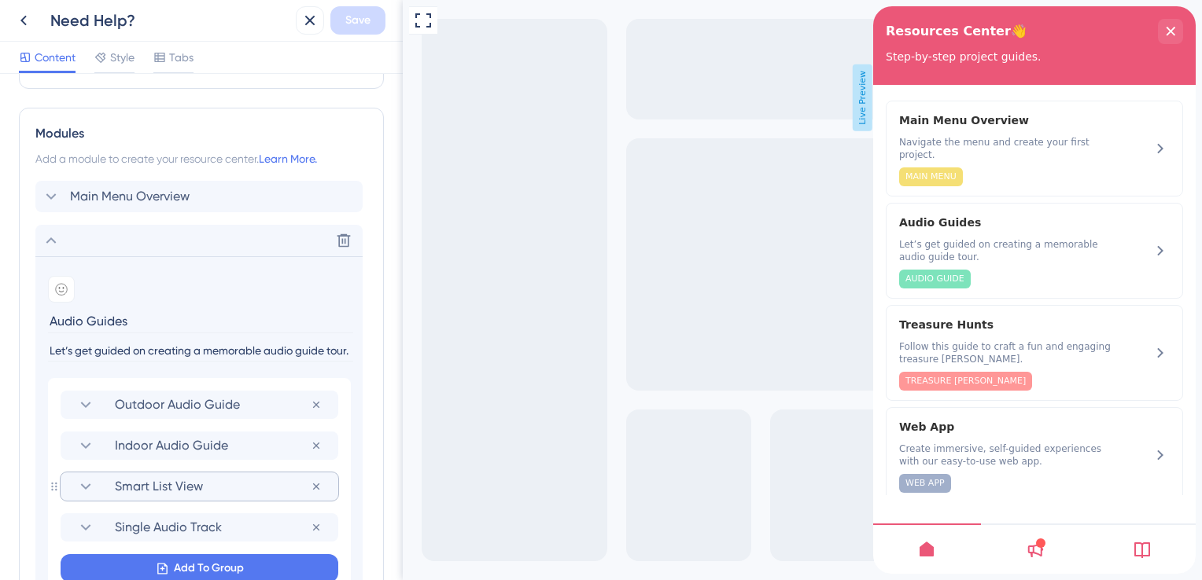
scroll to position [519, 0]
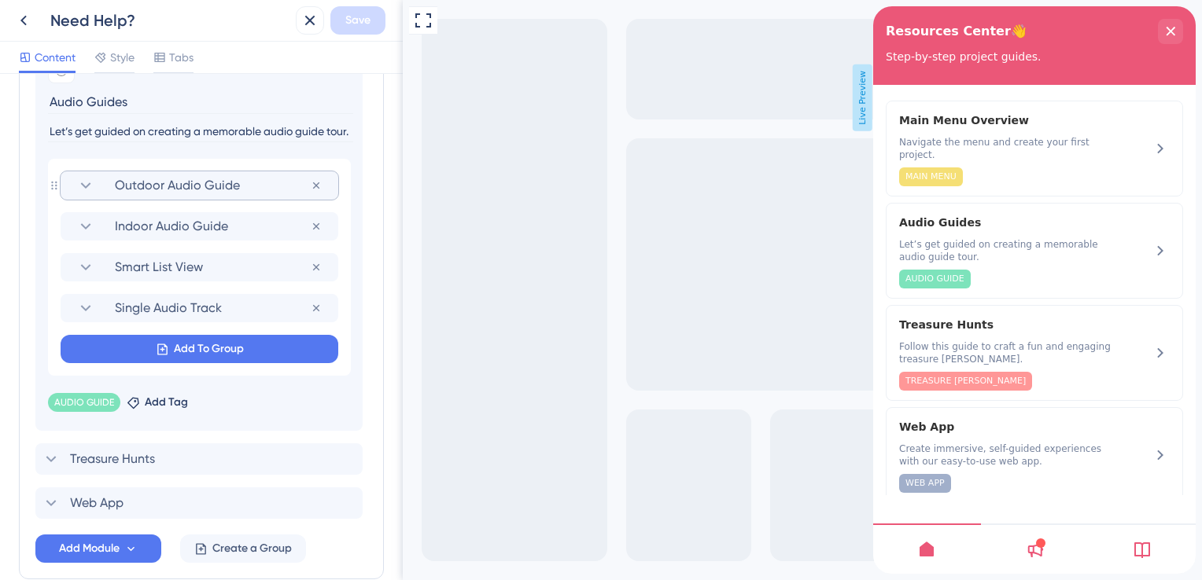
click at [218, 193] on section "Outdoor Audio Guide" at bounding box center [199, 185] width 246 height 28
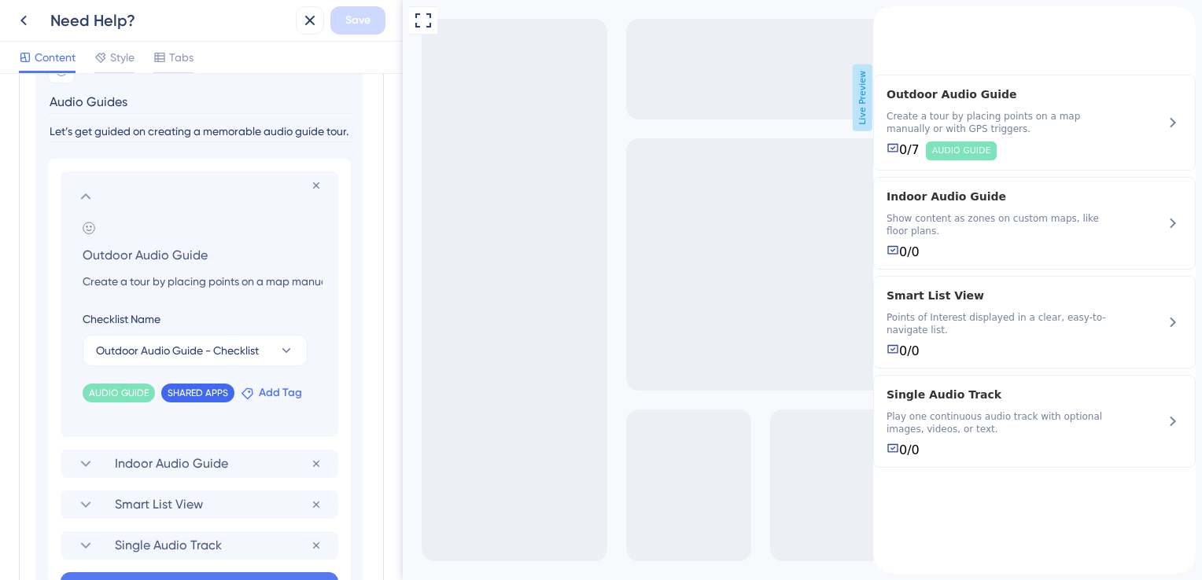
click at [252, 396] on icon at bounding box center [247, 393] width 13 height 13
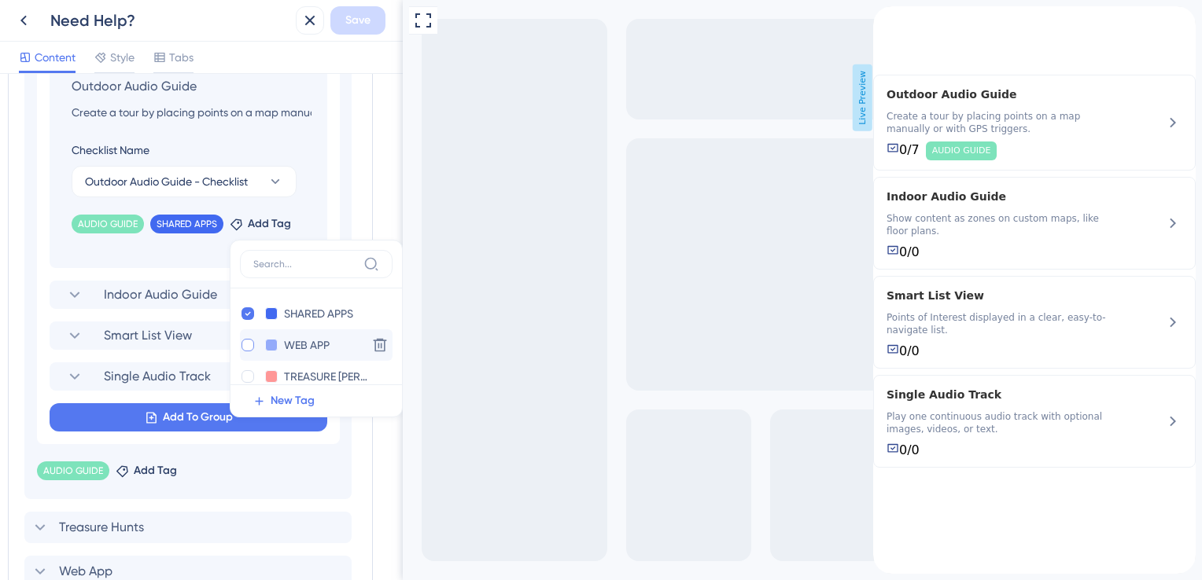
click at [241, 344] on div at bounding box center [247, 345] width 13 height 13
checkbox input "true"
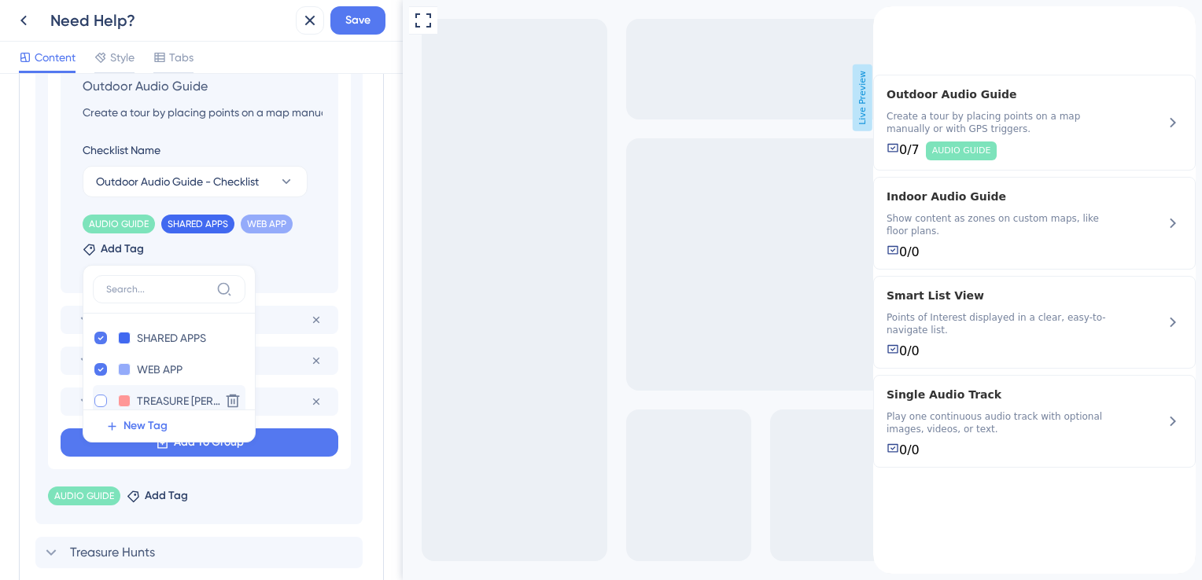
scroll to position [0, 0]
click at [144, 419] on span "New Tag" at bounding box center [145, 426] width 44 height 19
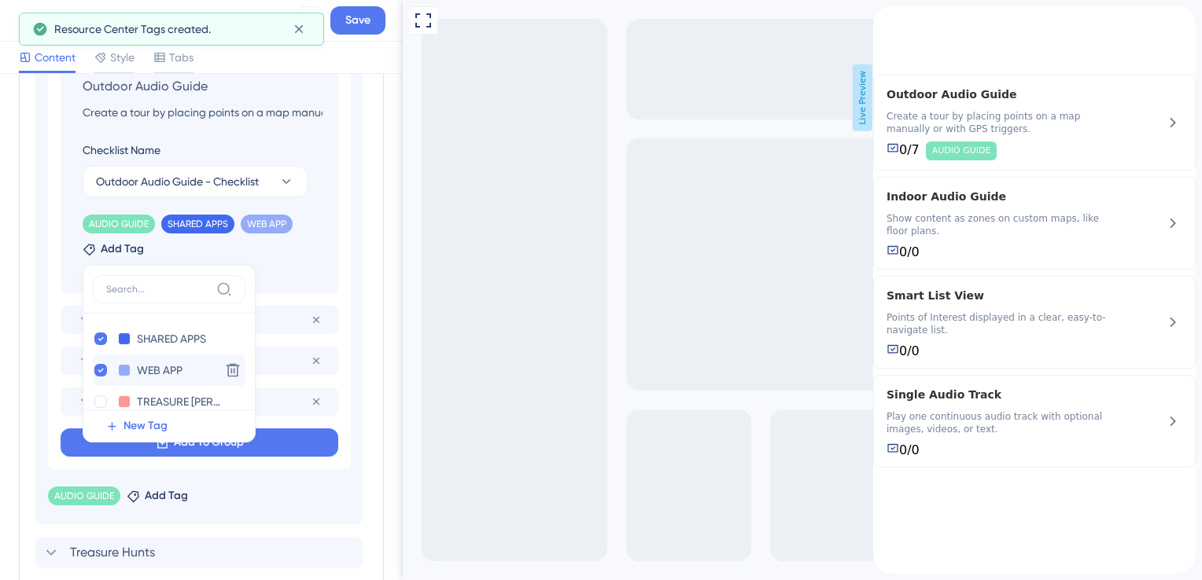
scroll to position [110, 0]
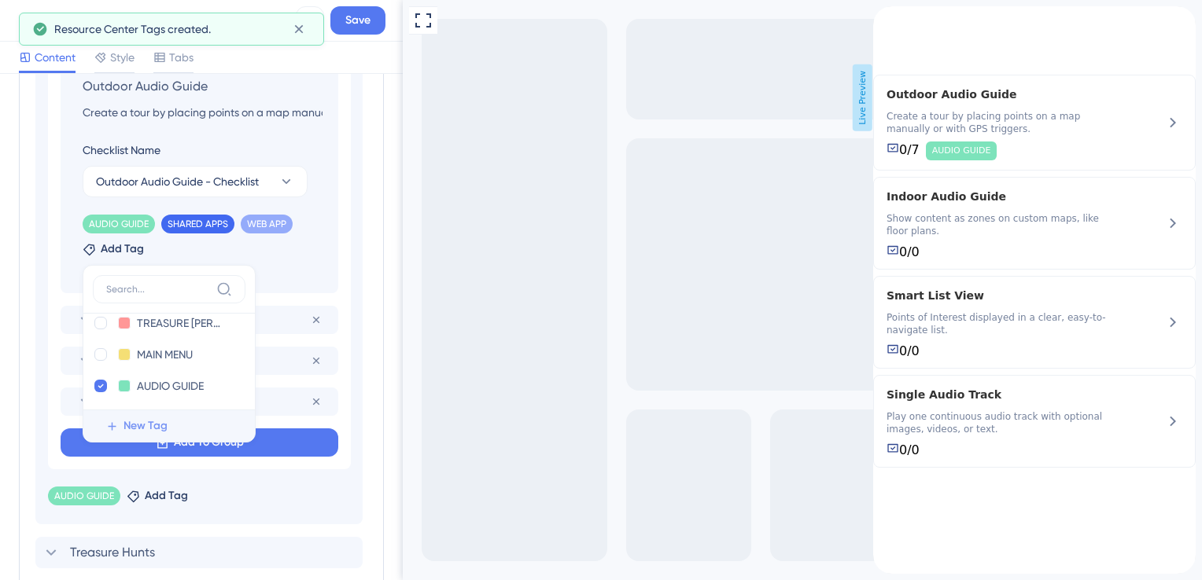
click at [152, 420] on span "New Tag" at bounding box center [145, 426] width 44 height 19
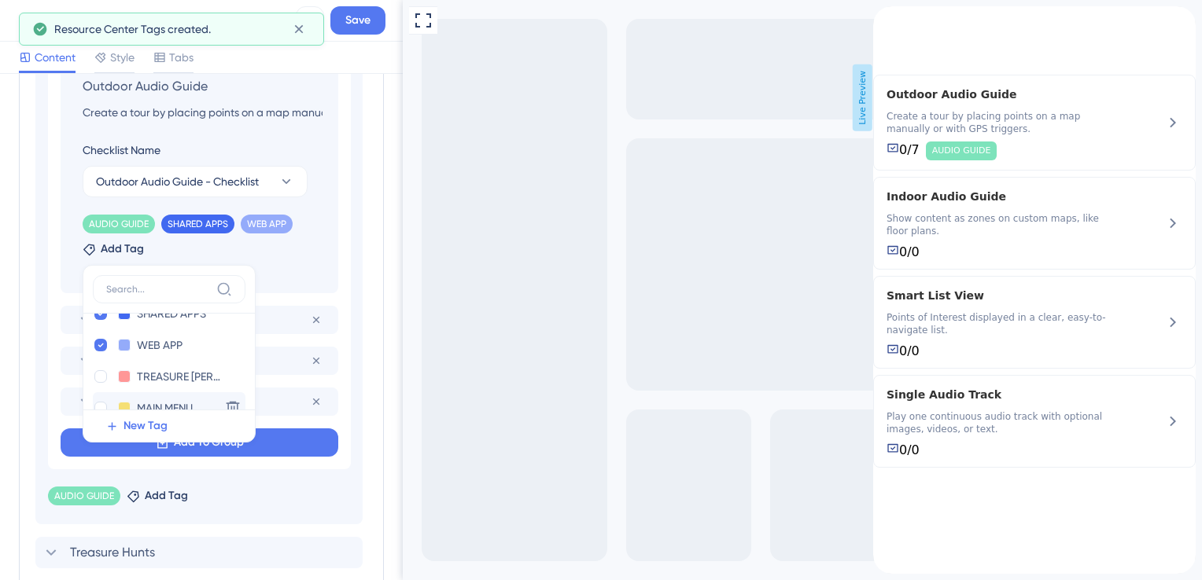
scroll to position [0, 0]
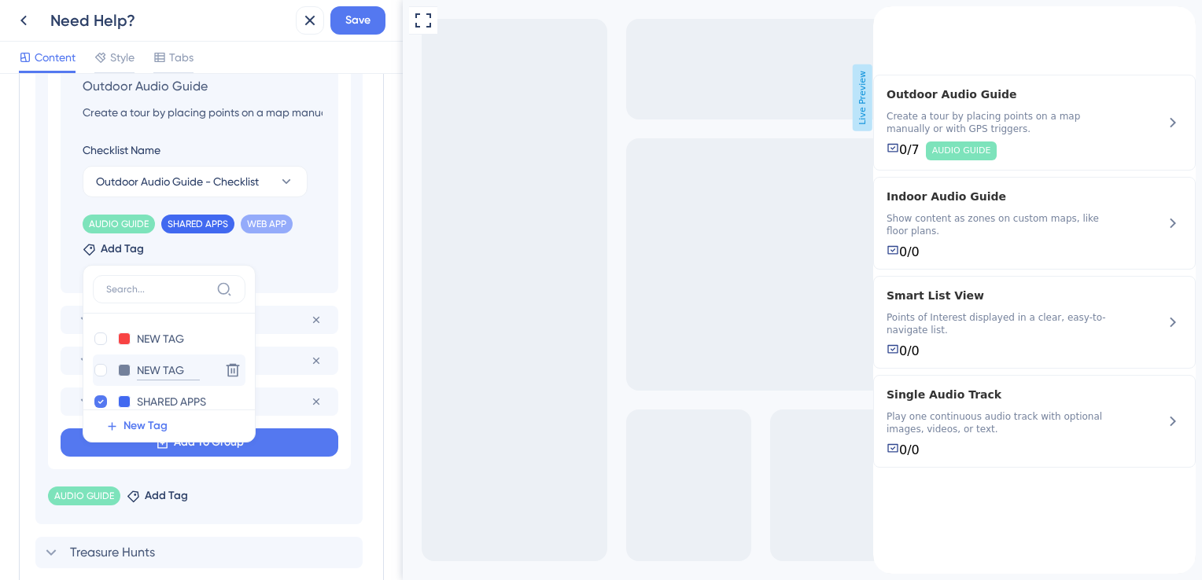
click at [162, 368] on input "NEW TAG" at bounding box center [168, 371] width 63 height 20
drag, startPoint x: 186, startPoint y: 369, endPoint x: 129, endPoint y: 369, distance: 56.6
click at [129, 369] on div "NEW TAG NEW TAG" at bounding box center [153, 371] width 121 height 20
type input "B"
click at [155, 369] on input "B" at bounding box center [168, 371] width 63 height 20
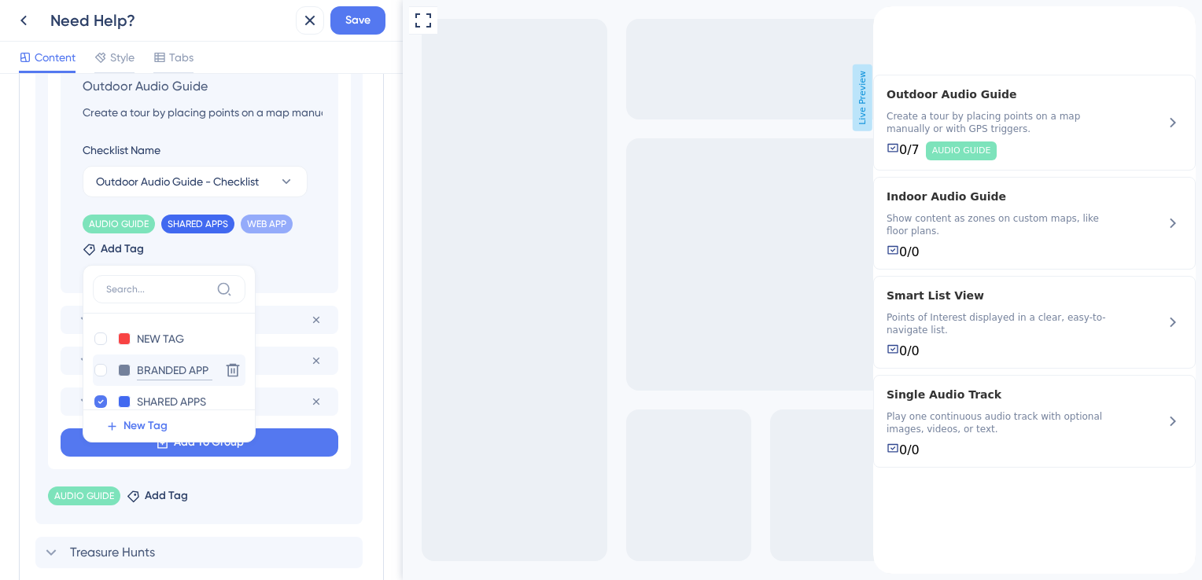
type input "BRANDED APPS"
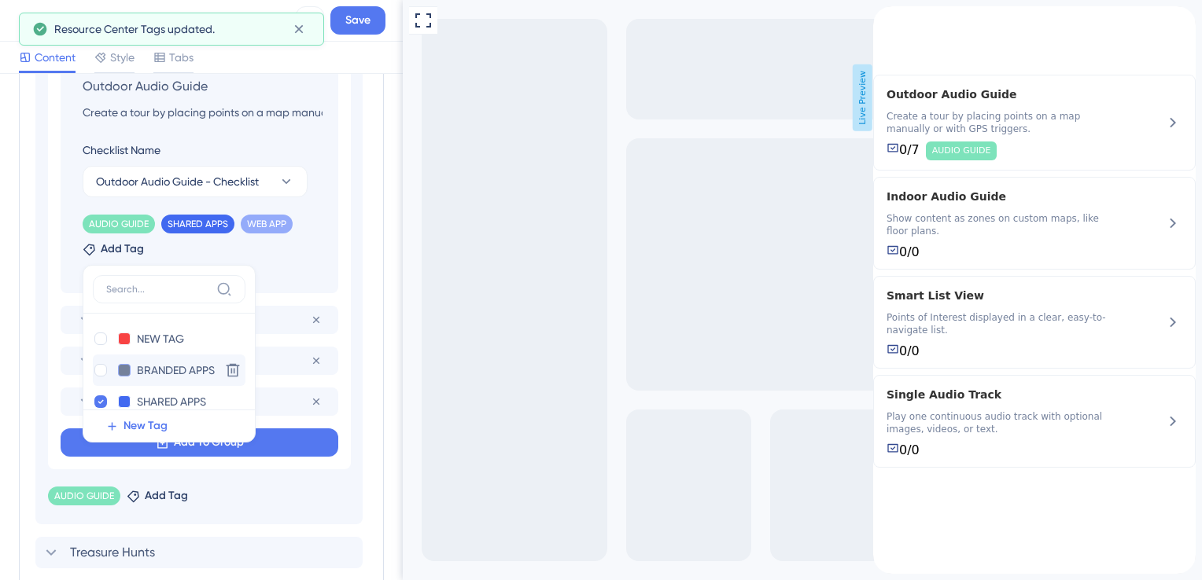
click at [120, 371] on button at bounding box center [124, 370] width 13 height 13
click at [164, 403] on div at bounding box center [168, 402] width 13 height 13
click at [101, 374] on div at bounding box center [100, 370] width 13 height 13
checkbox input "true"
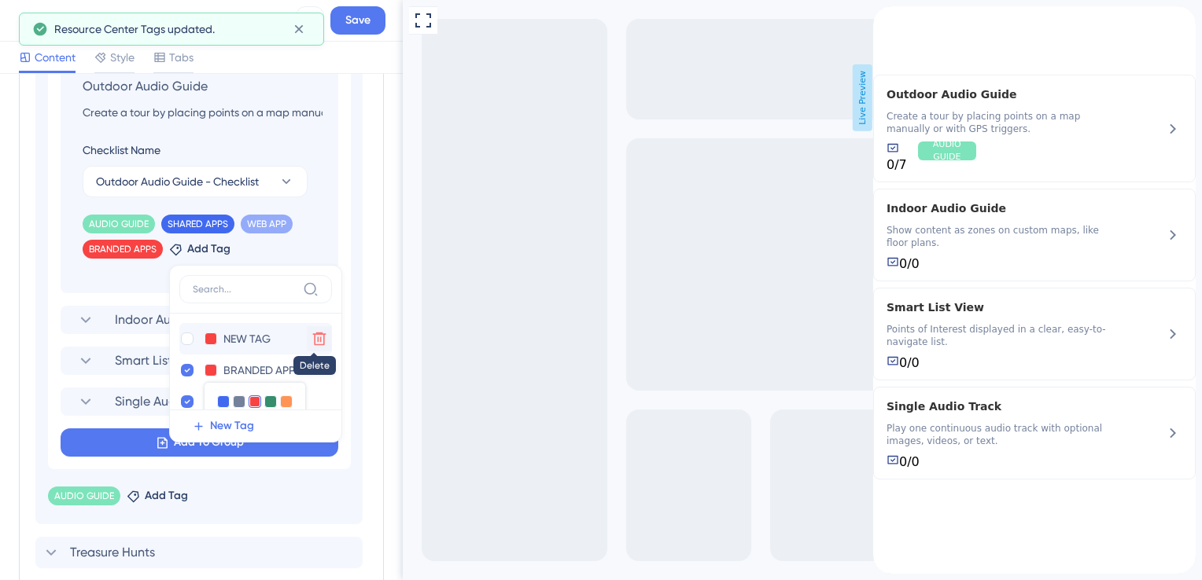
click at [313, 335] on icon at bounding box center [319, 339] width 13 height 13
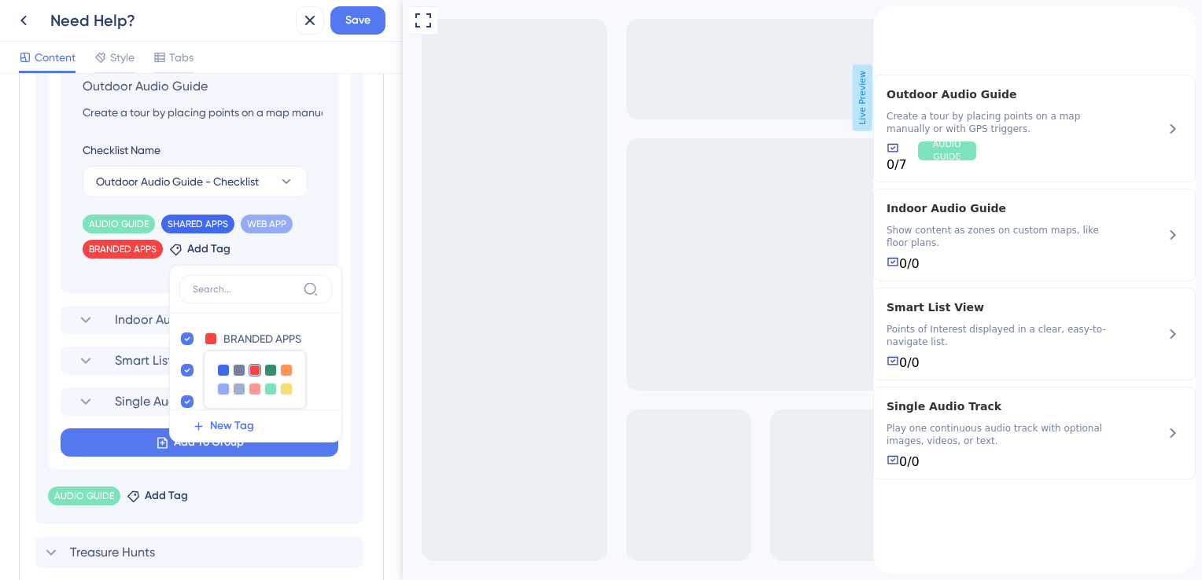
click at [41, 329] on section "Add emoji Audio Guides Let’s get guided on creating a memorable audio guide tou…" at bounding box center [198, 196] width 327 height 657
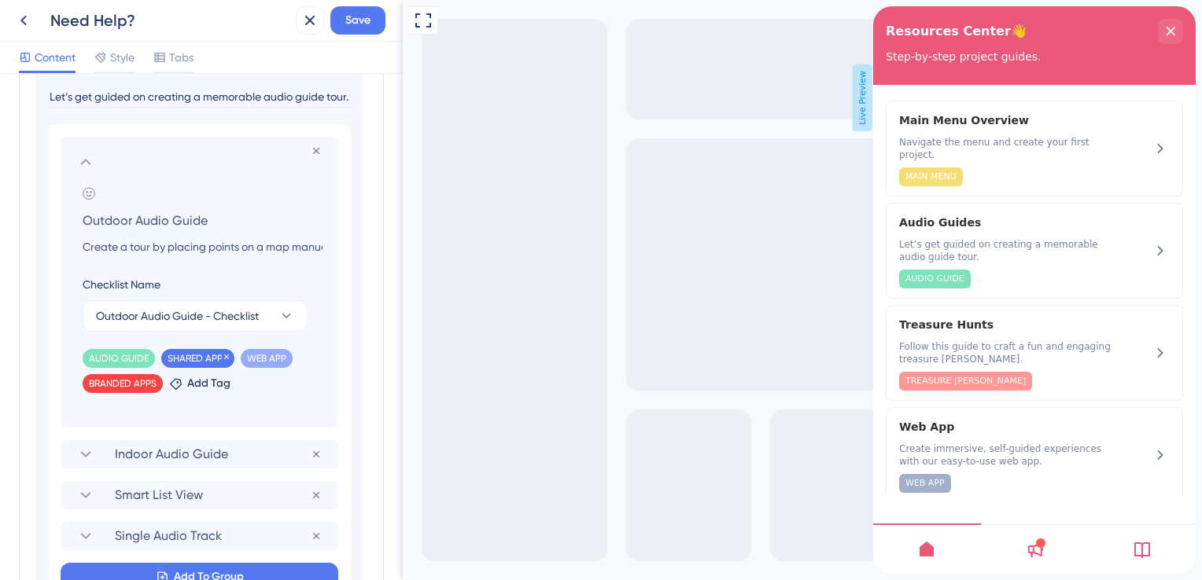
scroll to position [531, 0]
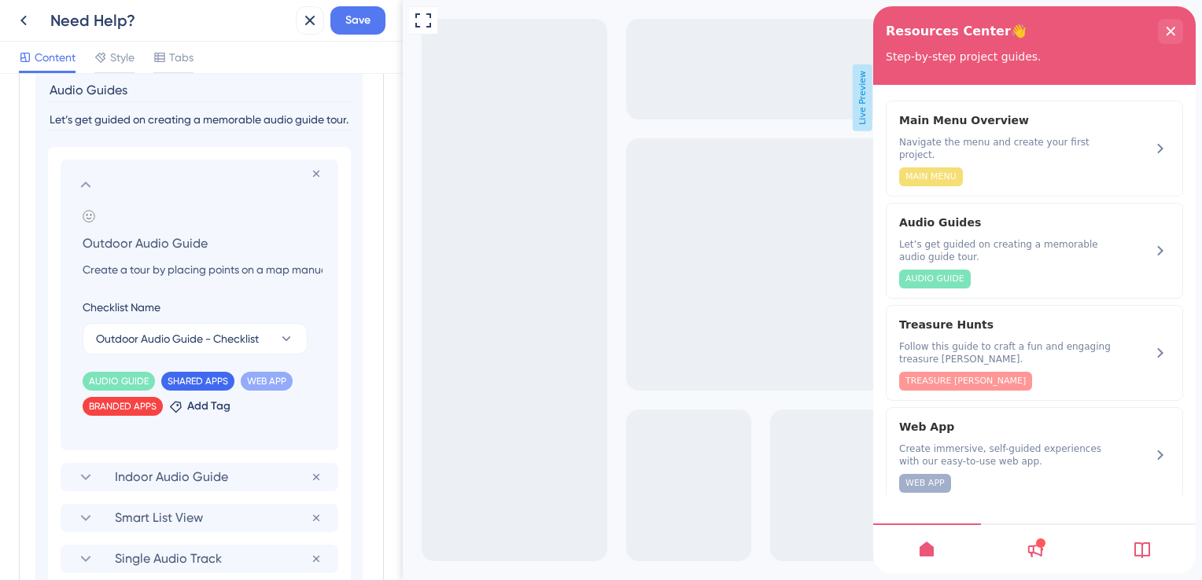
click at [89, 182] on icon at bounding box center [85, 184] width 19 height 19
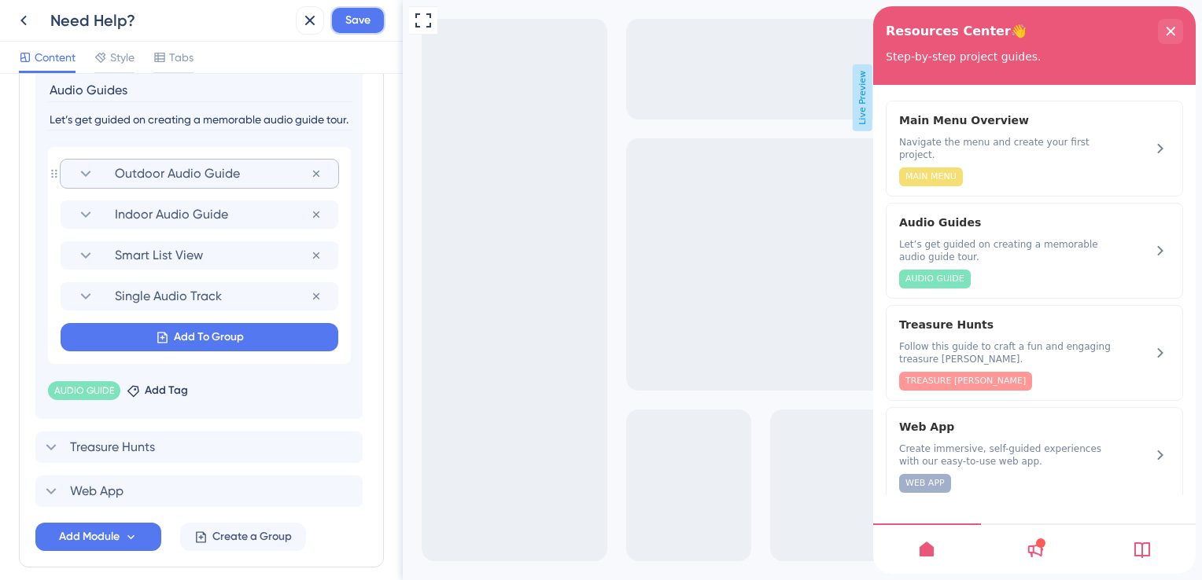
click at [363, 24] on span "Save" at bounding box center [357, 20] width 25 height 19
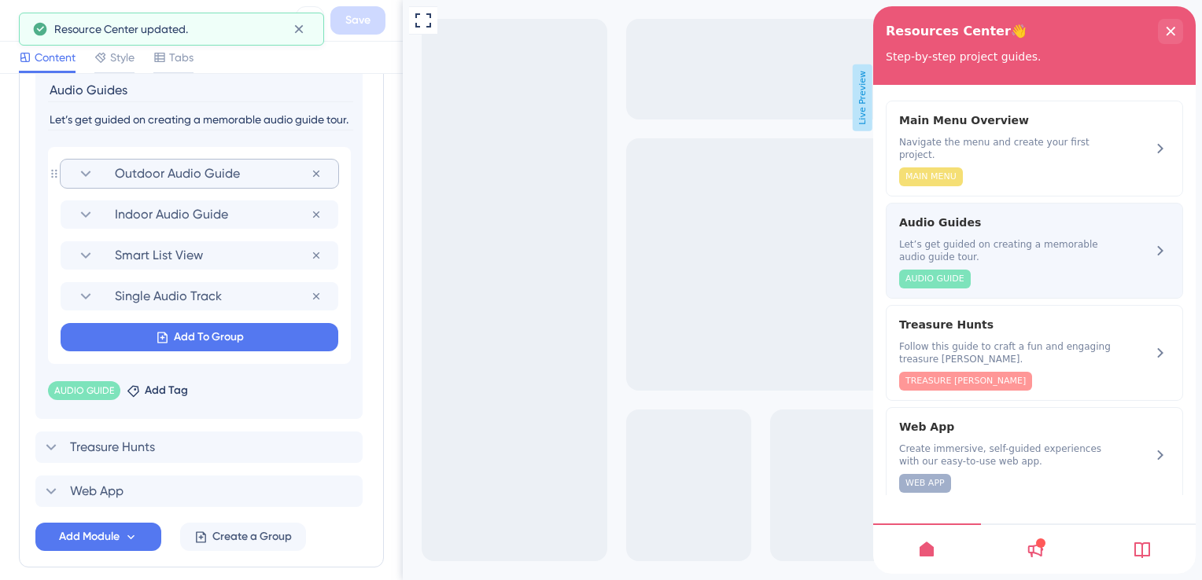
click at [1153, 241] on icon at bounding box center [1160, 250] width 19 height 19
click at [1037, 239] on span "Let’s get guided on creating a memorable audio guide tour." at bounding box center [1007, 250] width 216 height 25
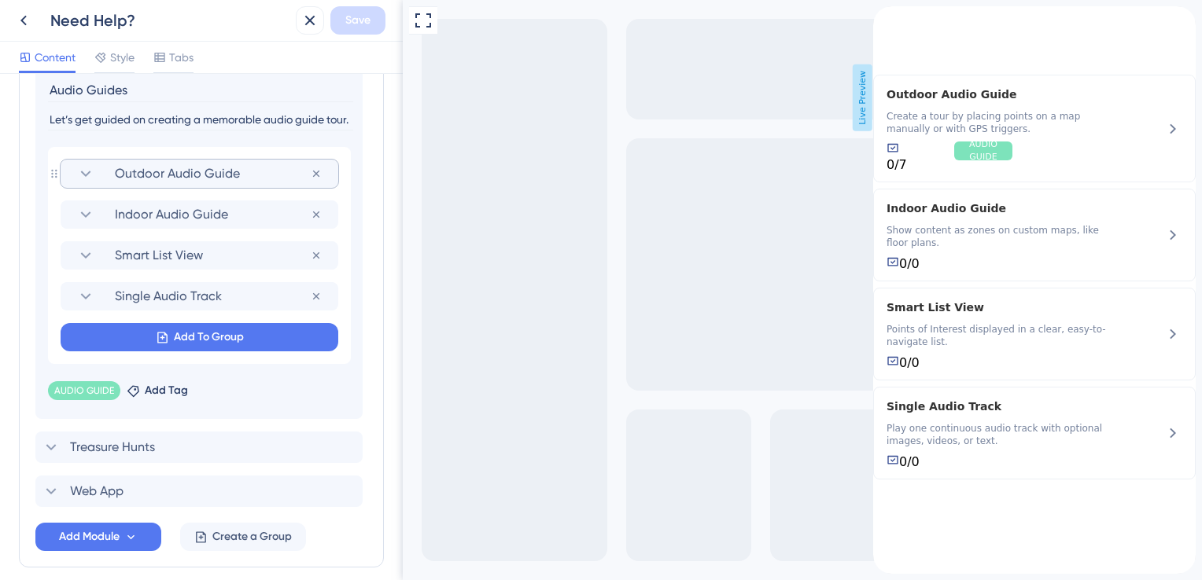
click at [260, 183] on section "Outdoor Audio Guide" at bounding box center [199, 174] width 246 height 28
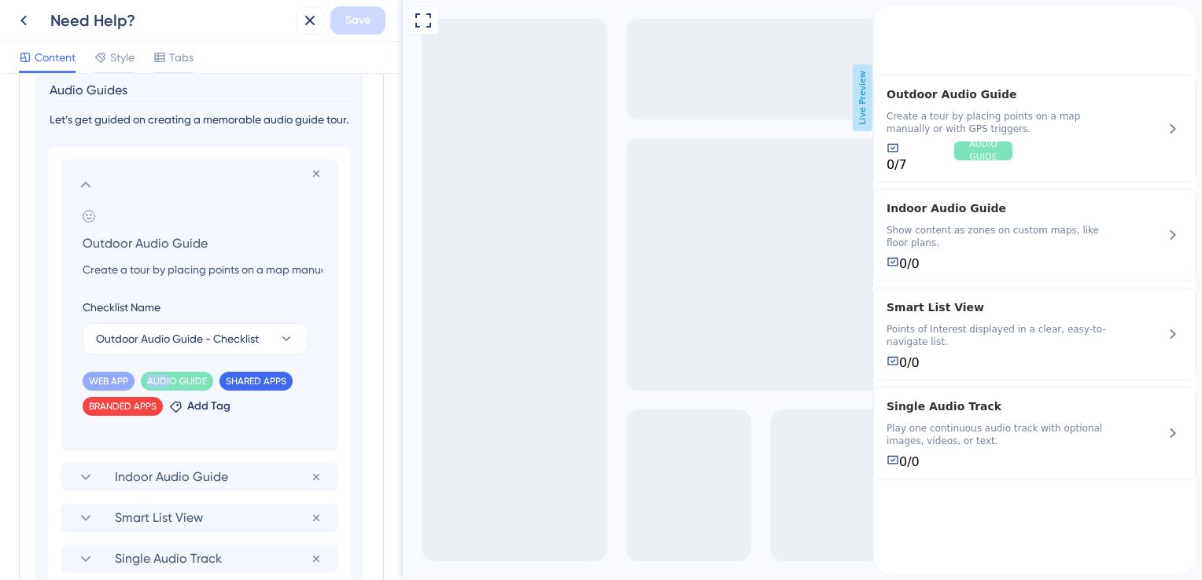
drag, startPoint x: 171, startPoint y: 381, endPoint x: 164, endPoint y: 392, distance: 12.4
click at [136, 389] on div "WEB APP Remove AUDIO GUIDE Remove SHARED APPS Remove BRANDED APPS Remove Add Tag" at bounding box center [203, 391] width 240 height 50
drag, startPoint x: 164, startPoint y: 392, endPoint x: 203, endPoint y: 382, distance: 40.4
click at [203, 382] on div "AUDIO GUIDE Remove" at bounding box center [177, 381] width 72 height 19
click at [204, 377] on icon at bounding box center [205, 379] width 9 height 9
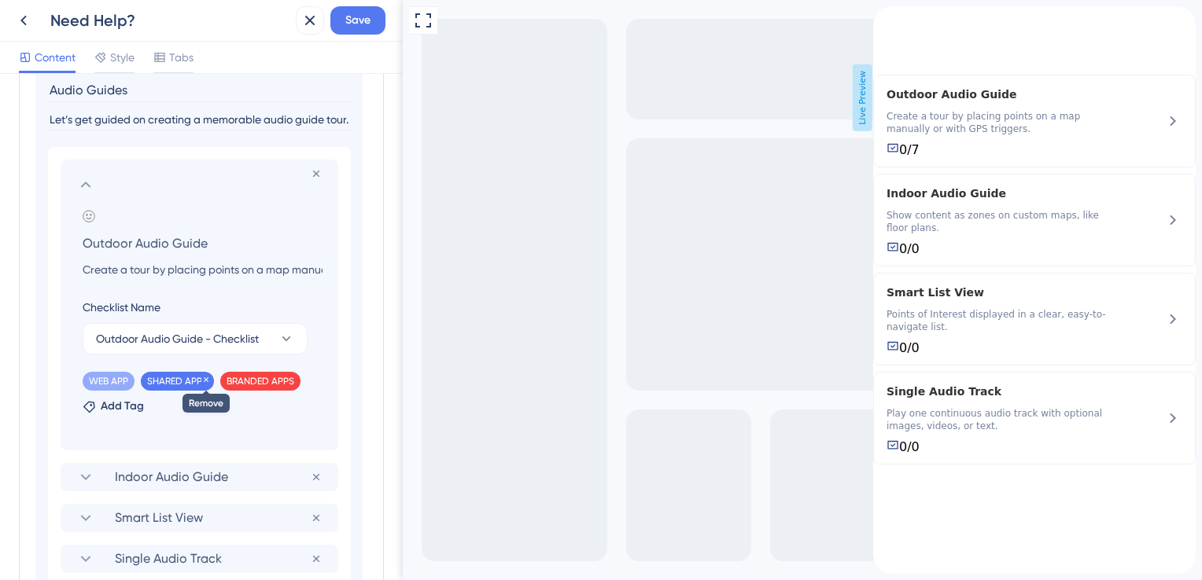
click at [205, 380] on icon at bounding box center [205, 379] width 9 height 9
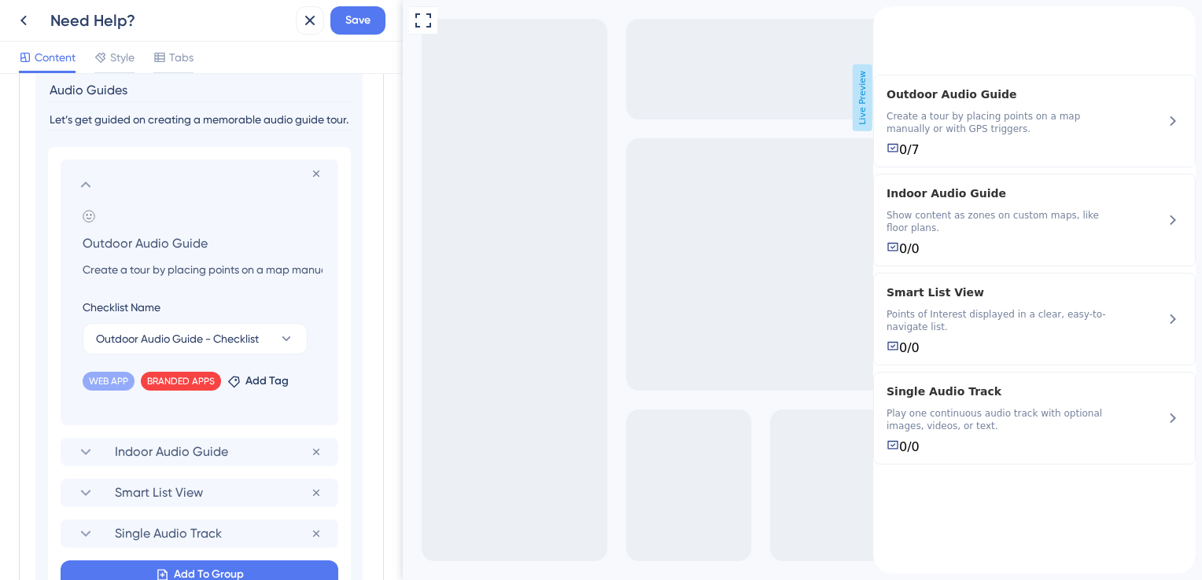
click at [211, 381] on icon at bounding box center [212, 379] width 9 height 9
click at [127, 376] on icon at bounding box center [126, 379] width 9 height 9
click at [172, 332] on span "Outdoor Audio Guide - Checklist" at bounding box center [177, 339] width 163 height 19
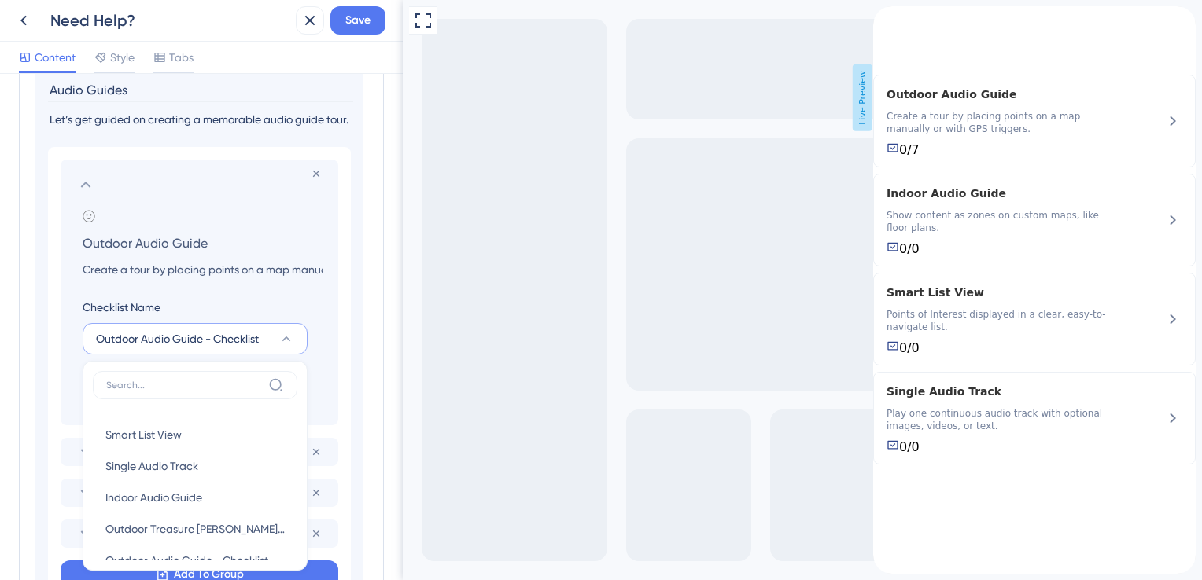
scroll to position [668, 0]
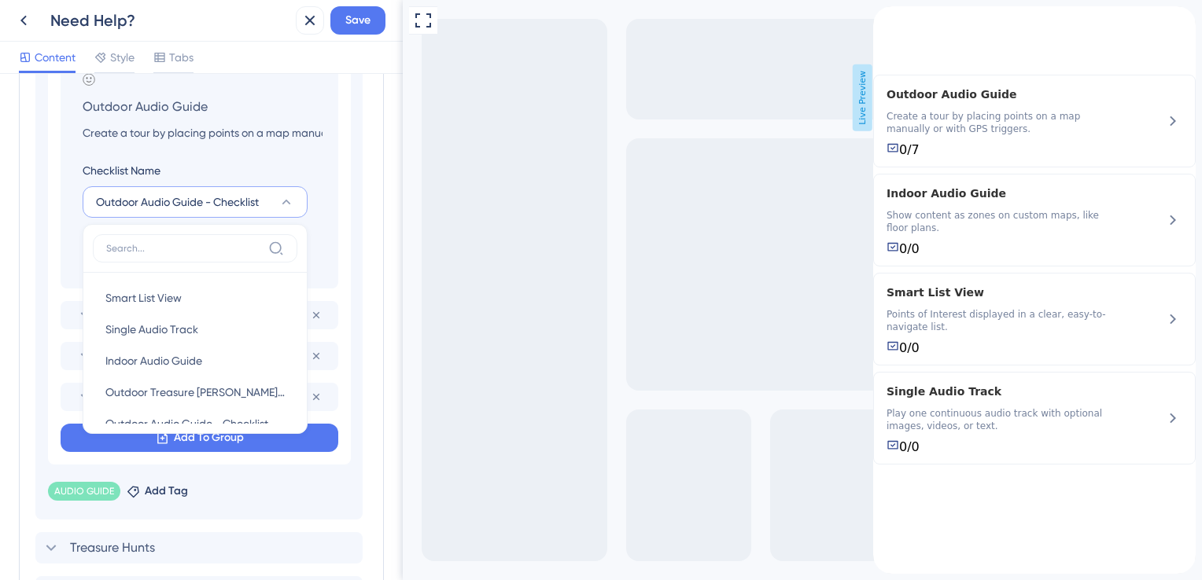
click at [50, 290] on div "Remove from group Add emoji Outdoor Audio Guide Create a tour by placing points…" at bounding box center [199, 237] width 303 height 455
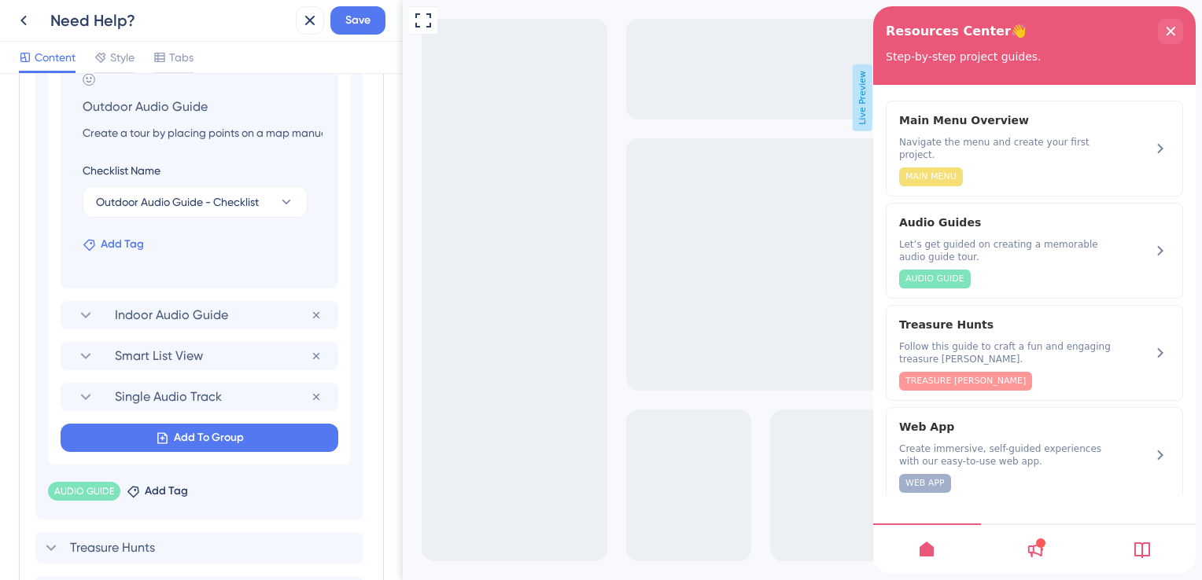
click at [104, 244] on span "Add Tag" at bounding box center [122, 244] width 43 height 19
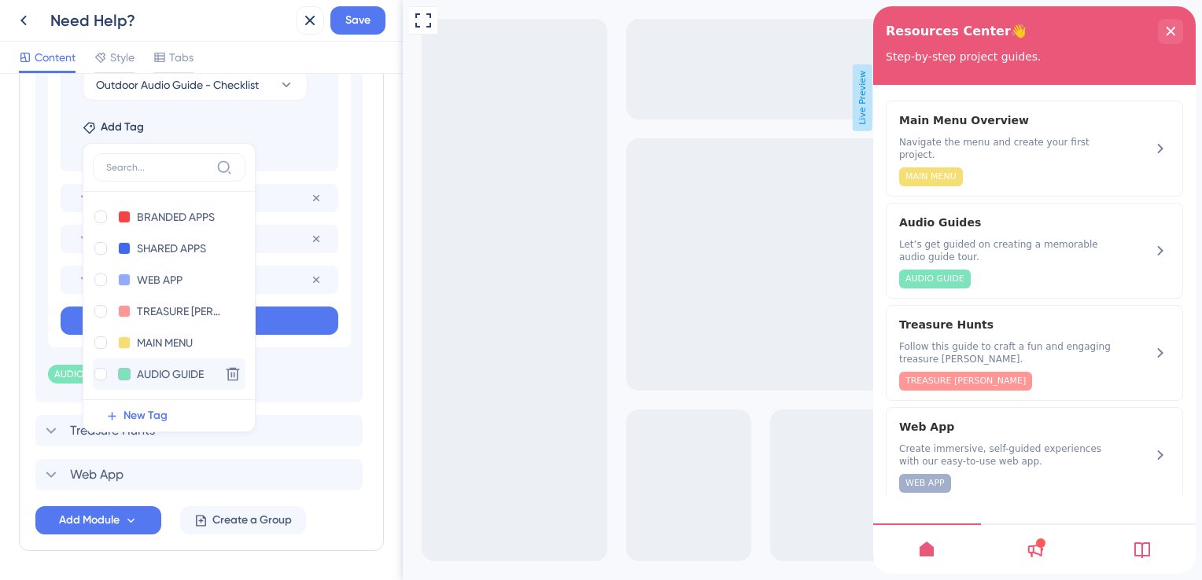
scroll to position [822, 0]
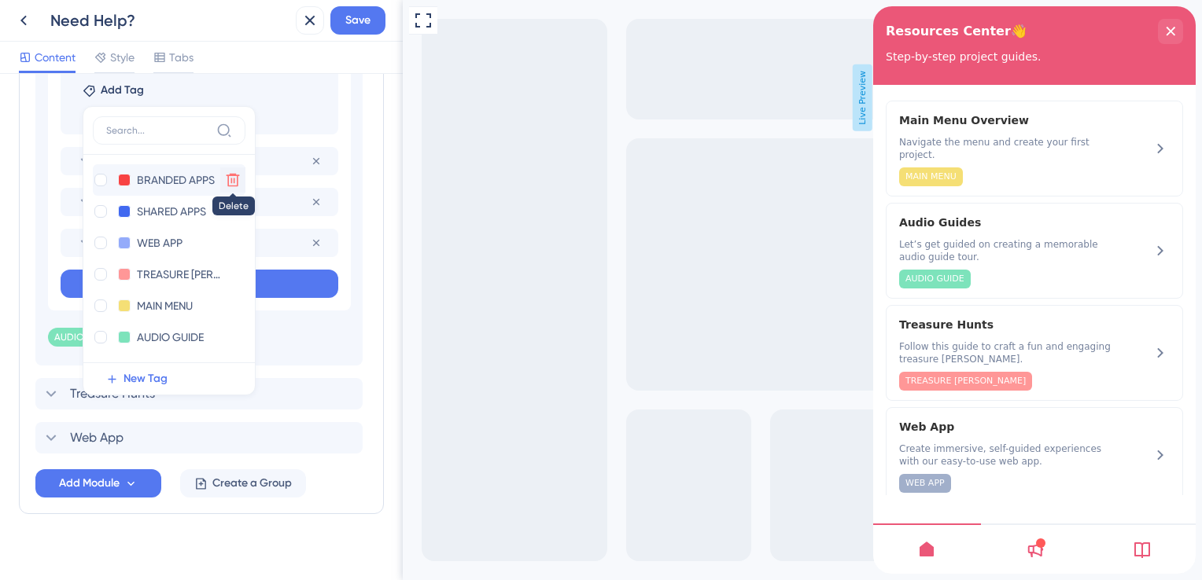
click at [227, 180] on icon at bounding box center [233, 180] width 16 height 16
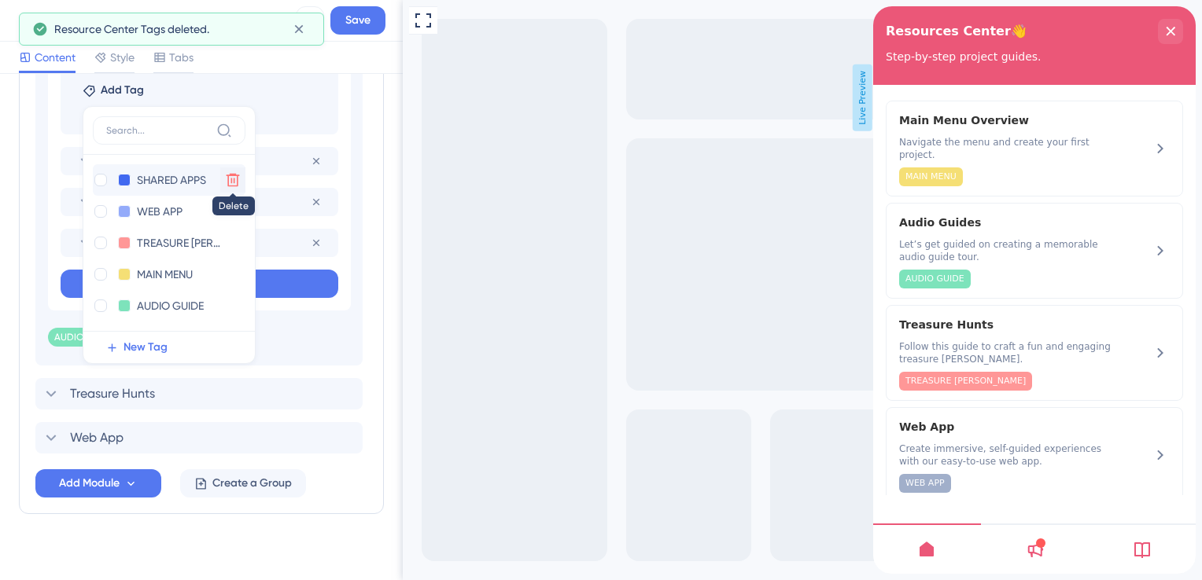
click at [233, 182] on icon at bounding box center [233, 180] width 16 height 16
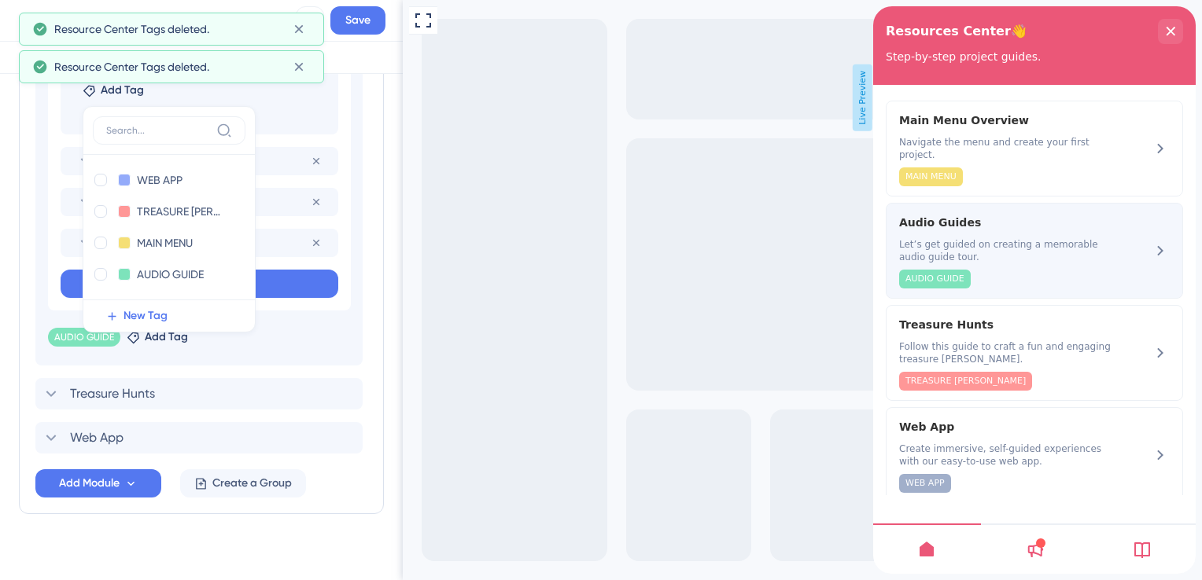
click at [992, 249] on span "Let’s get guided on creating a memorable audio guide tour." at bounding box center [1007, 250] width 216 height 25
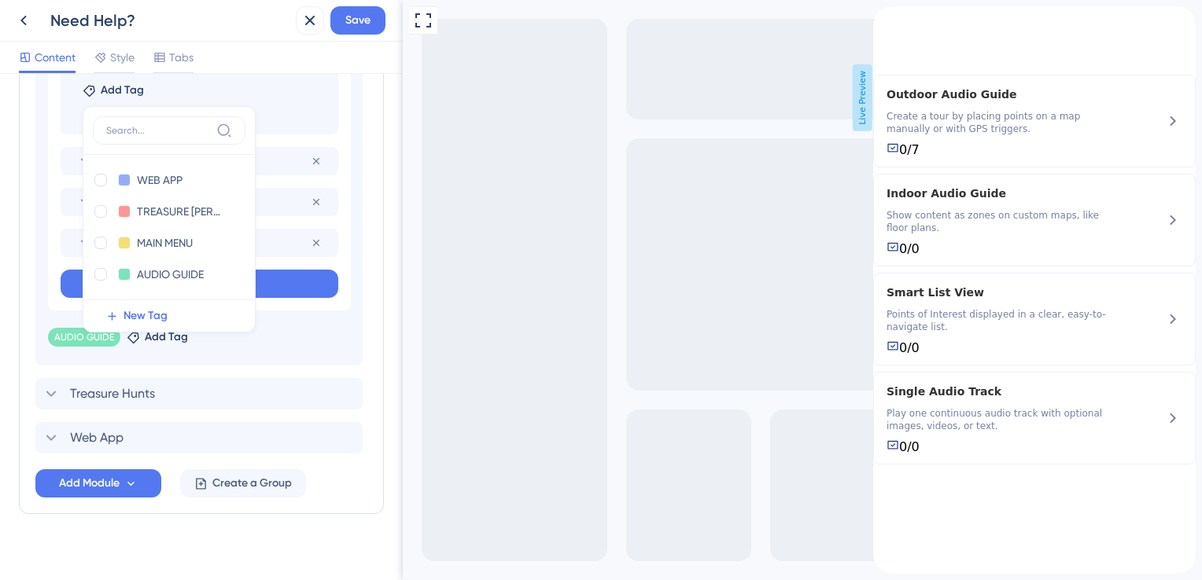
click at [33, 176] on div "Modules Add a module to create your resource center. Learn More. Main Menu Over…" at bounding box center [201, 50] width 365 height 929
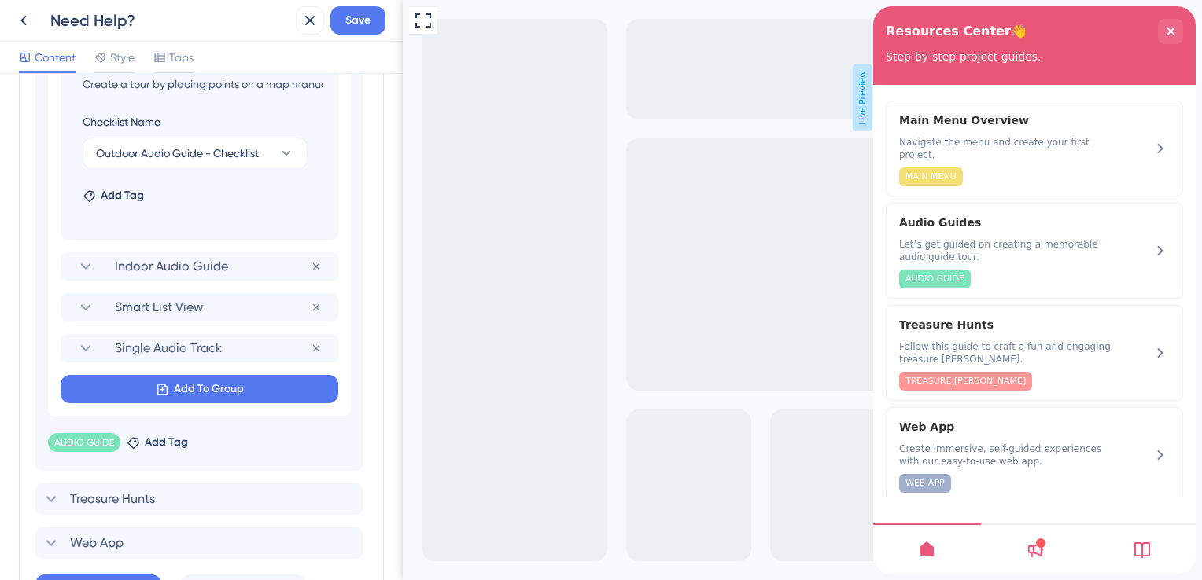
scroll to position [586, 0]
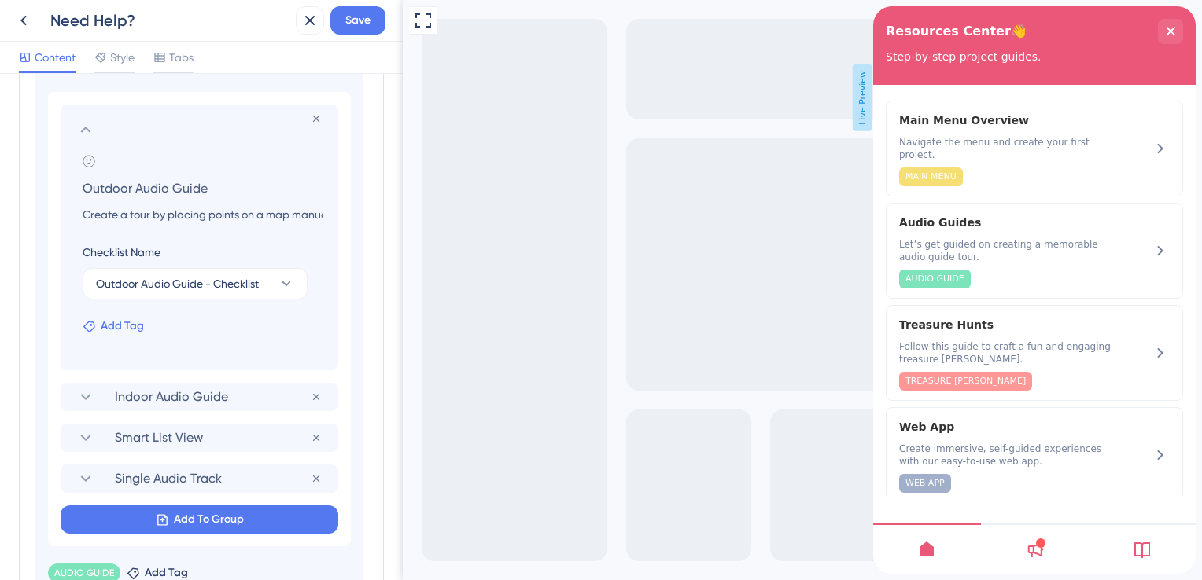
click at [117, 326] on span "Add Tag" at bounding box center [122, 326] width 43 height 19
